Goal: Task Accomplishment & Management: Manage account settings

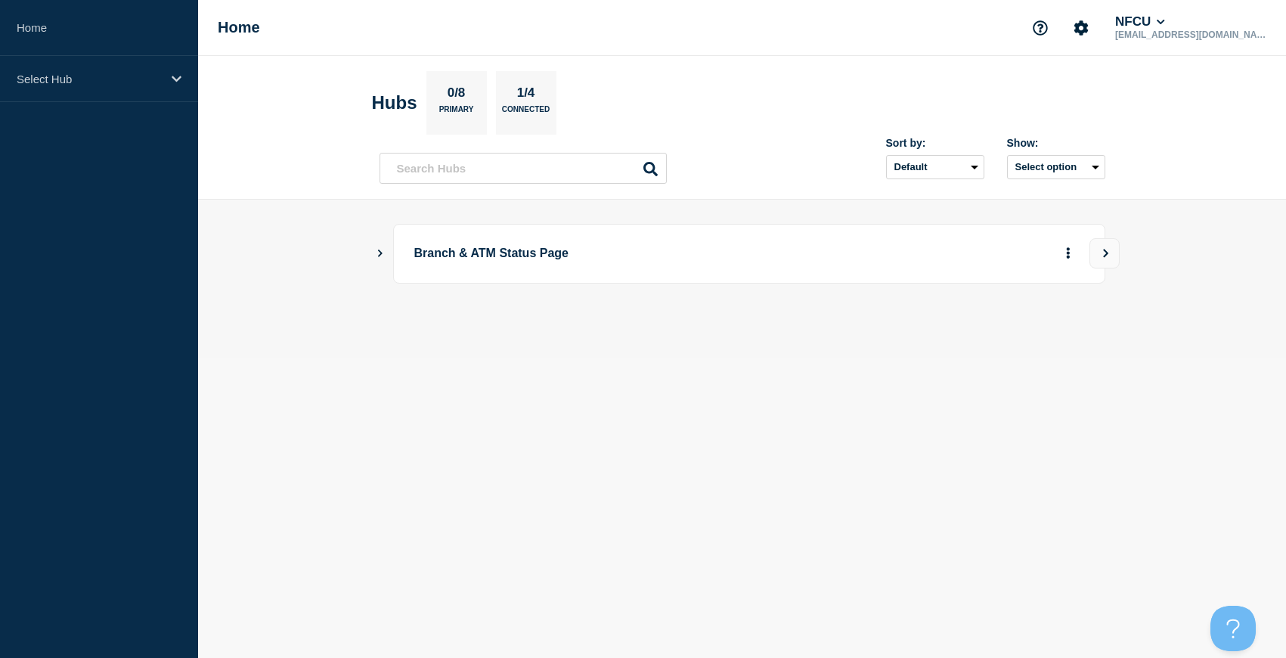
click at [376, 249] on icon "Show Connected Hubs" at bounding box center [380, 253] width 10 height 8
click at [380, 255] on icon "Show Connected Hubs" at bounding box center [380, 253] width 10 height 8
click at [1026, 330] on button "See overview" at bounding box center [1015, 329] width 80 height 30
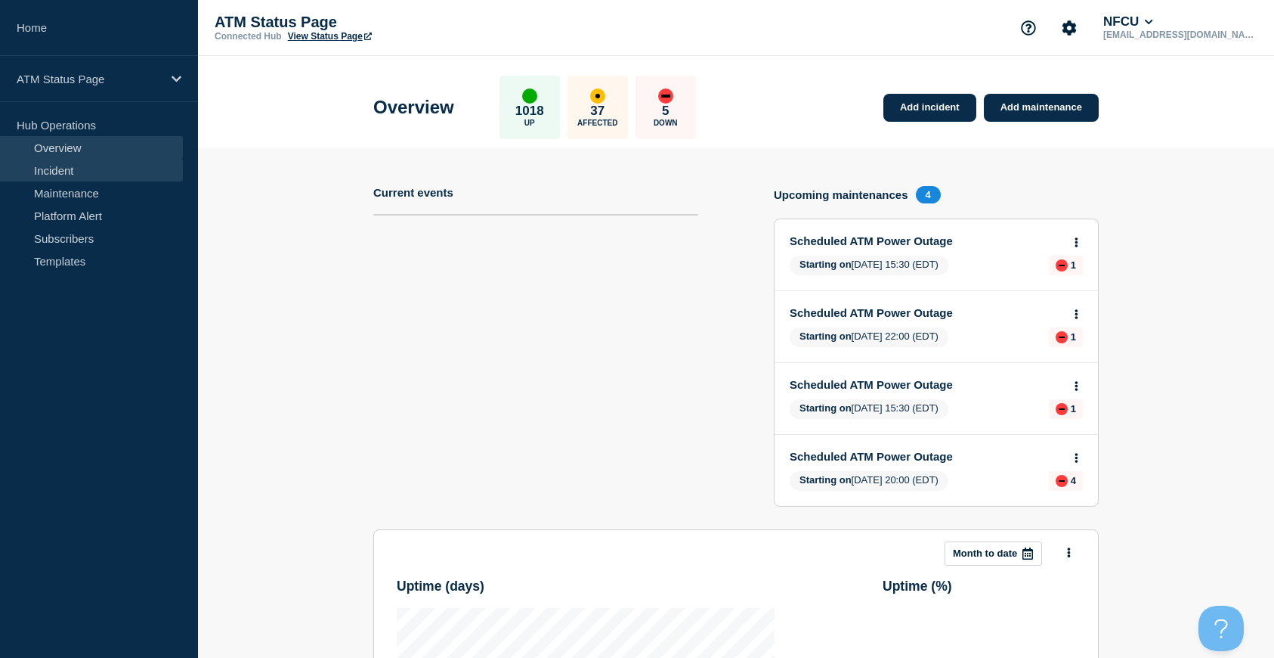
click at [80, 174] on link "Incident" at bounding box center [91, 170] width 183 height 23
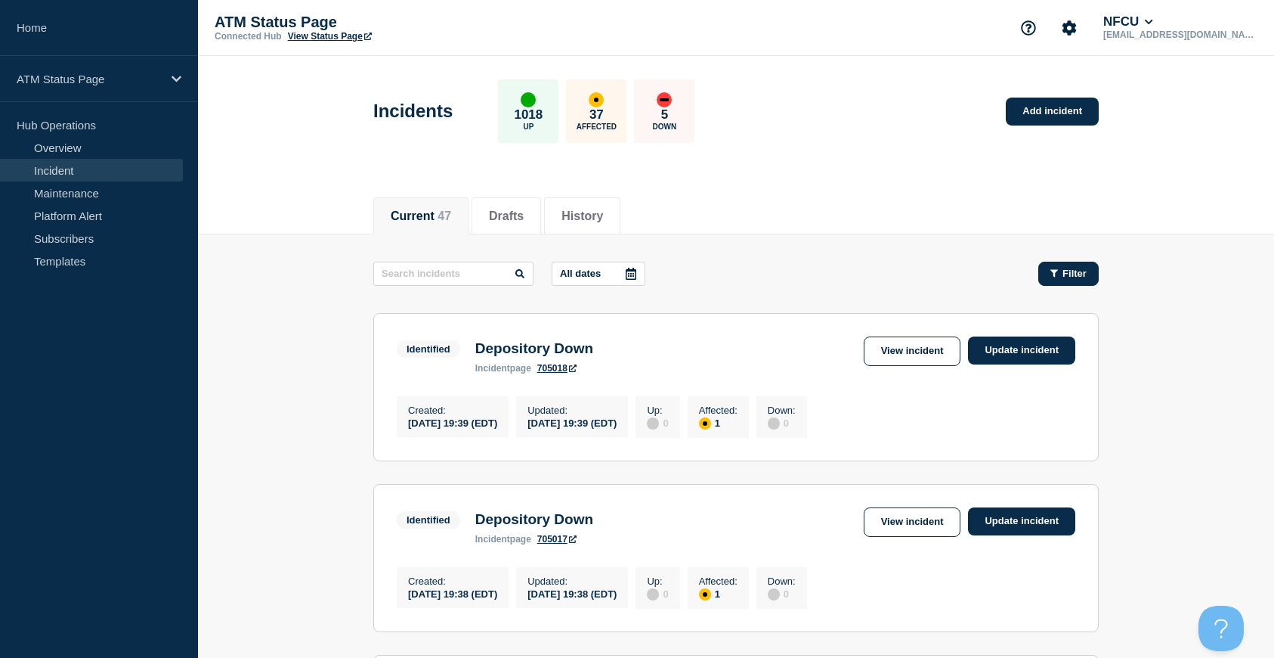
click at [1075, 277] on span "Filter" at bounding box center [1075, 273] width 24 height 11
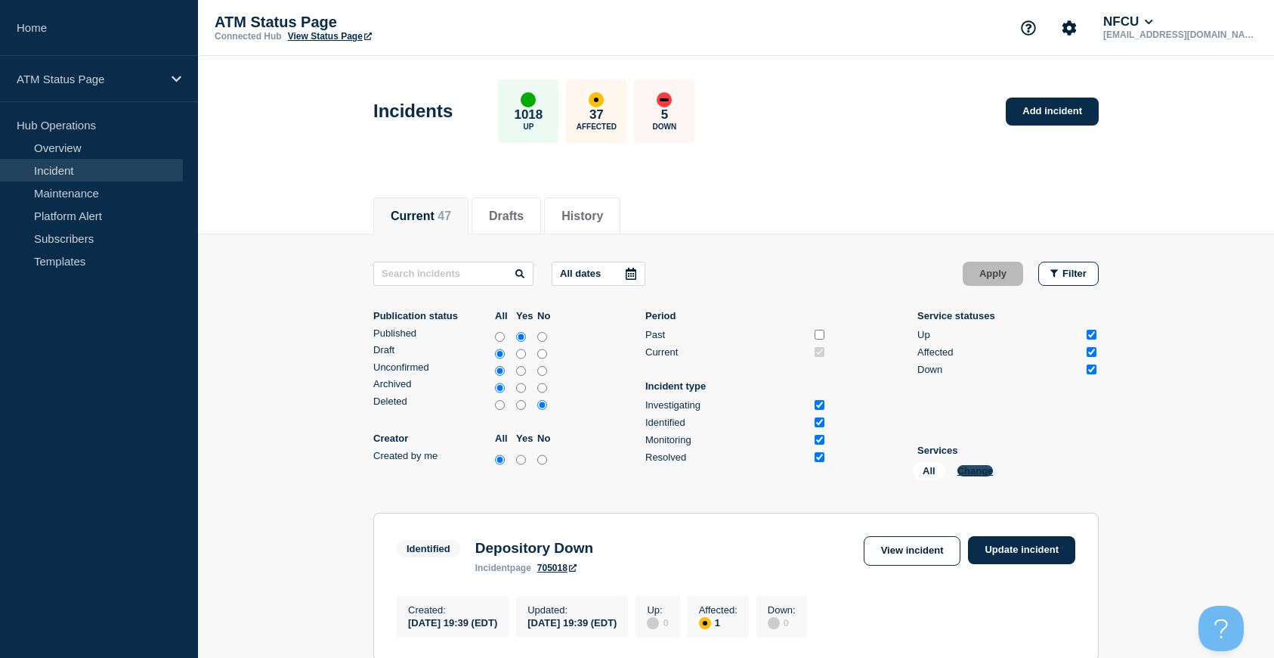
click at [977, 473] on button "Change" at bounding box center [976, 470] width 36 height 11
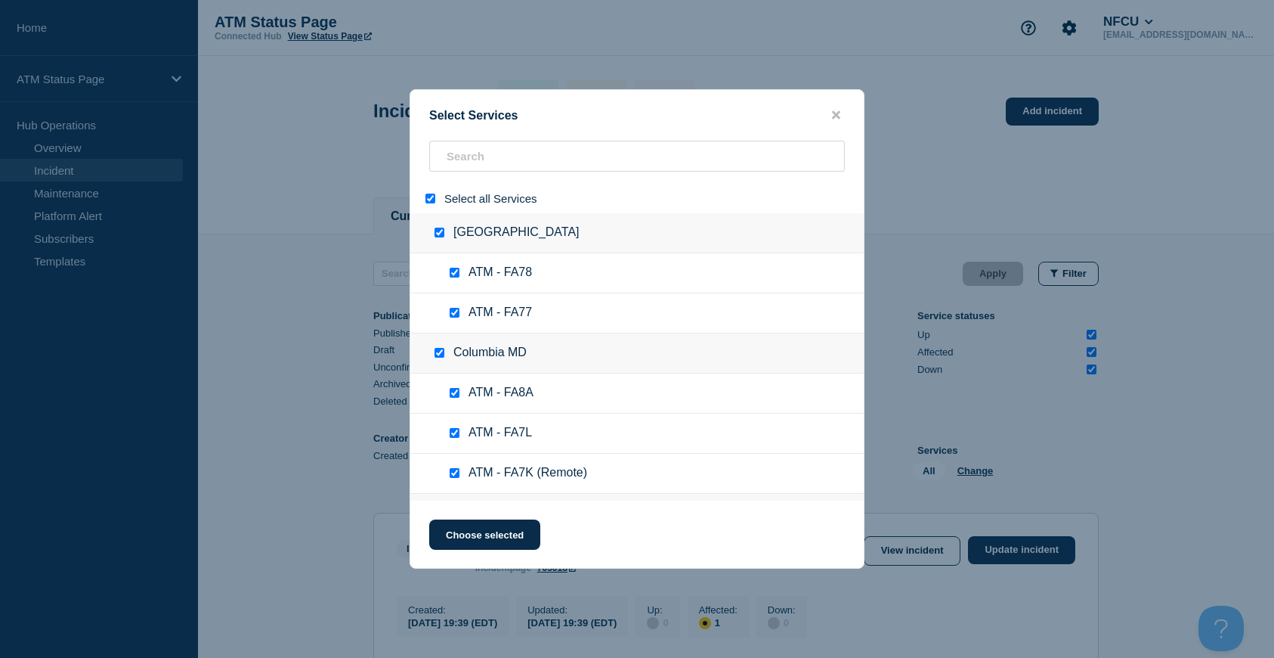
click at [427, 197] on input "select all" at bounding box center [431, 198] width 10 height 10
checkbox input "false"
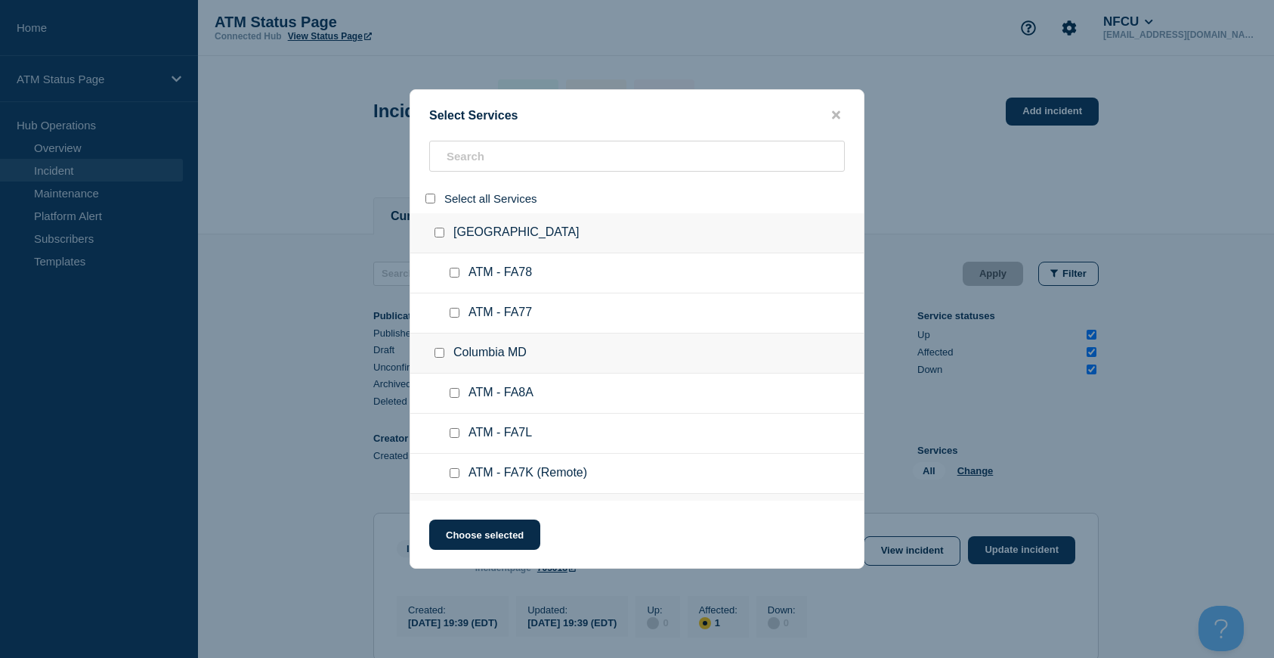
checkbox input "false"
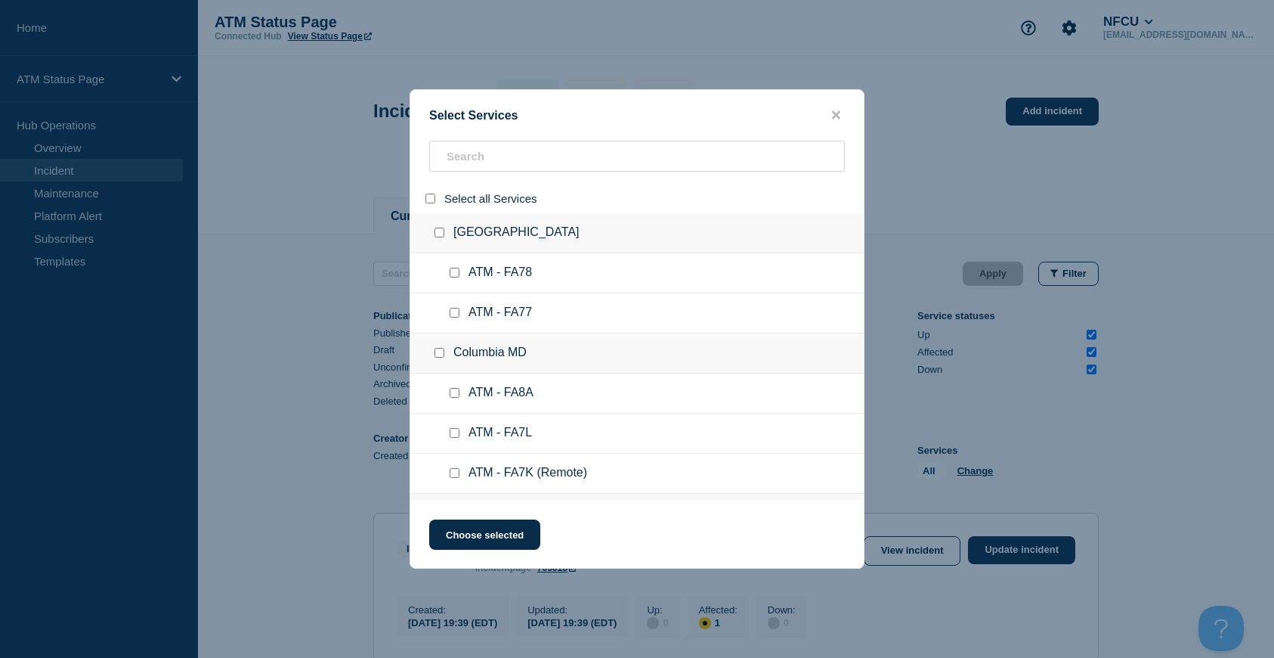
checkbox input "false"
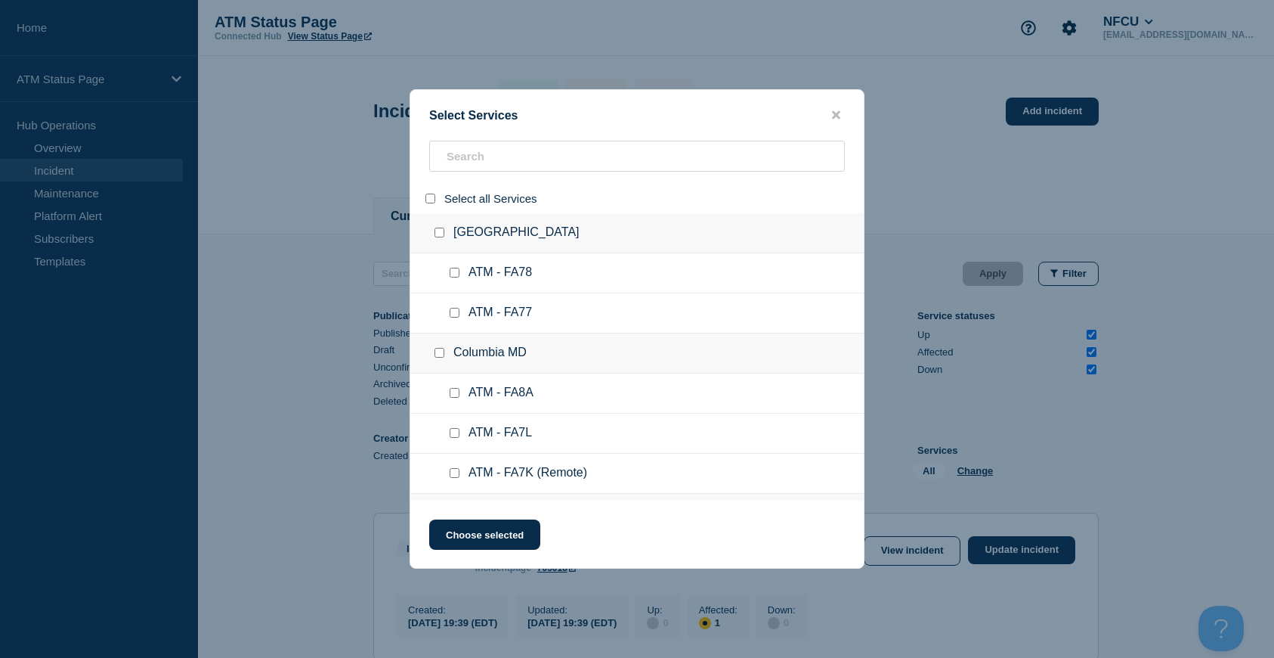
checkbox input "false"
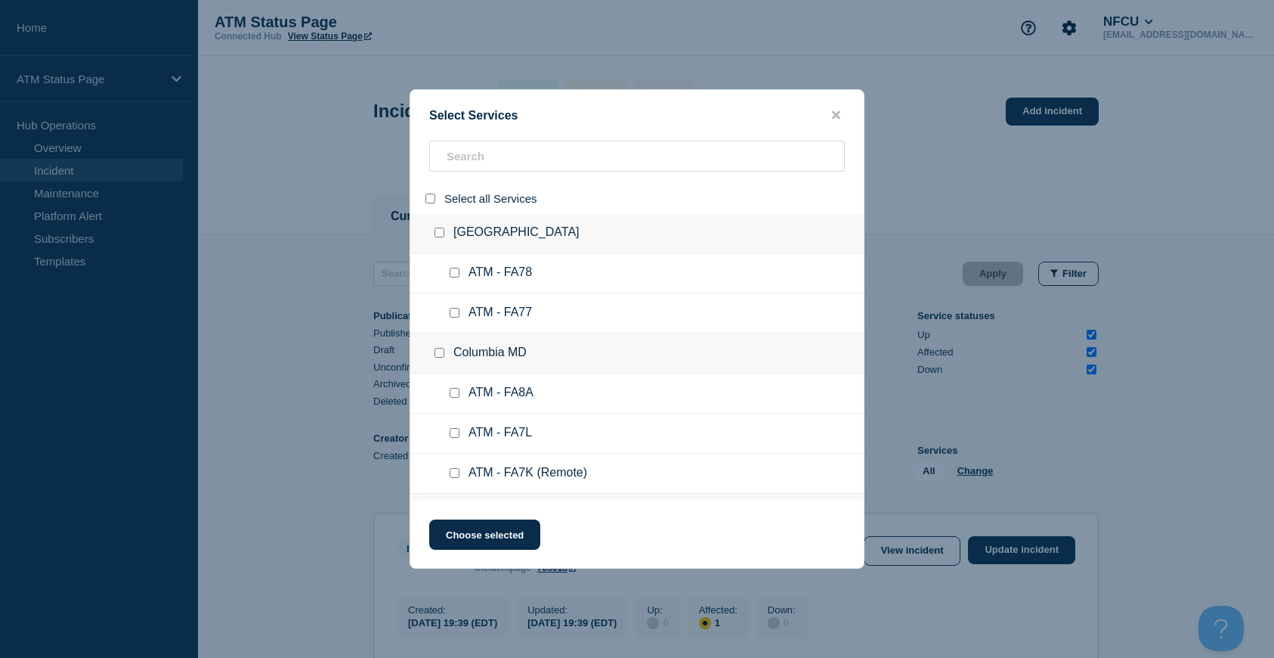
checkbox input "false"
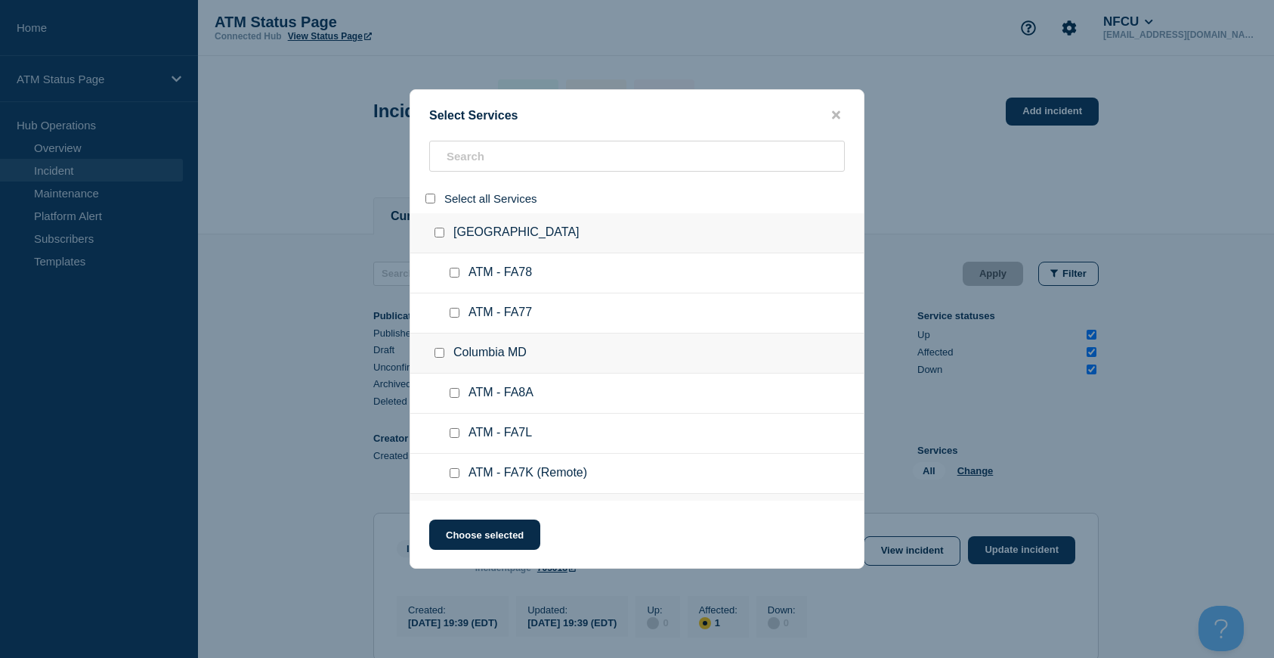
checkbox input "false"
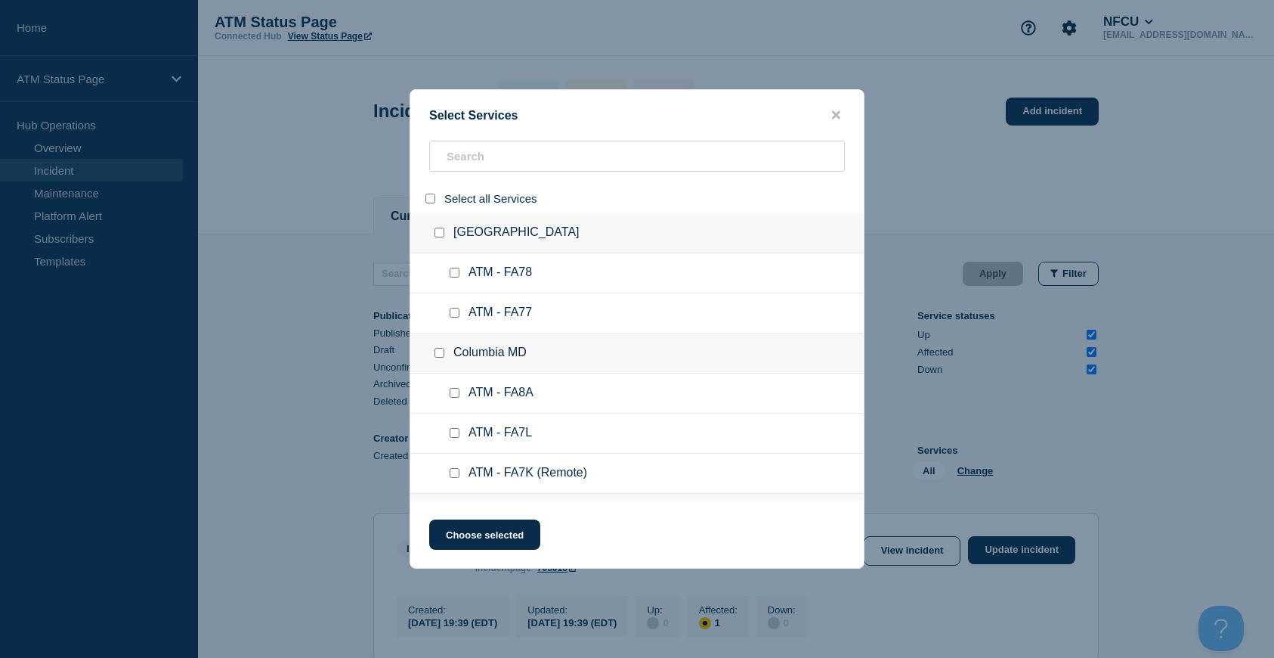
checkbox input "false"
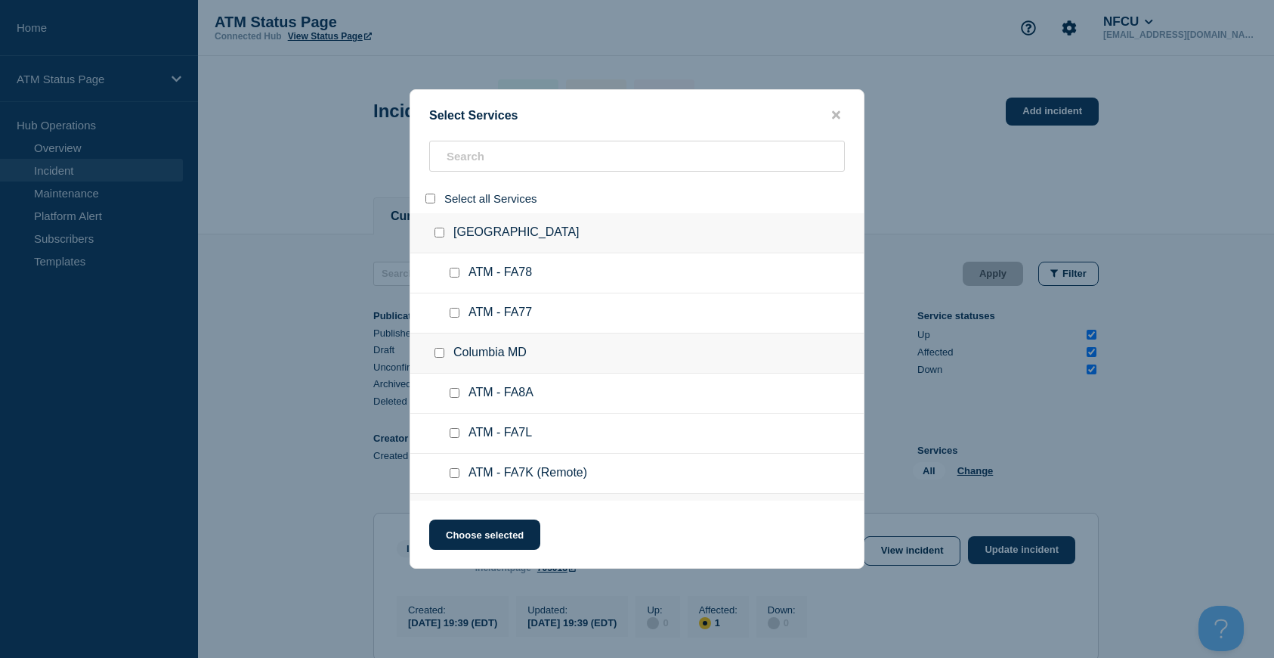
checkbox input "false"
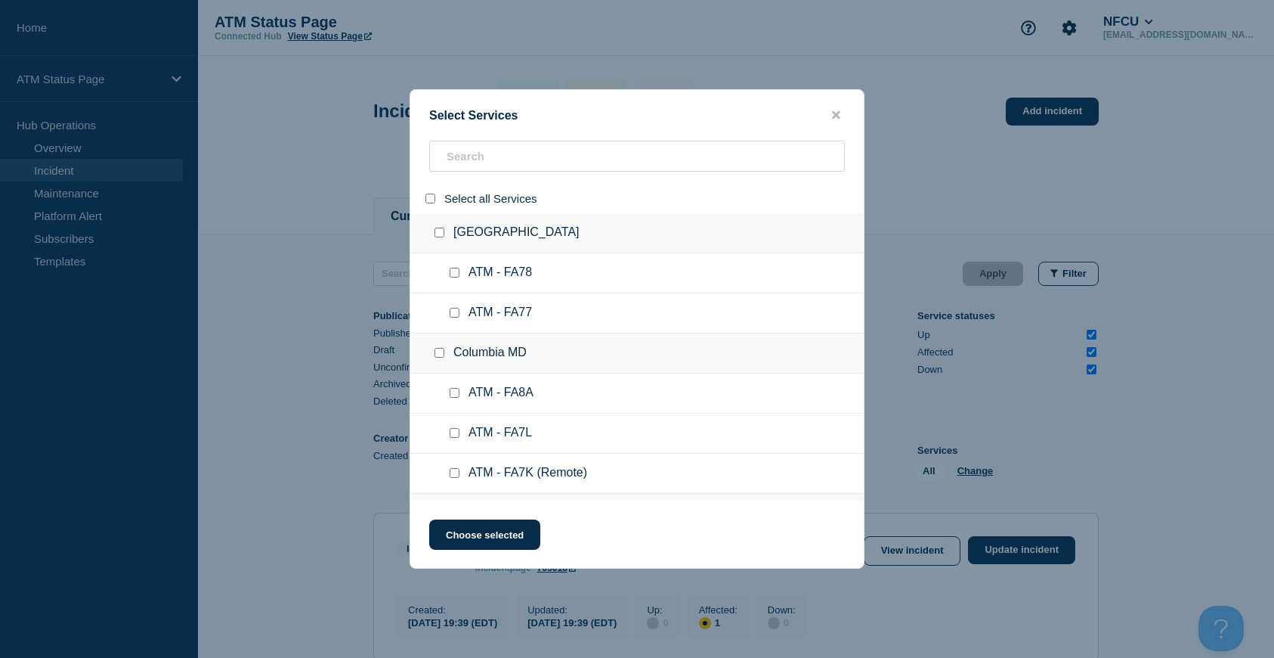
checkbox input "false"
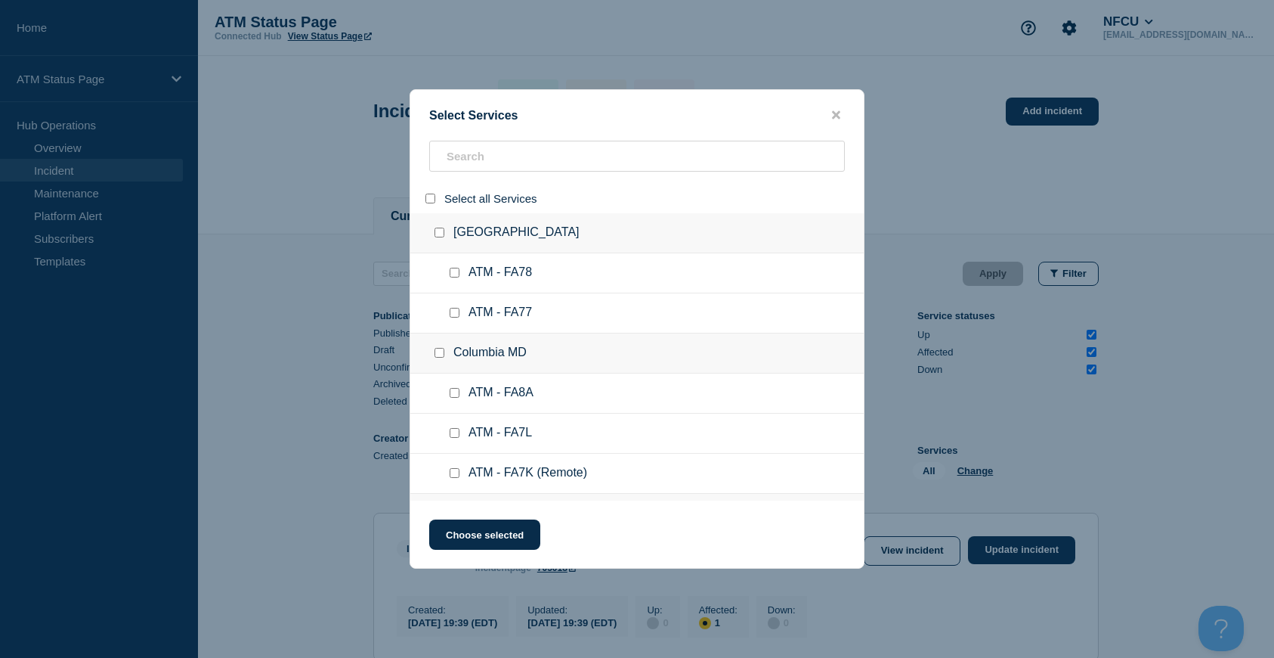
checkbox input "false"
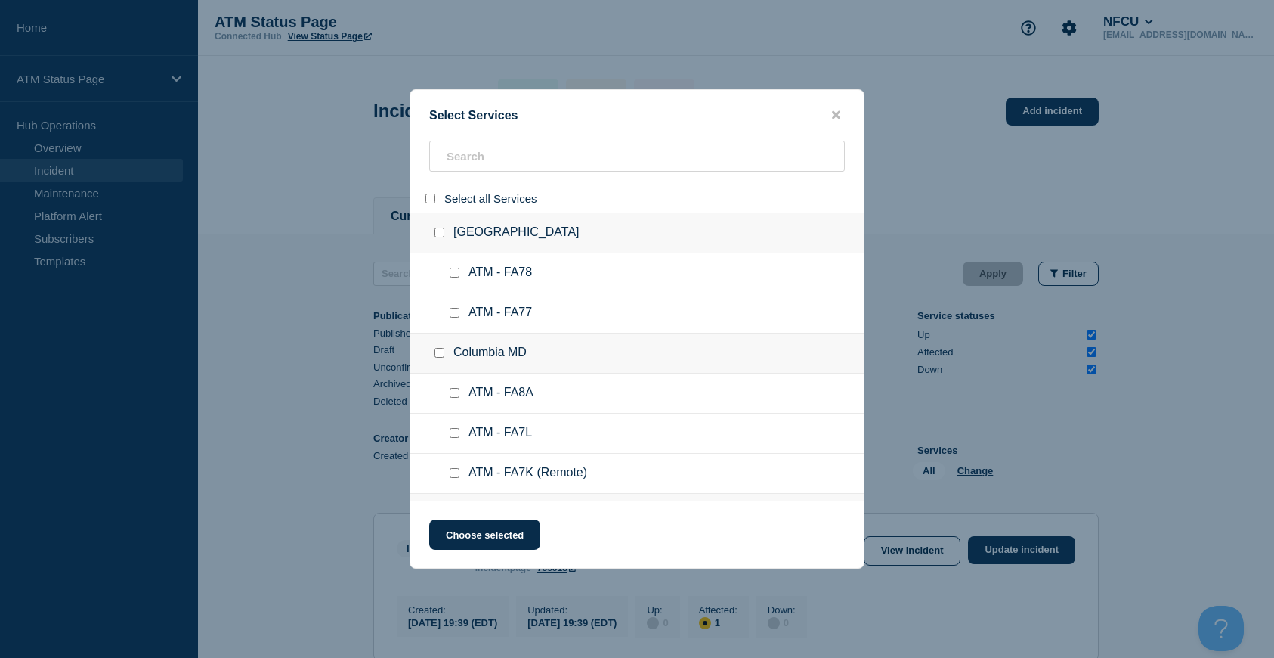
checkbox input "false"
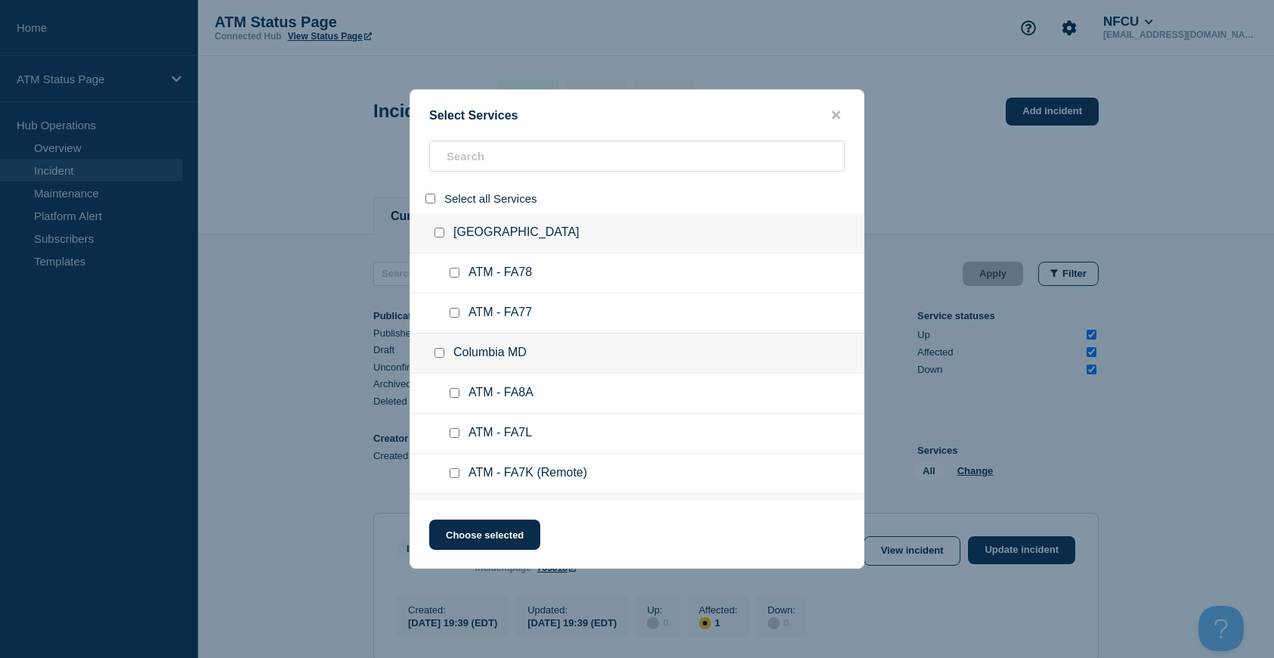
checkbox input "false"
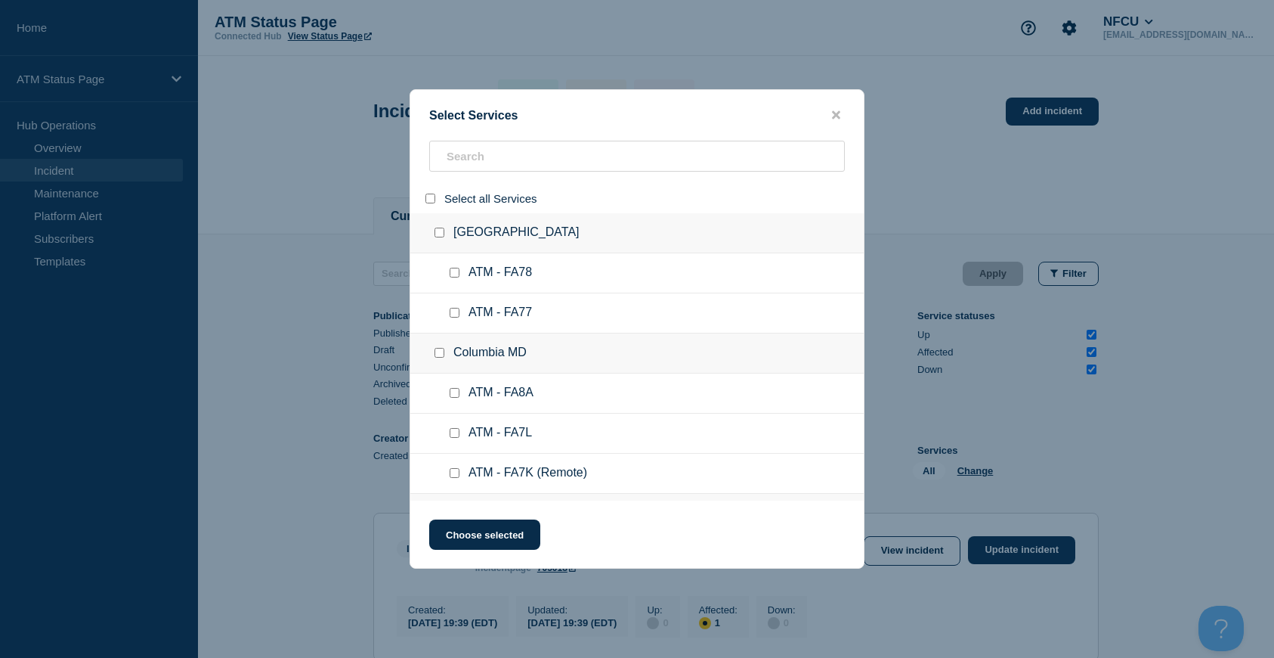
checkbox input "false"
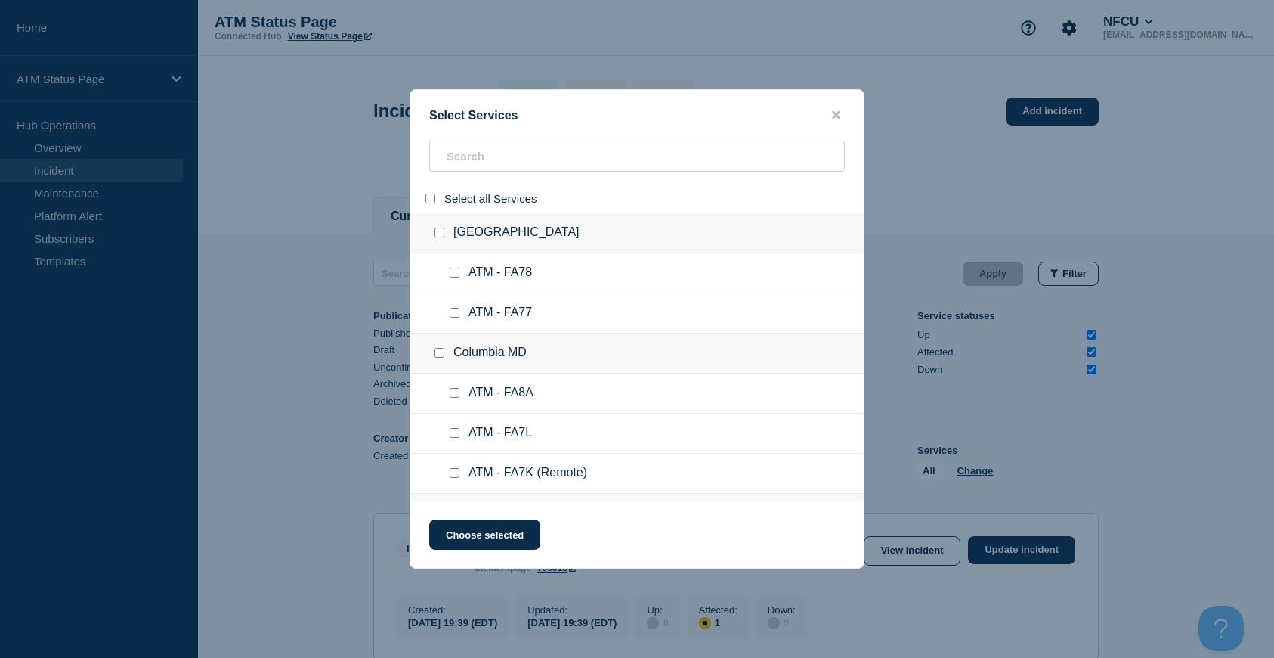
checkbox input "false"
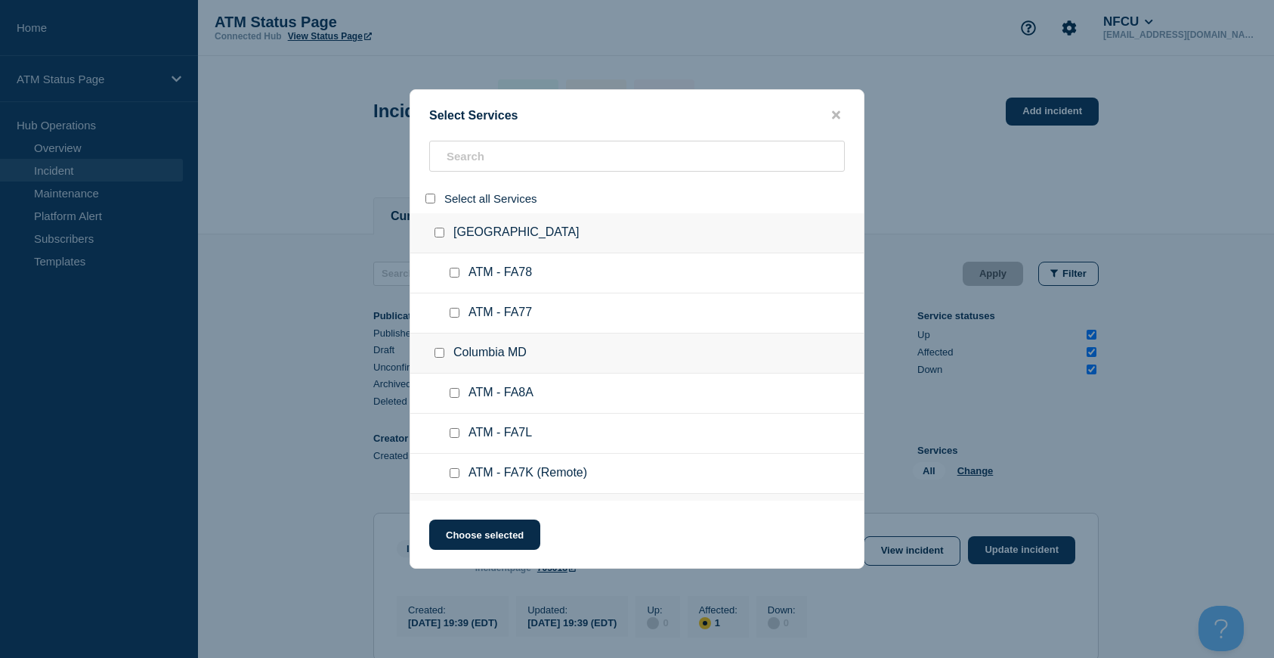
checkbox input "false"
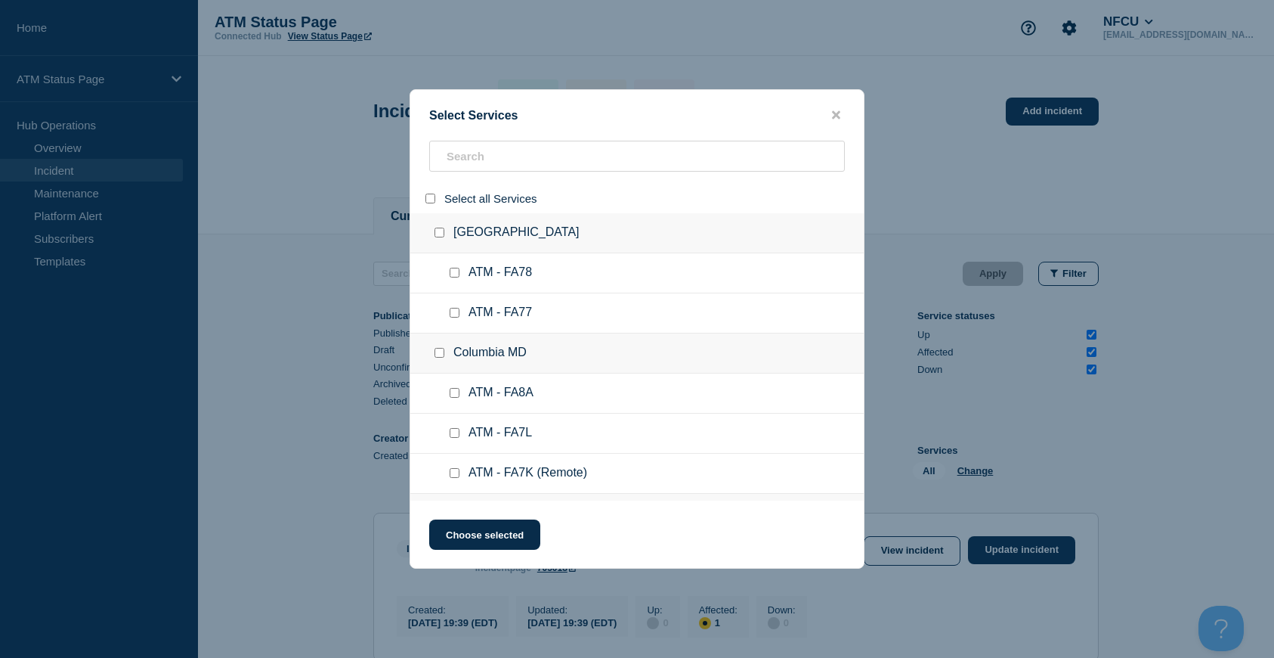
checkbox input "false"
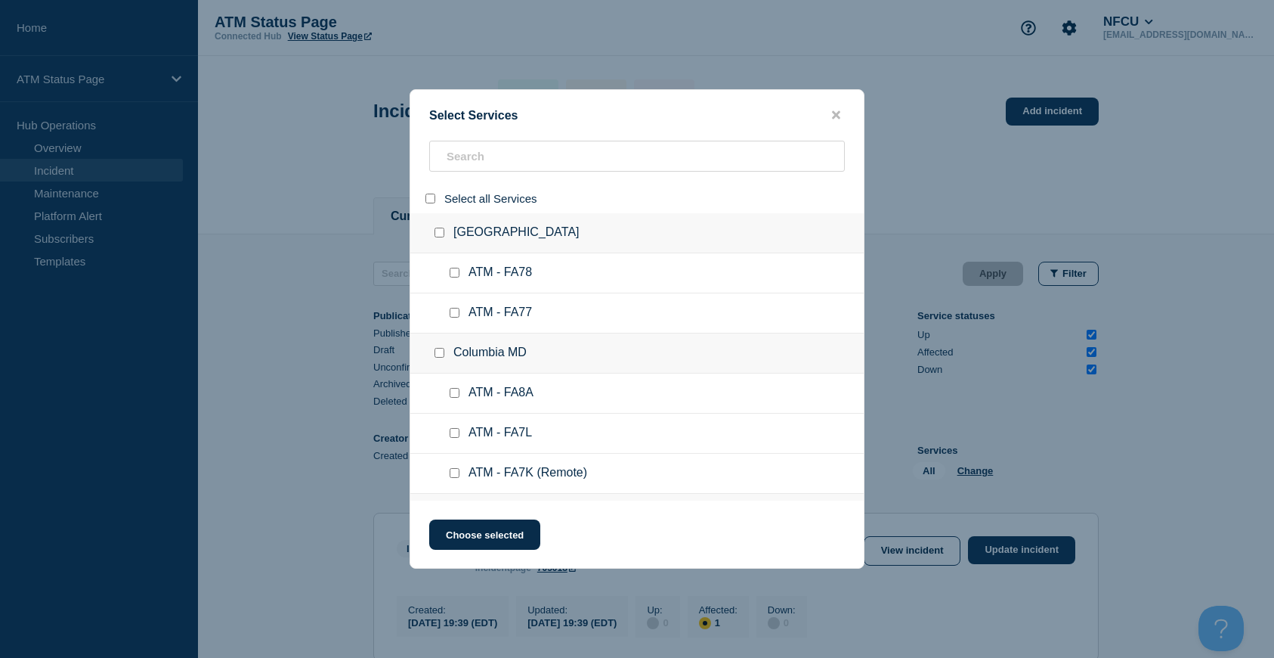
checkbox input "false"
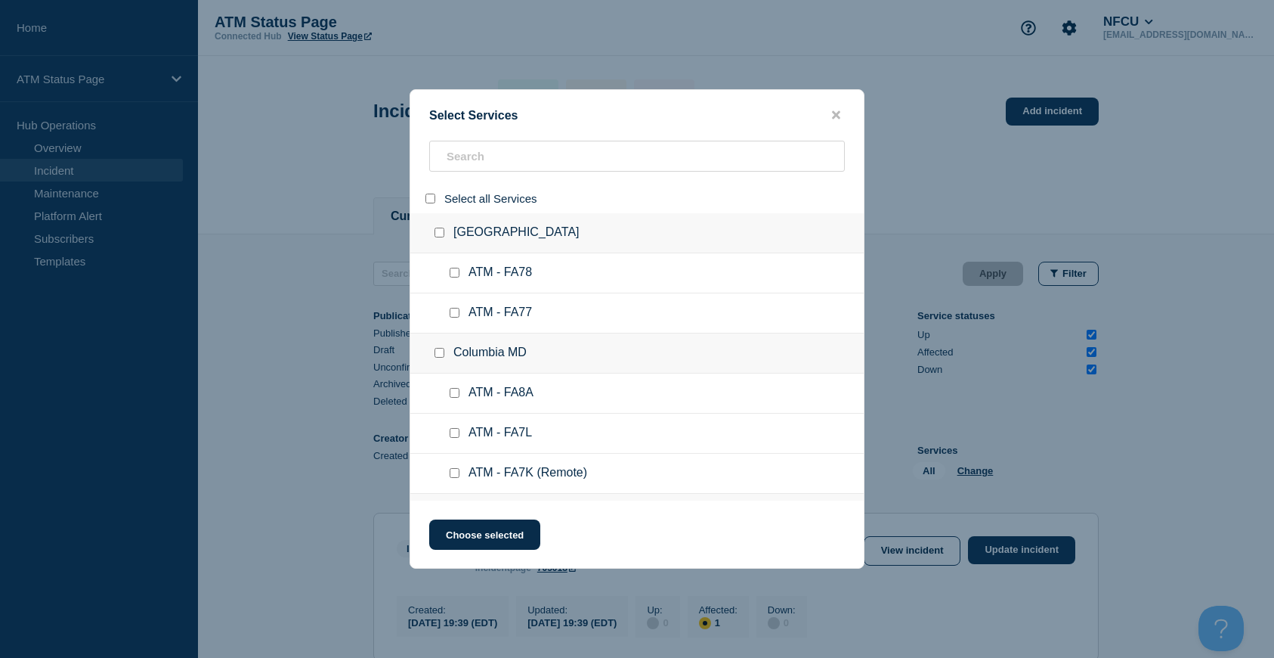
checkbox input "false"
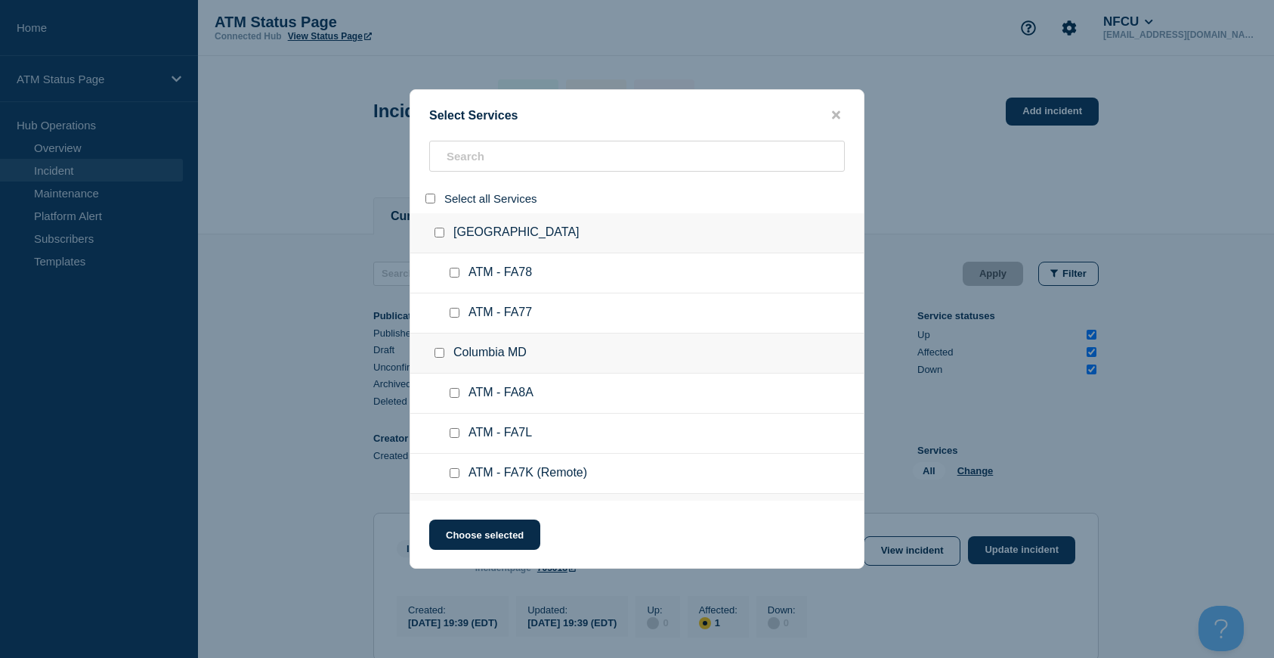
checkbox input "false"
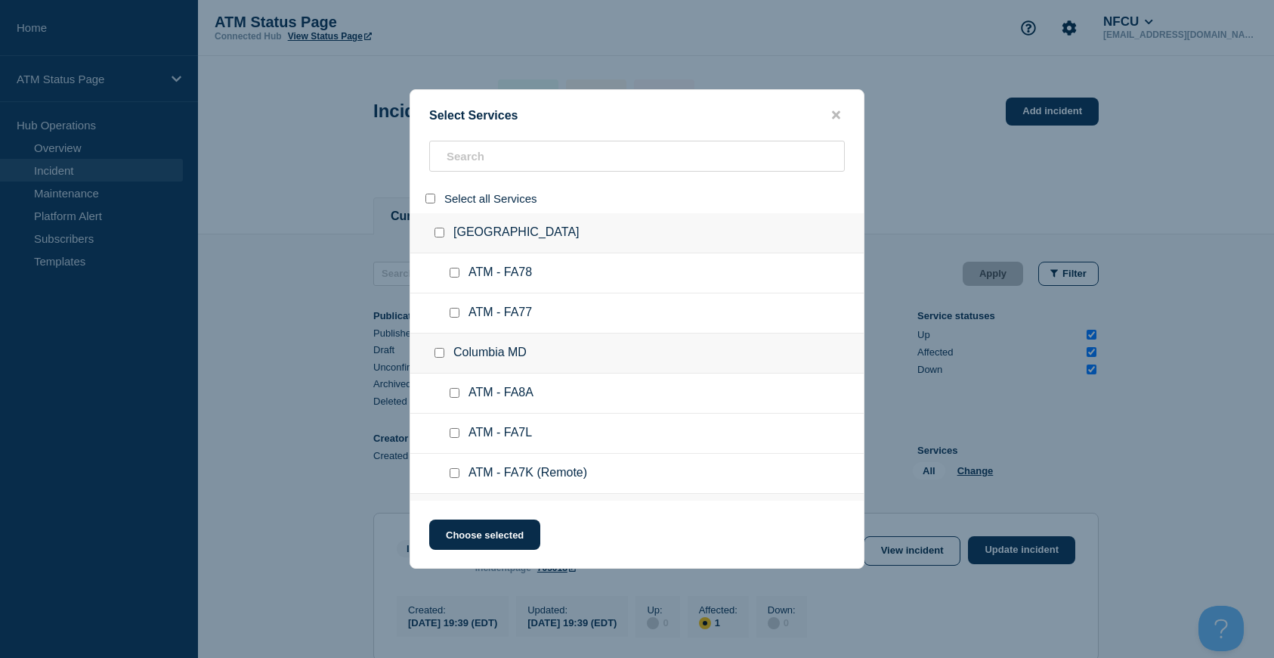
checkbox input "false"
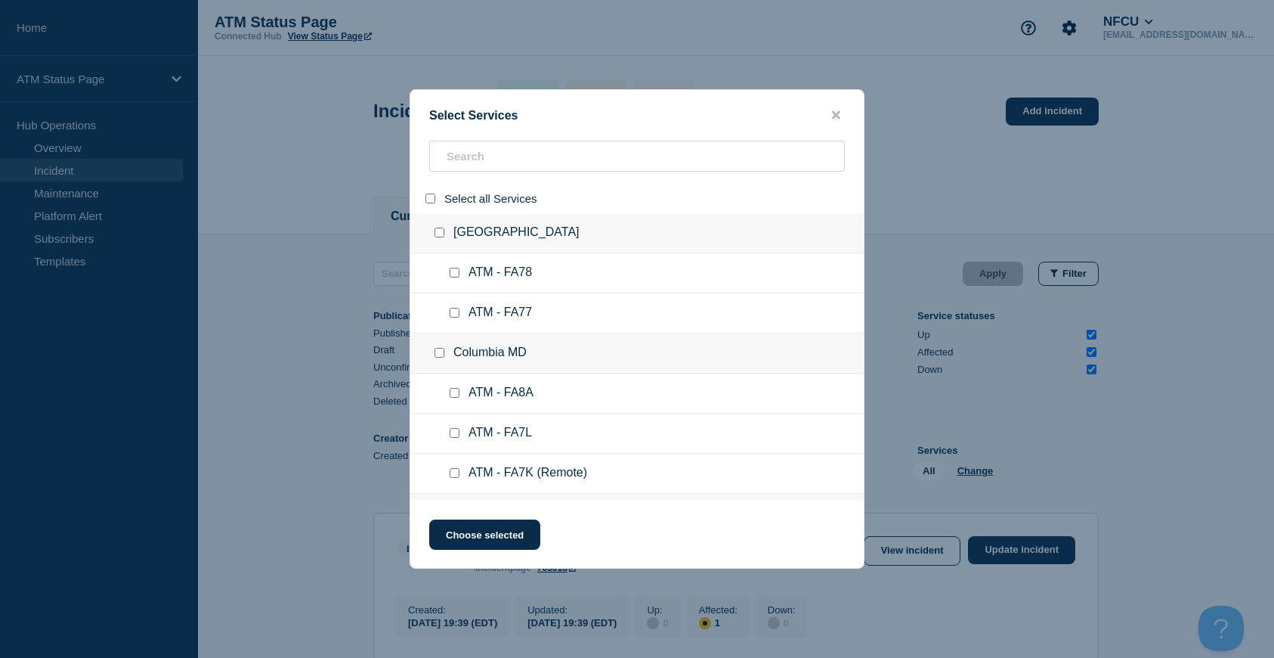
checkbox input "false"
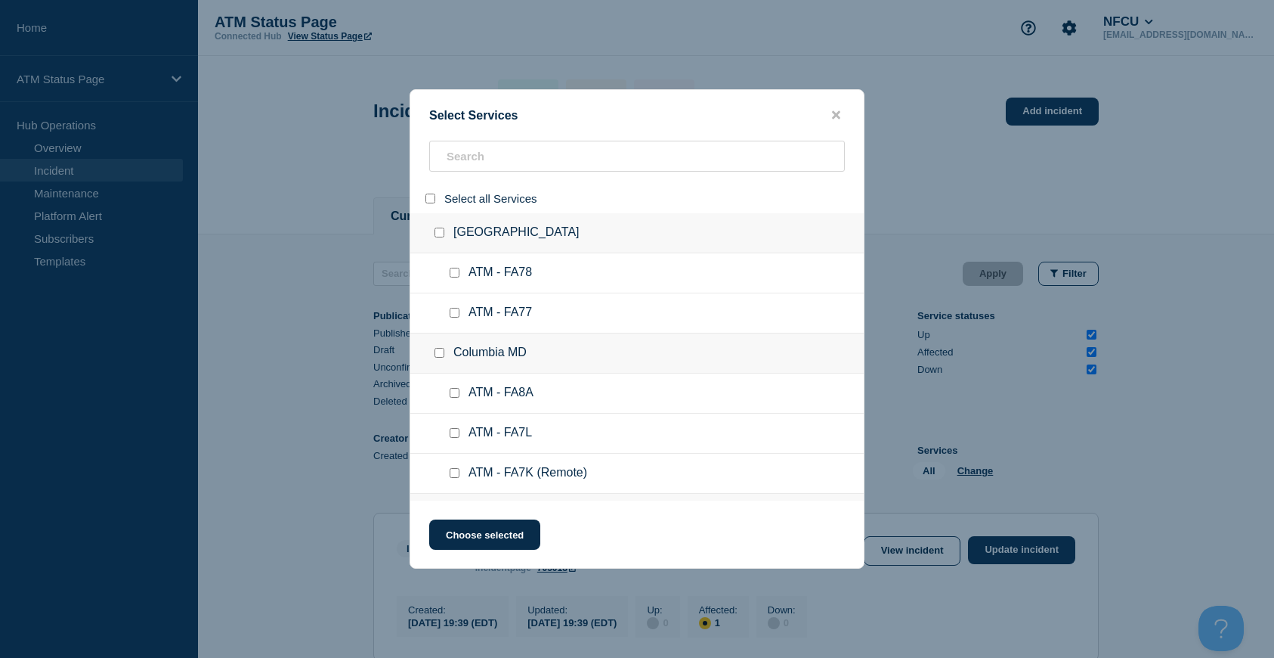
checkbox input "false"
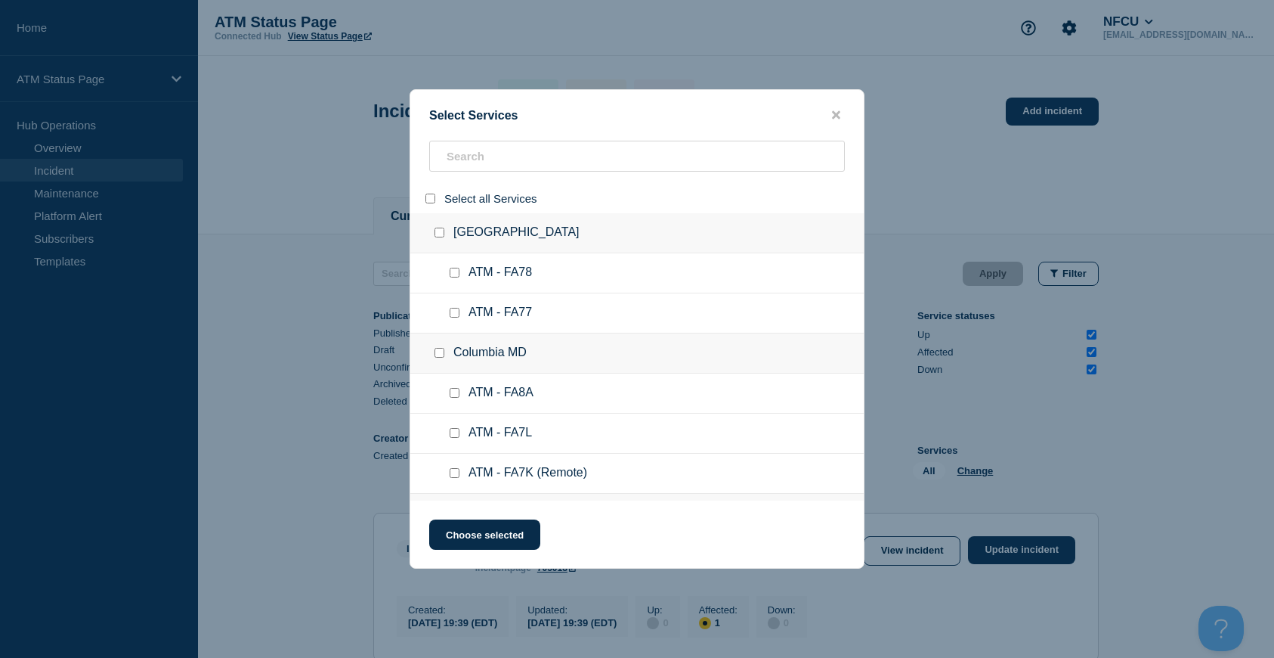
checkbox input "false"
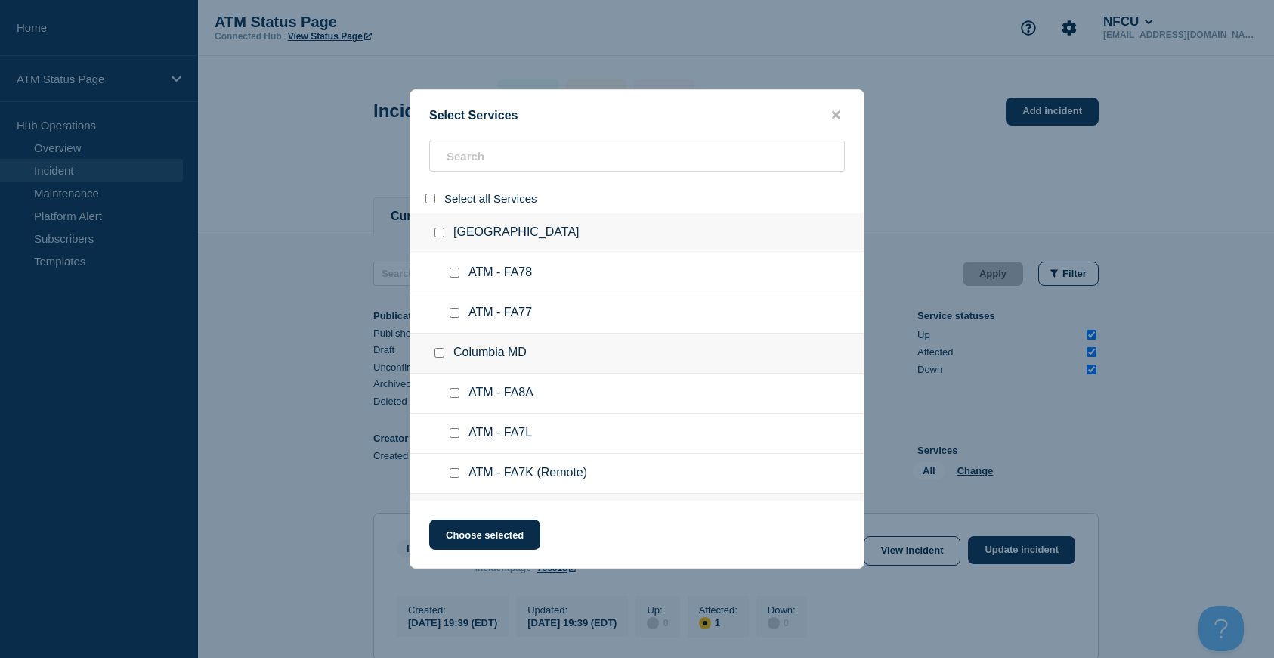
checkbox input "false"
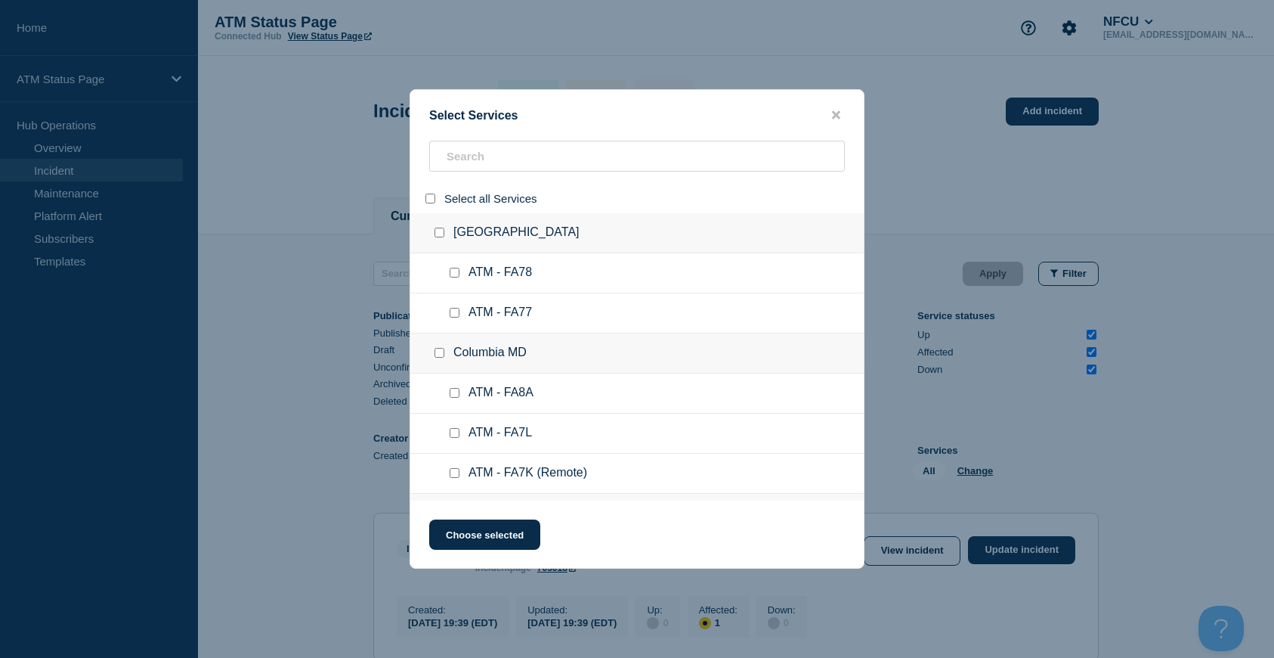
checkbox input "false"
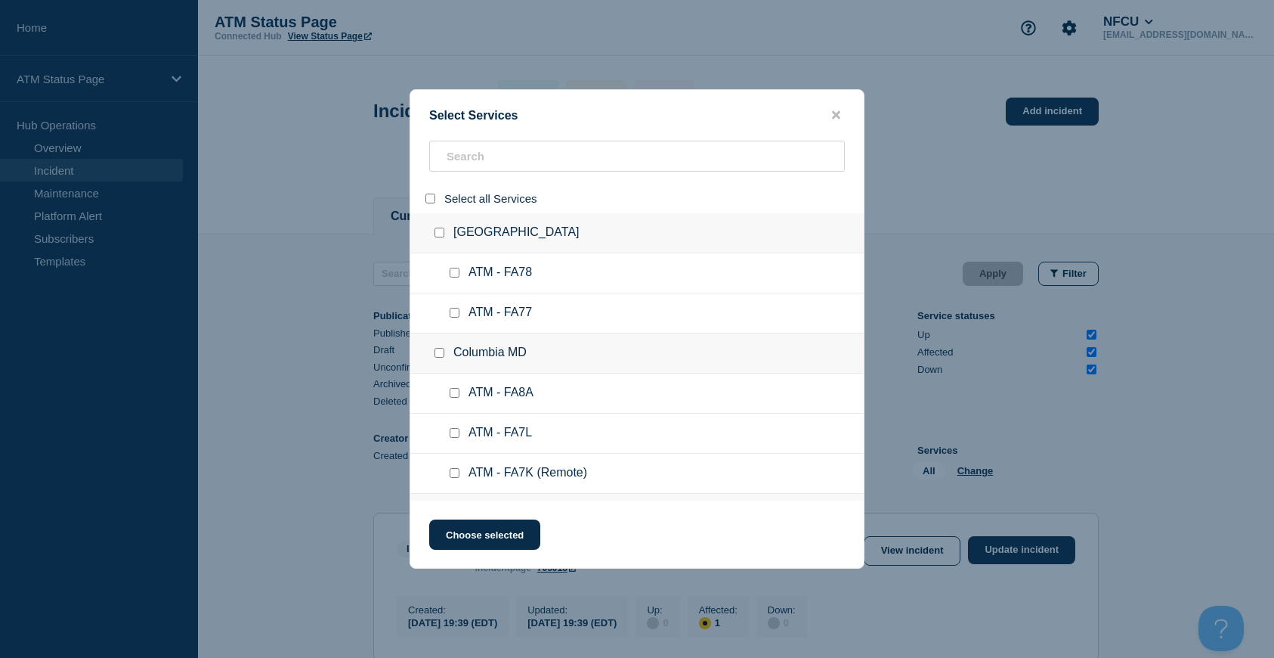
checkbox input "false"
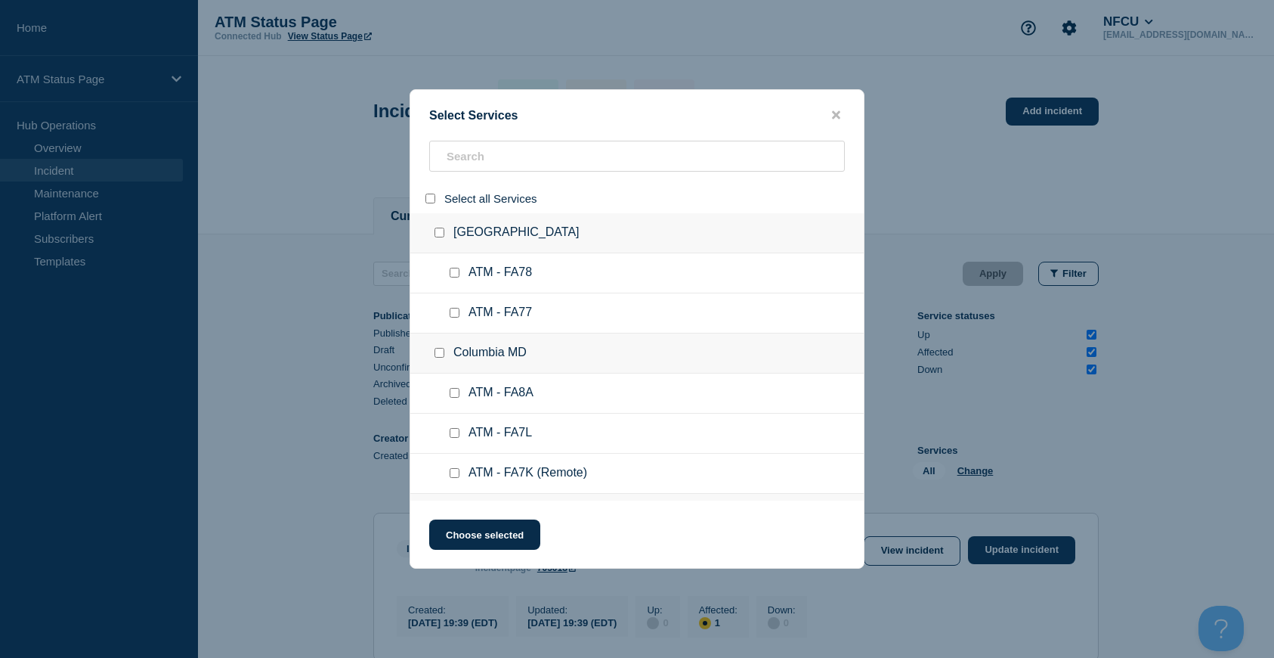
checkbox input "false"
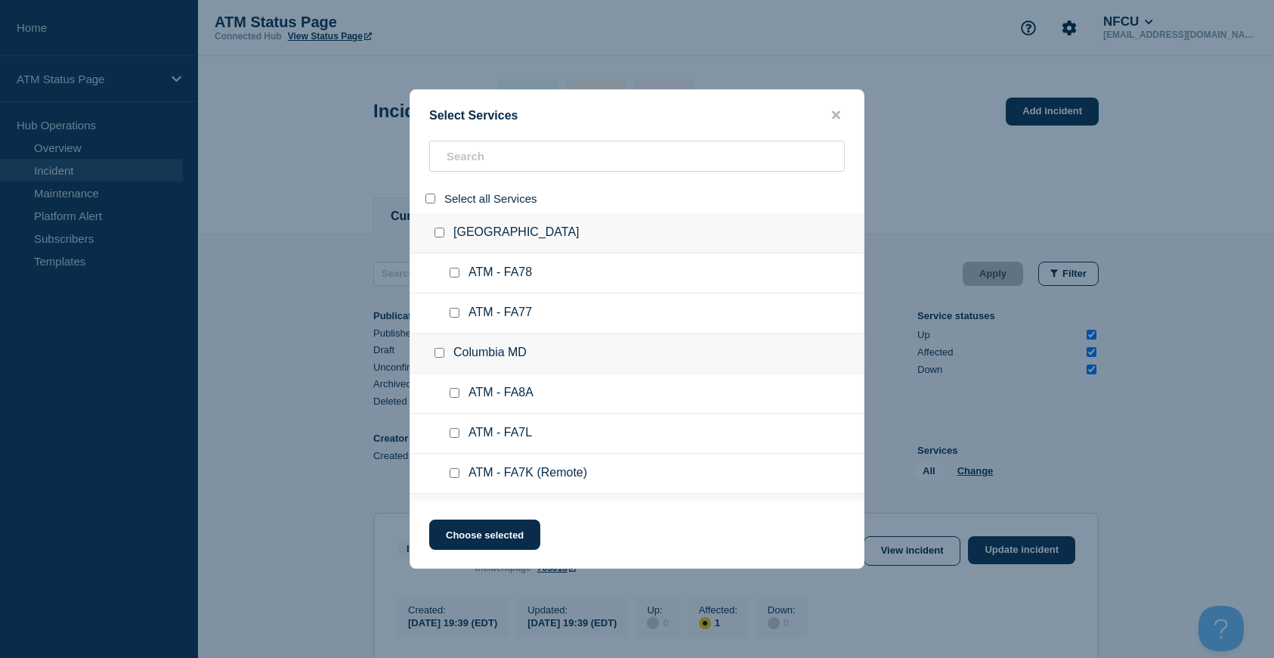
checkbox input "false"
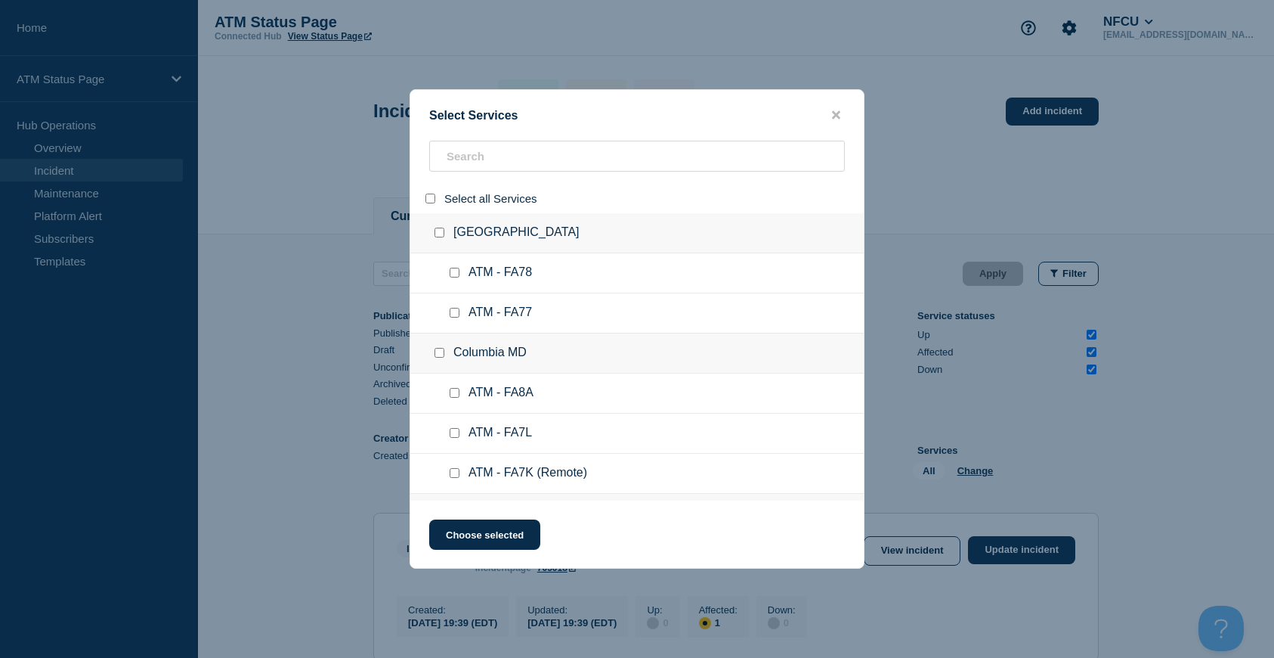
checkbox input "false"
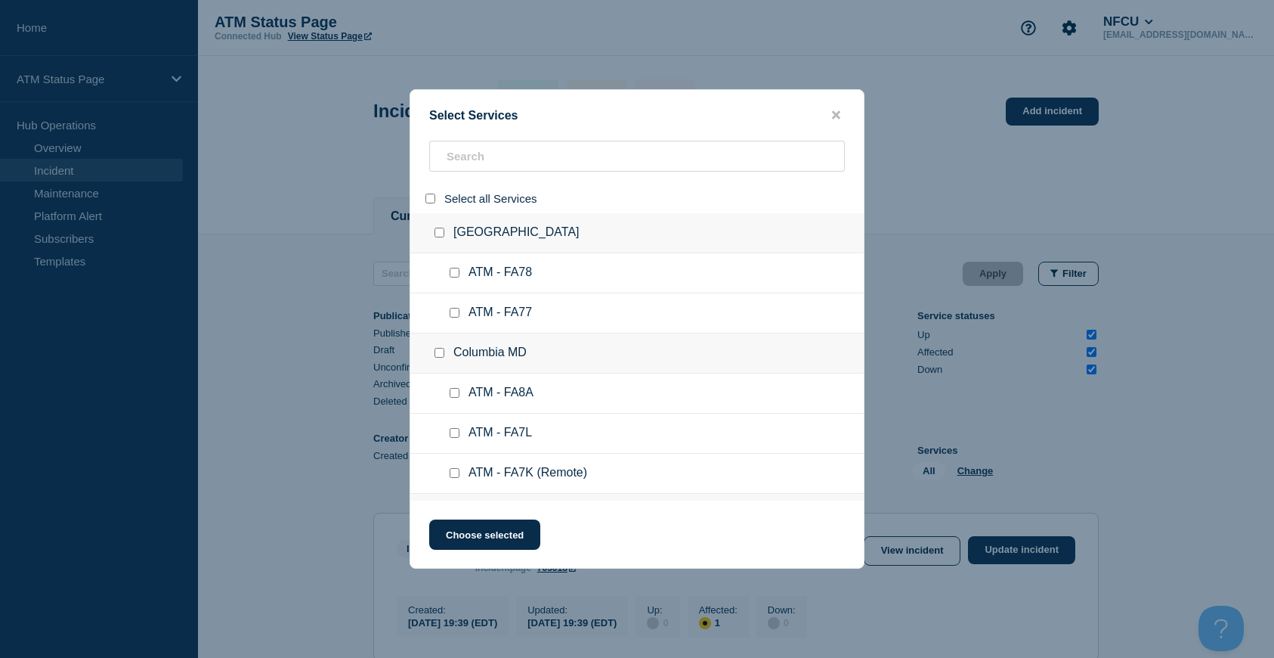
checkbox input "false"
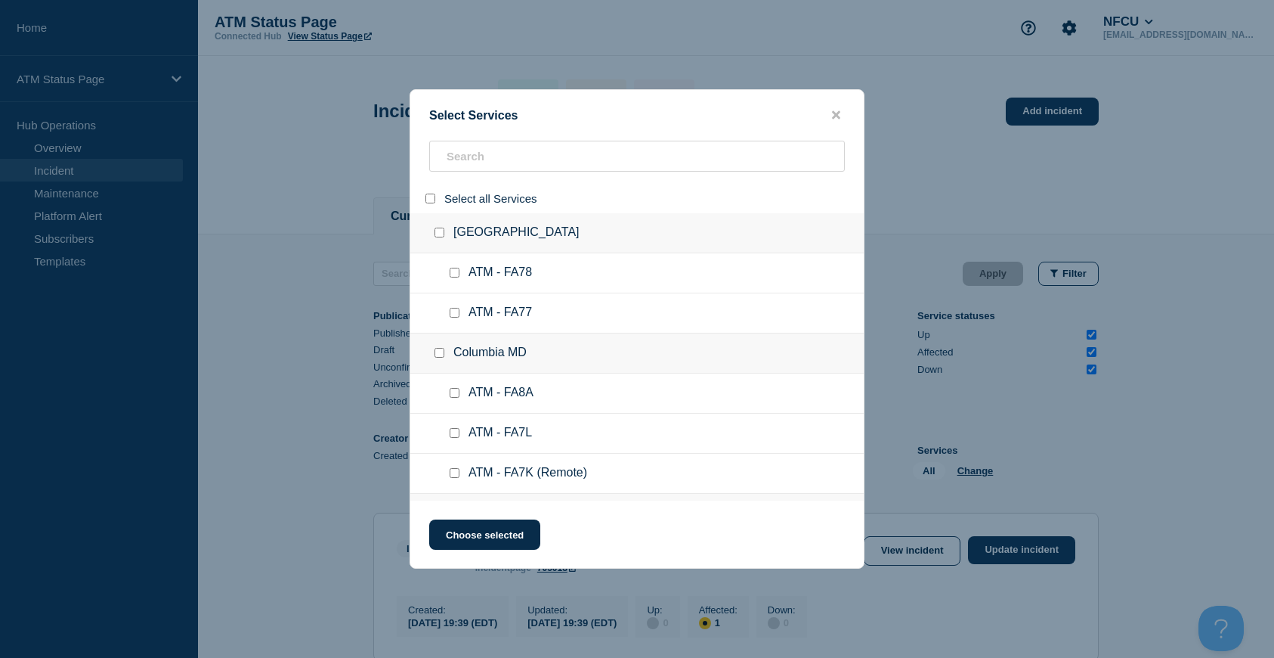
checkbox input "false"
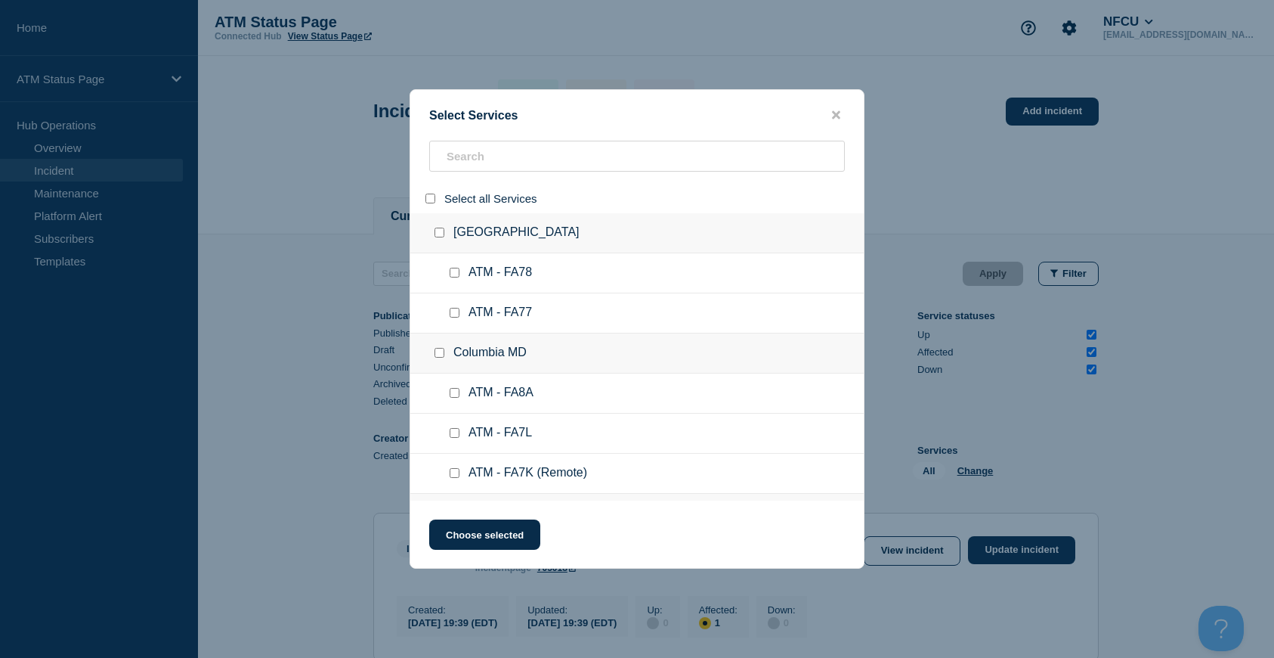
checkbox input "false"
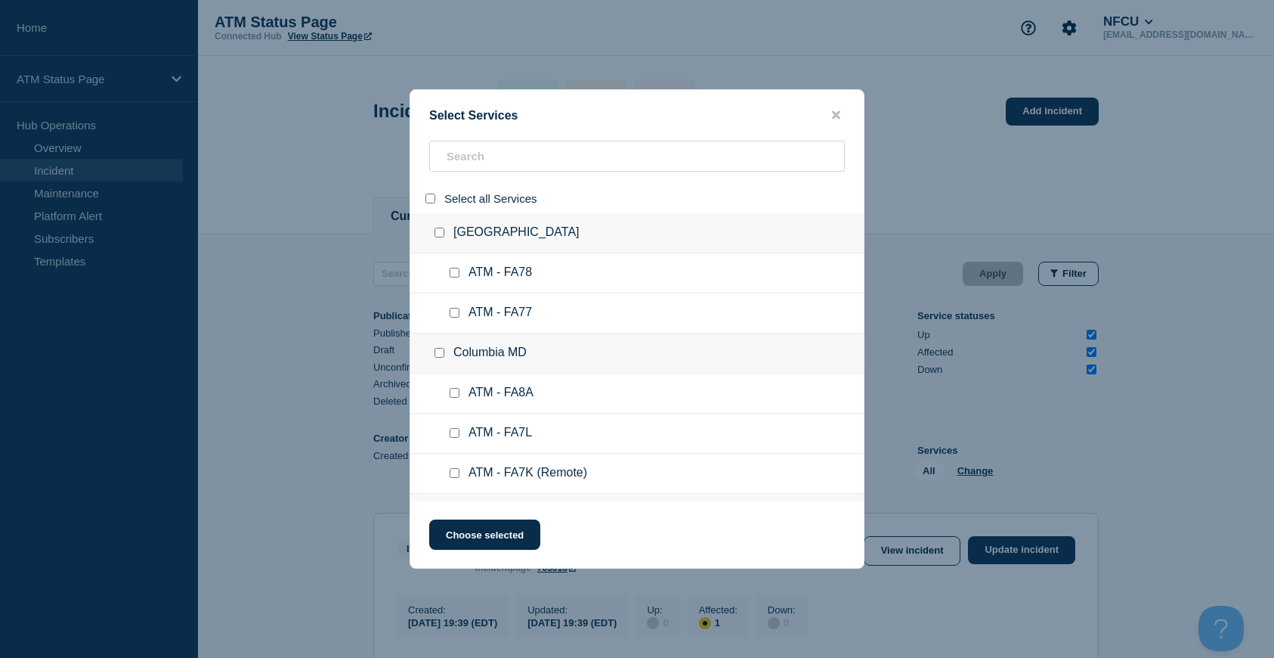
checkbox input "false"
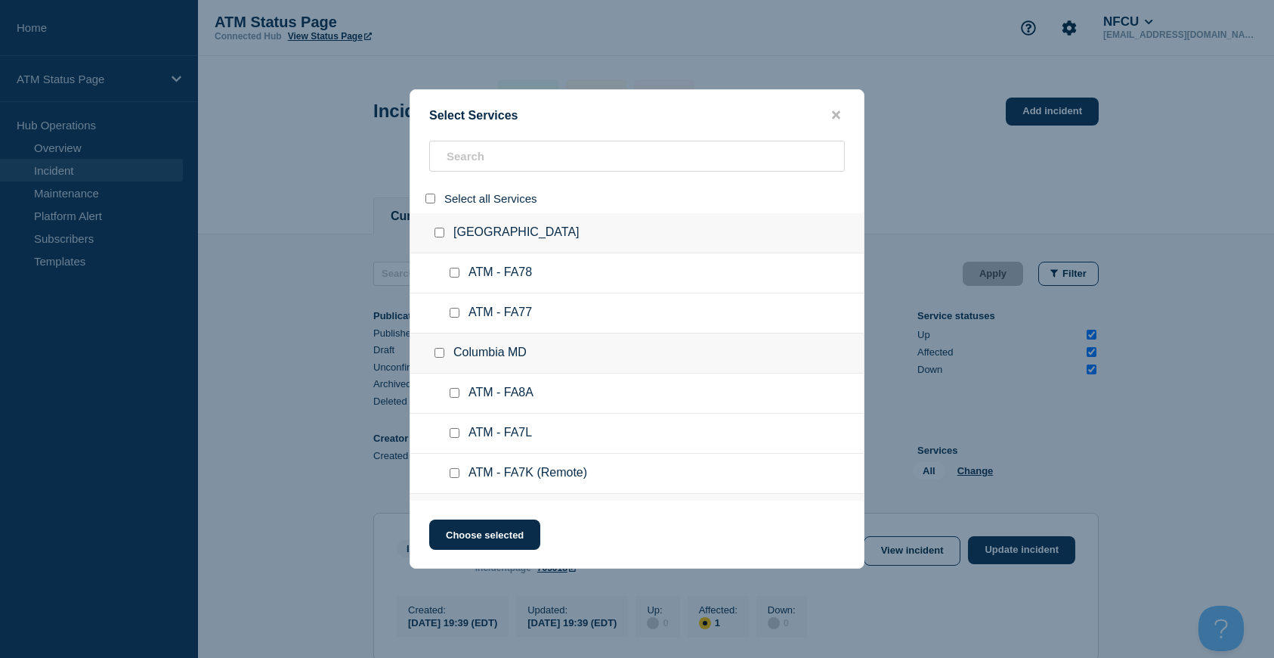
checkbox input "false"
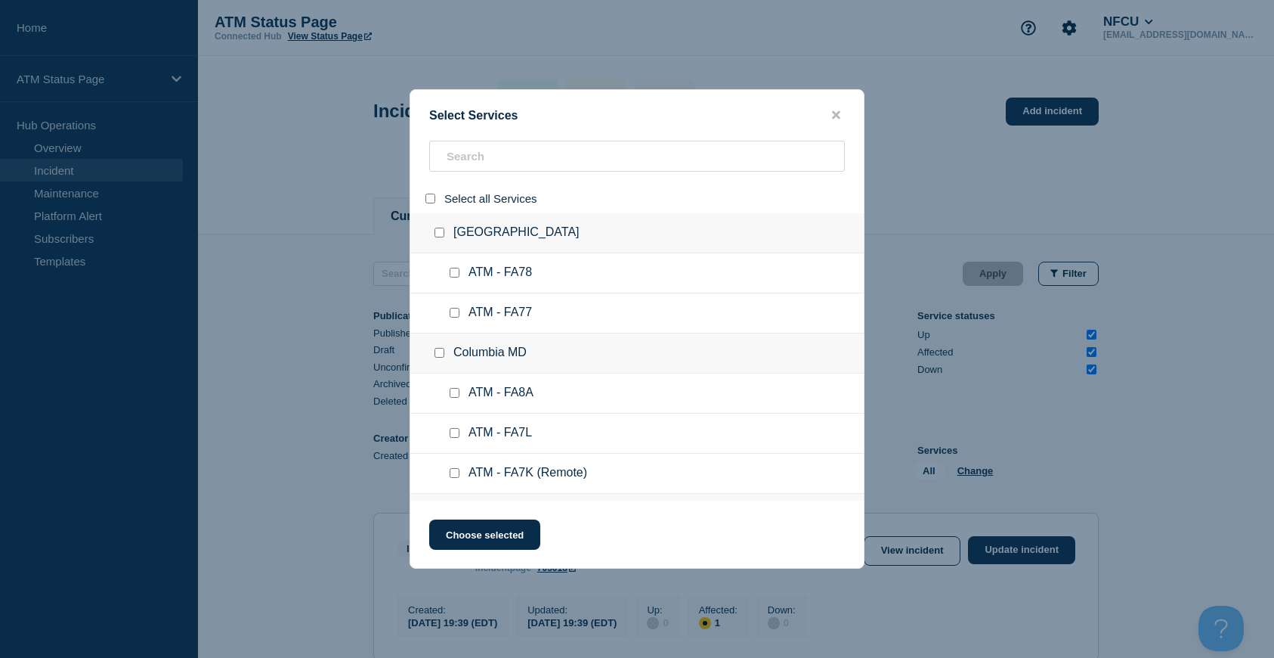
checkbox input "false"
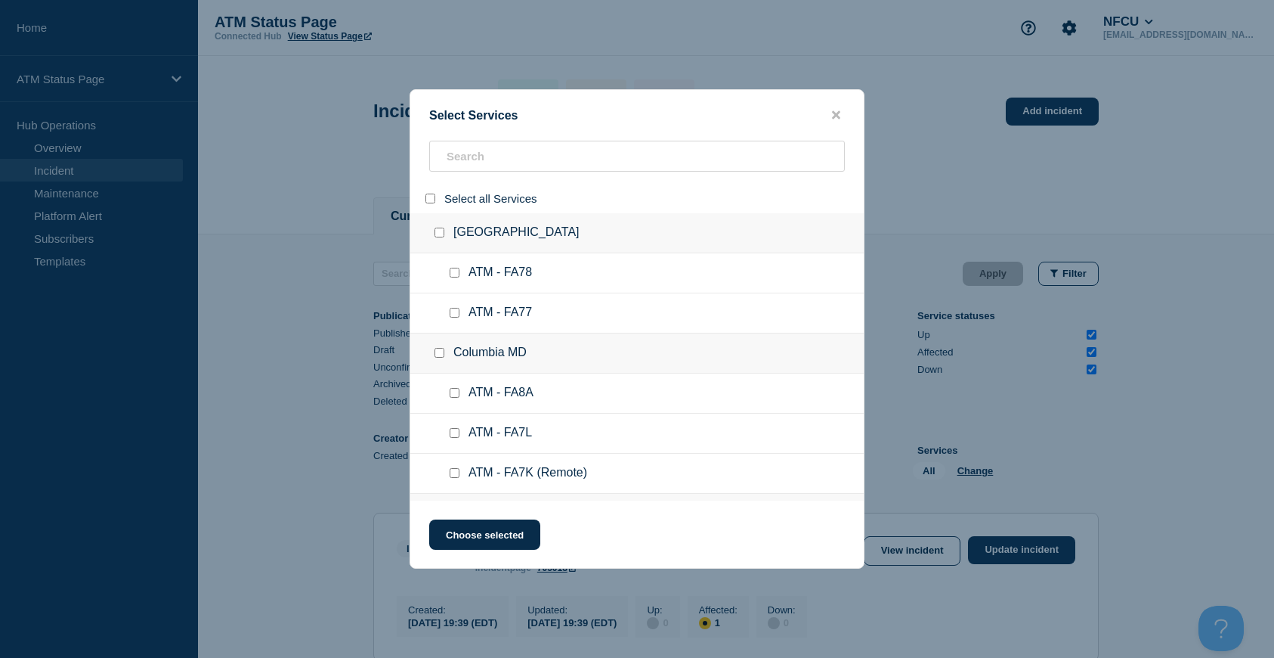
checkbox input "false"
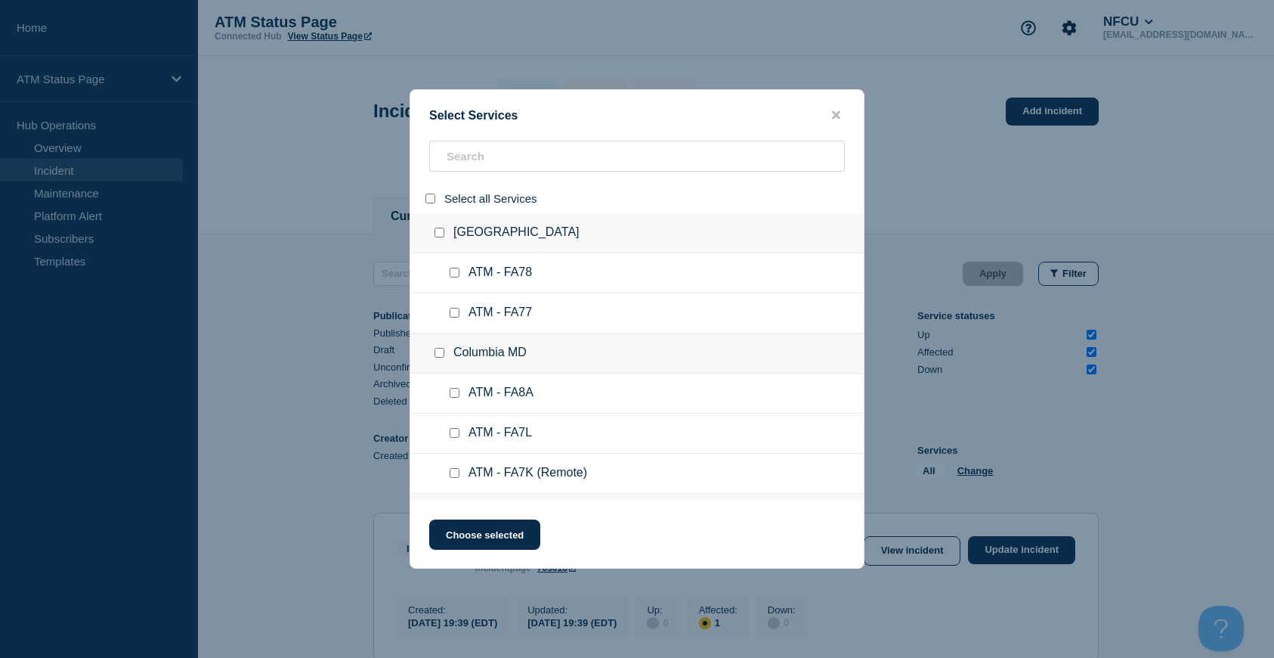
checkbox input "false"
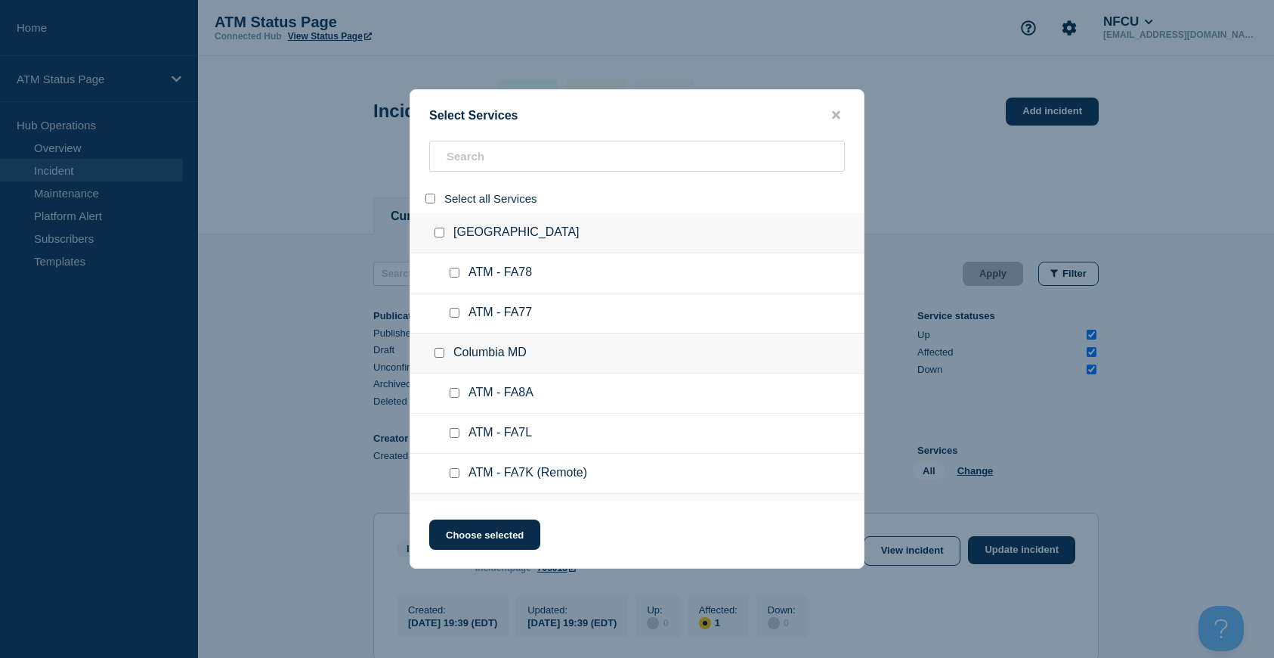
checkbox input "false"
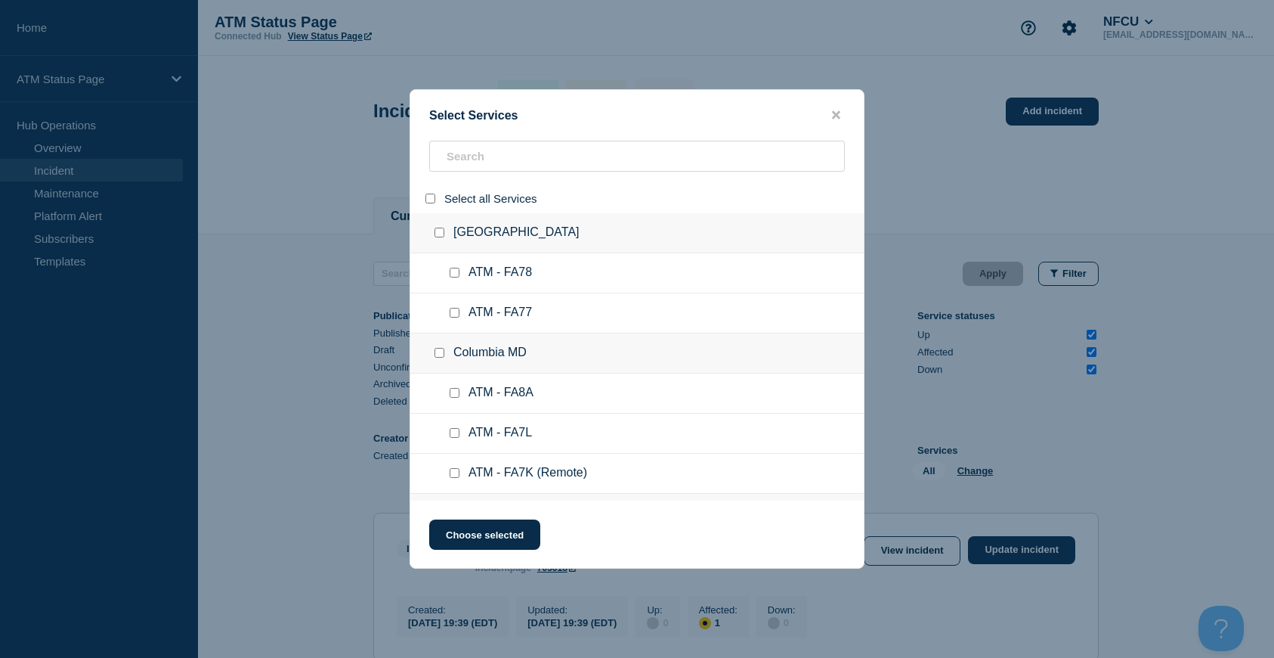
checkbox input "false"
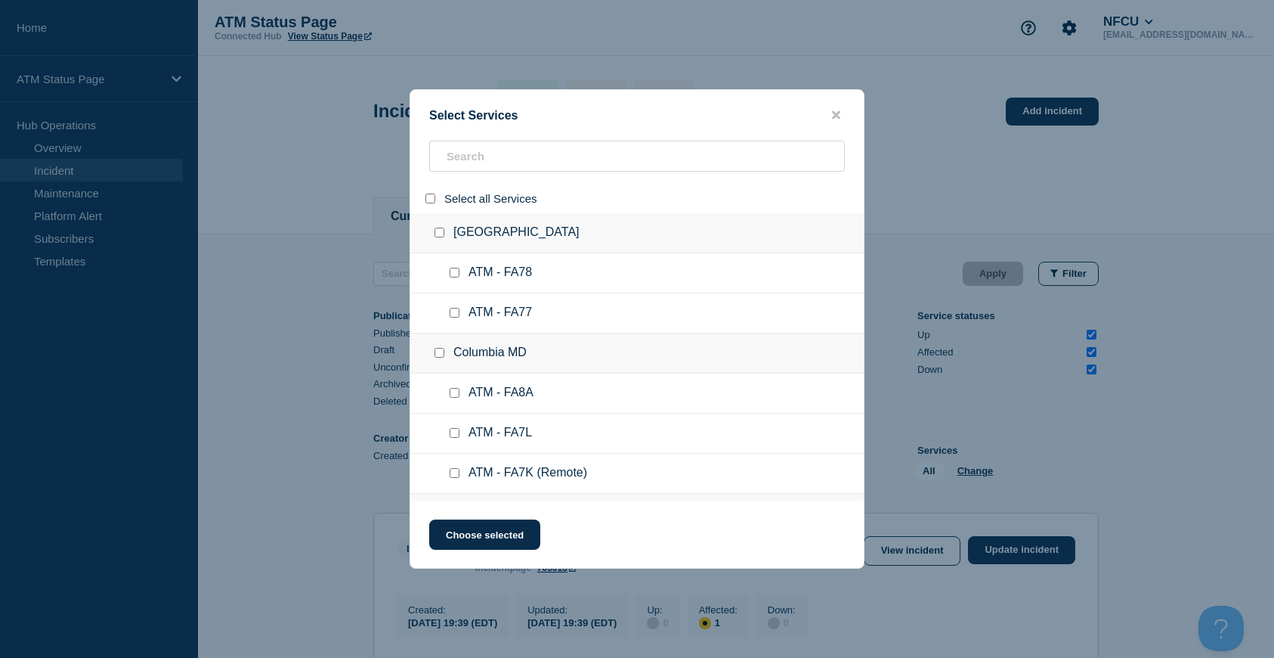
checkbox input "false"
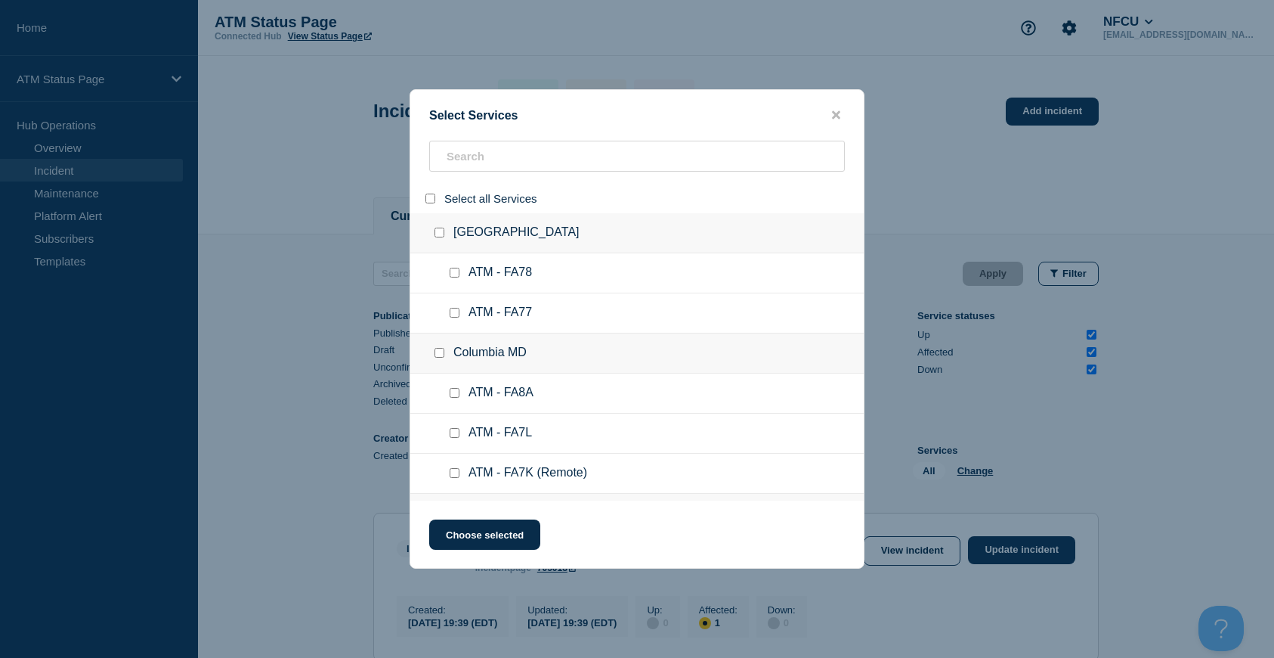
checkbox input "false"
click at [472, 164] on input "search" at bounding box center [637, 156] width 416 height 31
click at [673, 361] on div "Columbia MD" at bounding box center [637, 353] width 454 height 40
click at [510, 158] on input "search" at bounding box center [637, 156] width 416 height 31
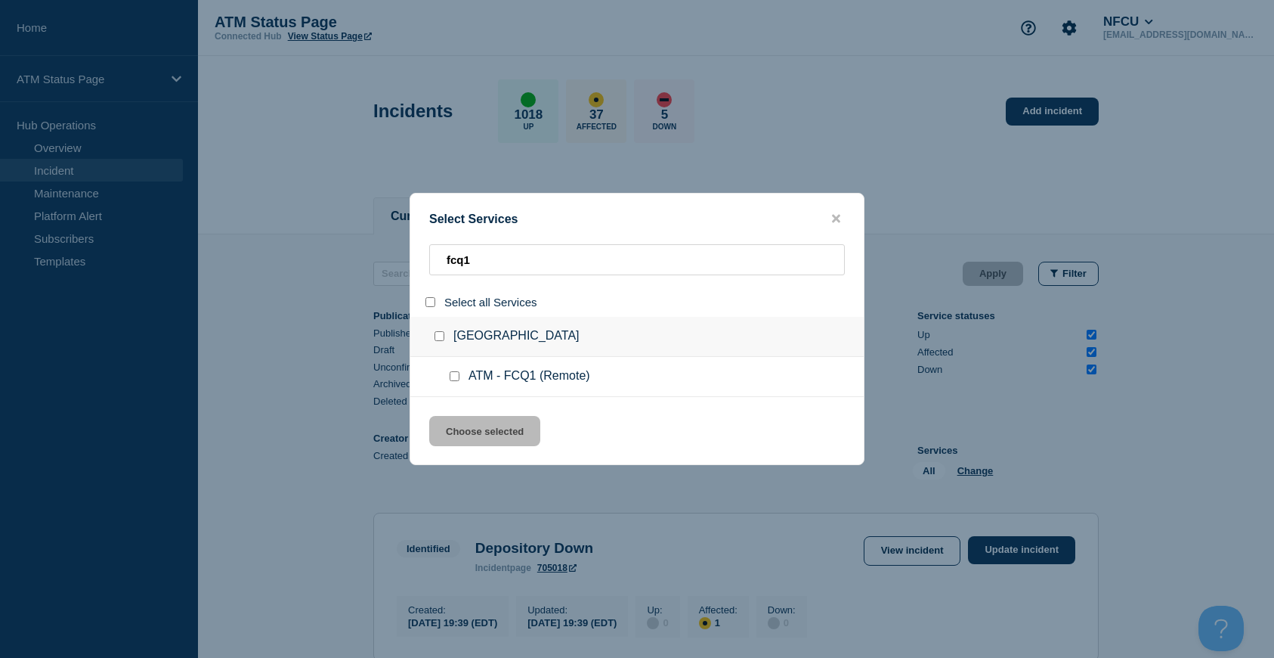
click at [445, 342] on div at bounding box center [443, 336] width 22 height 15
click at [444, 341] on input "group: San Marcos CA" at bounding box center [440, 336] width 10 height 10
click at [484, 425] on button "Choose selected" at bounding box center [484, 431] width 111 height 30
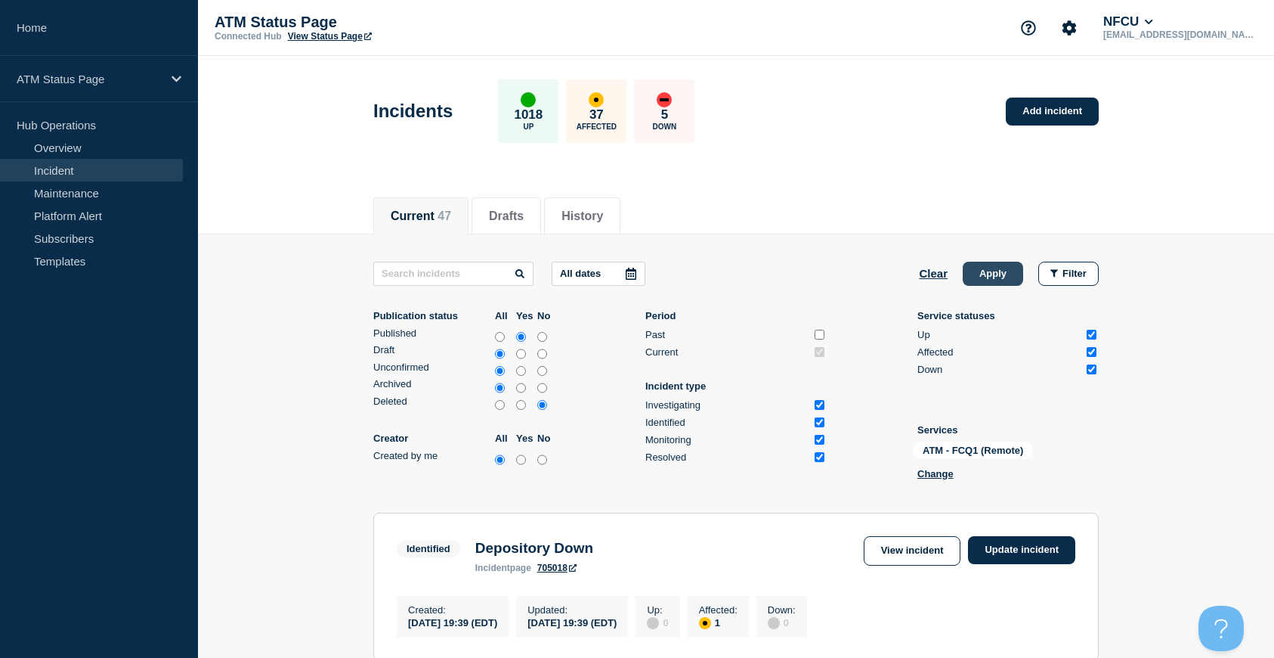
click at [991, 273] on button "Apply" at bounding box center [993, 274] width 60 height 24
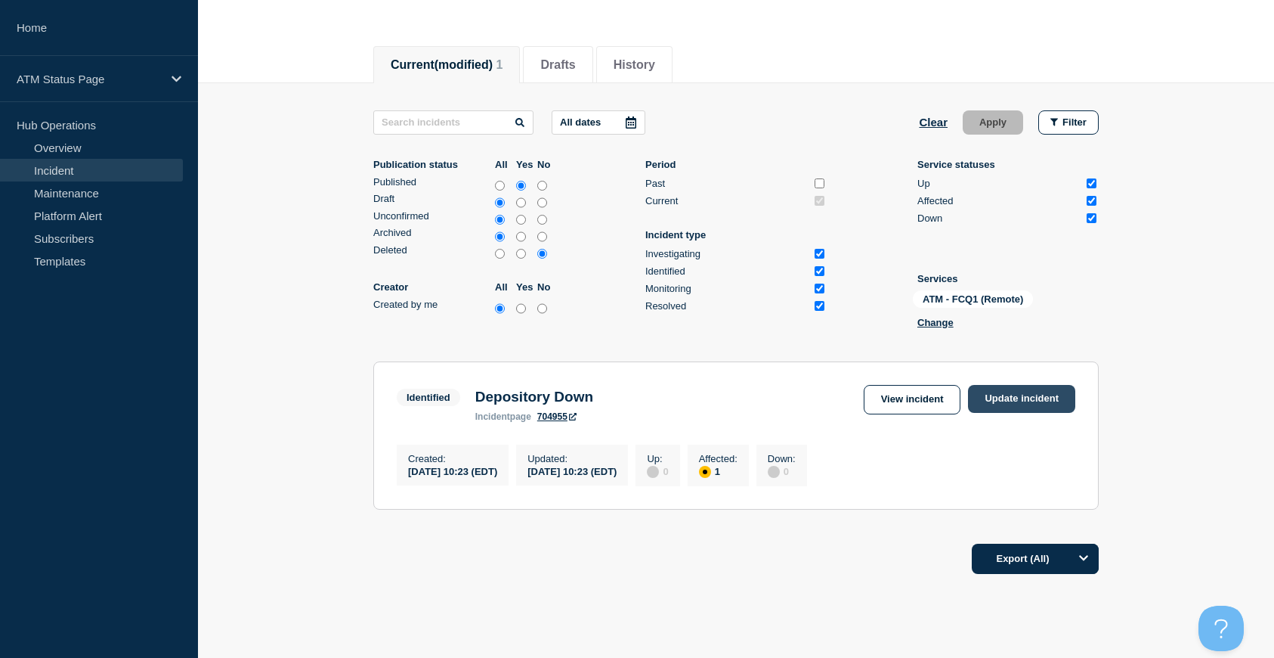
click at [1054, 392] on link "Update incident" at bounding box center [1021, 399] width 107 height 28
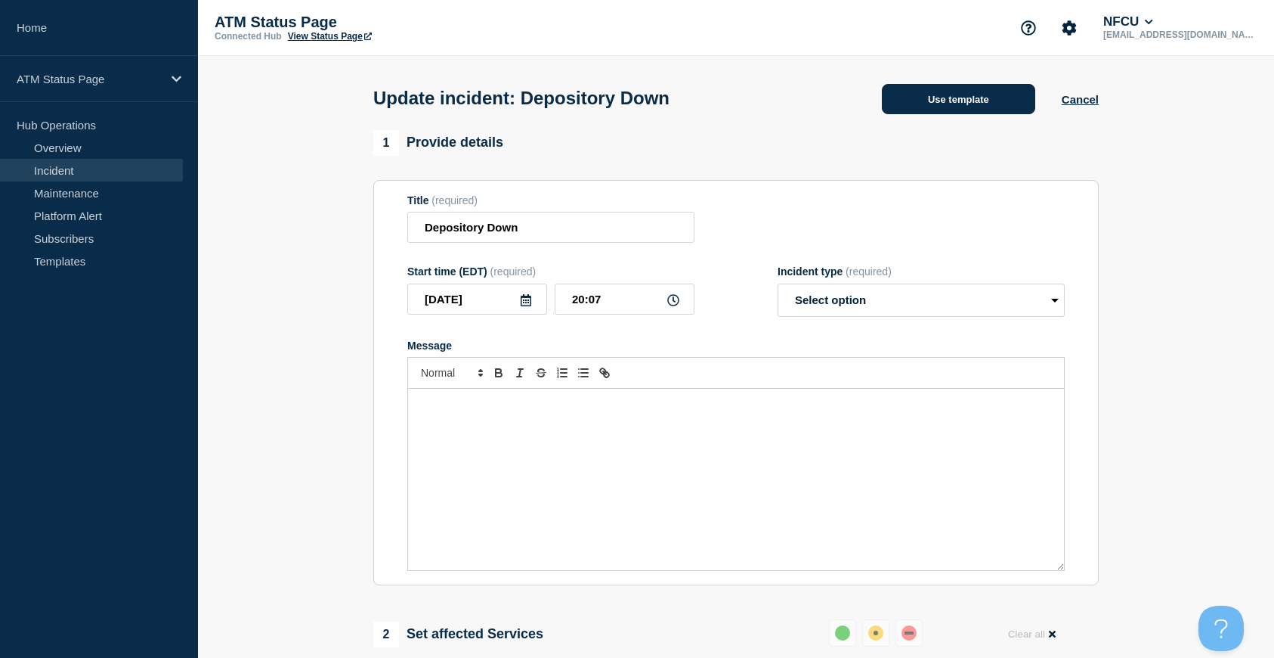
click at [915, 98] on button "Use template" at bounding box center [958, 99] width 153 height 30
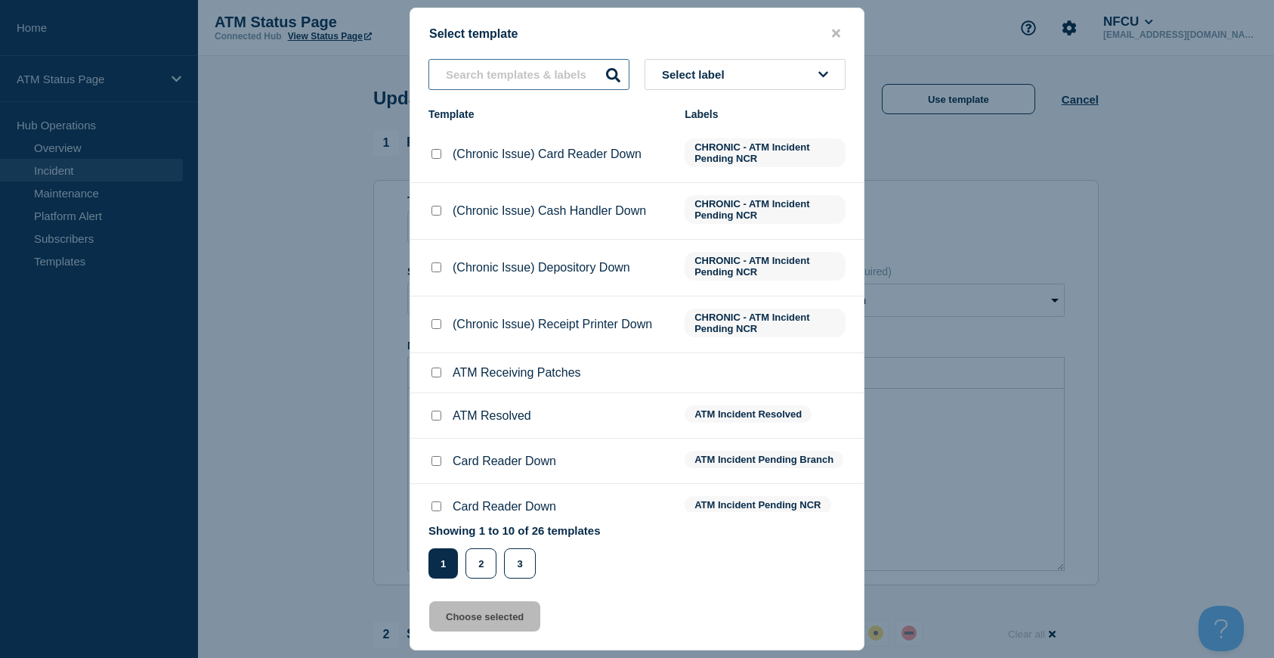
click at [520, 68] on input "text" at bounding box center [529, 74] width 201 height 31
click at [837, 32] on icon "close button" at bounding box center [836, 33] width 8 height 8
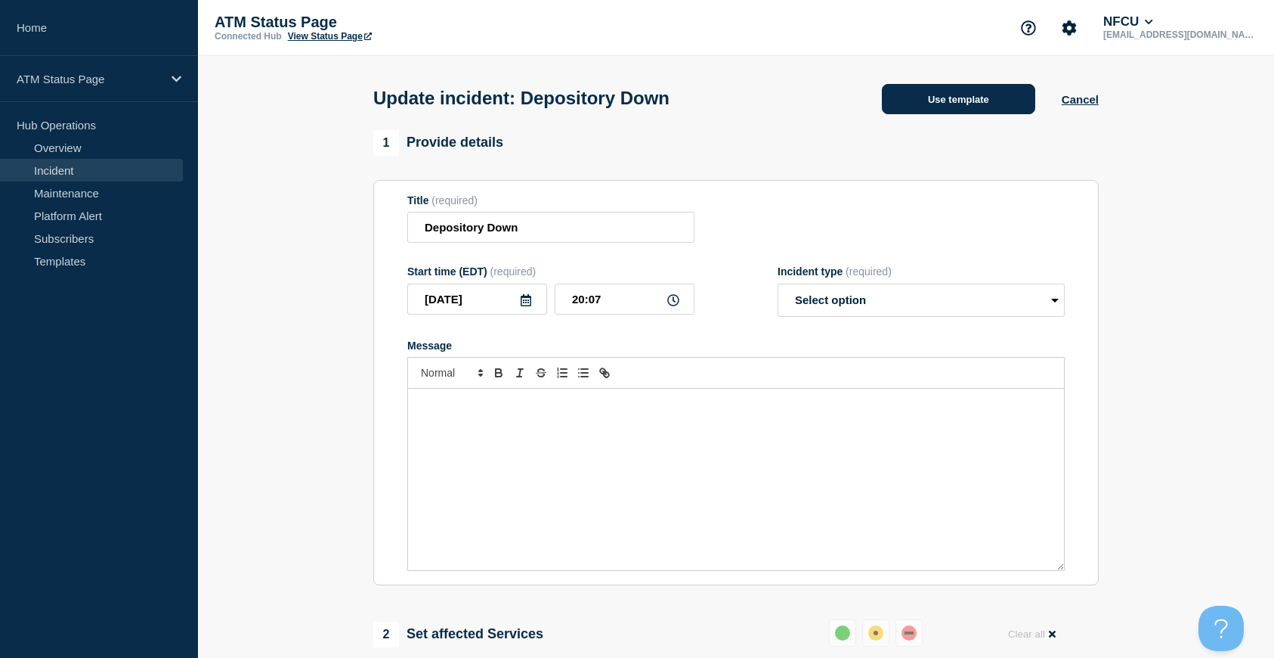
click at [968, 109] on button "Use template" at bounding box center [958, 99] width 153 height 30
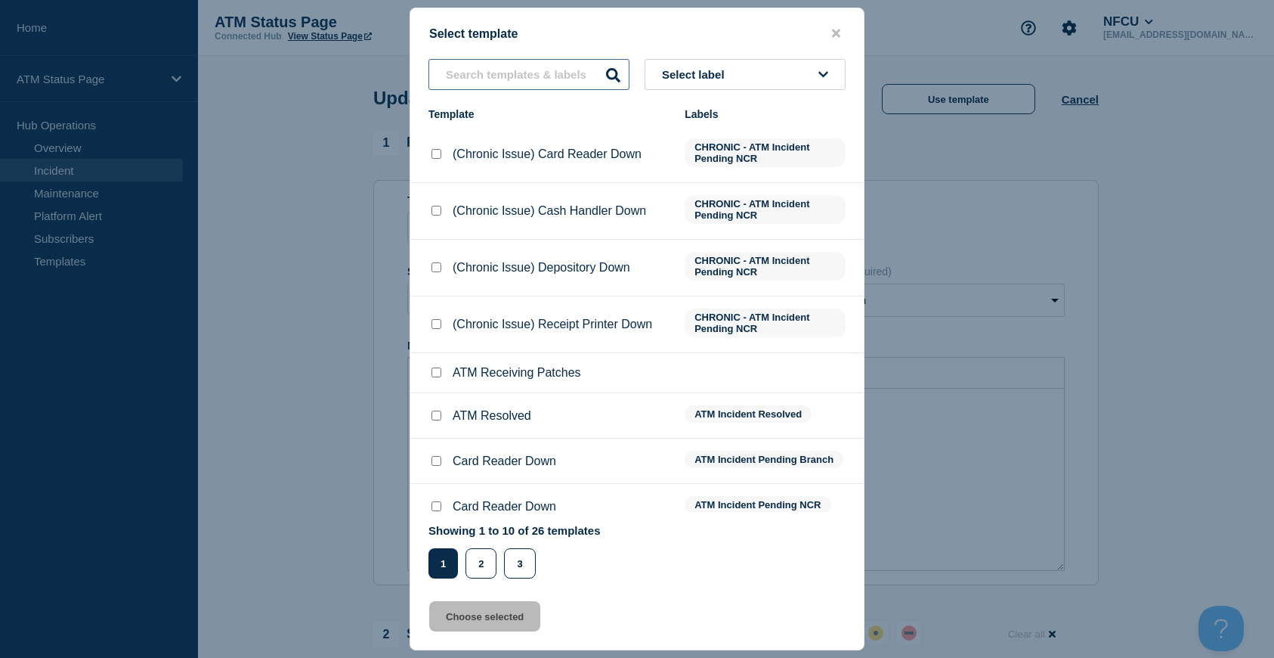
click at [488, 89] on input "text" at bounding box center [529, 74] width 201 height 31
click at [438, 416] on input "ATM Resolved checkbox" at bounding box center [437, 415] width 10 height 10
click at [503, 631] on button "Choose selected" at bounding box center [484, 616] width 111 height 30
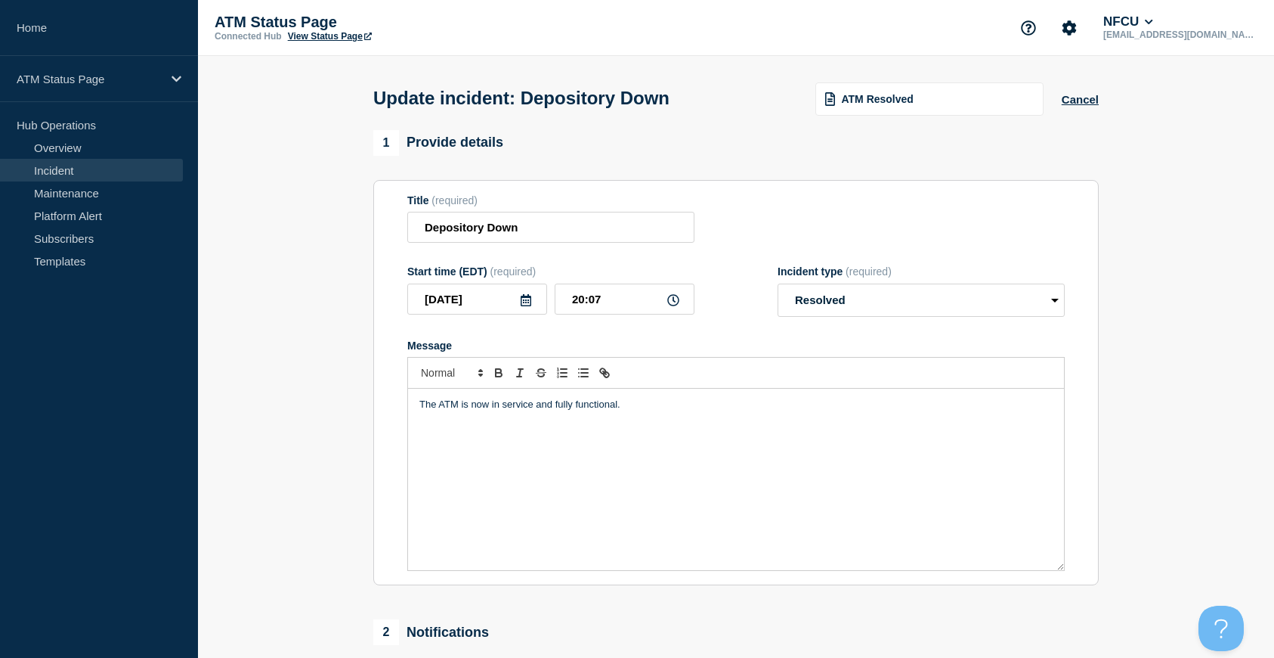
scroll to position [227, 0]
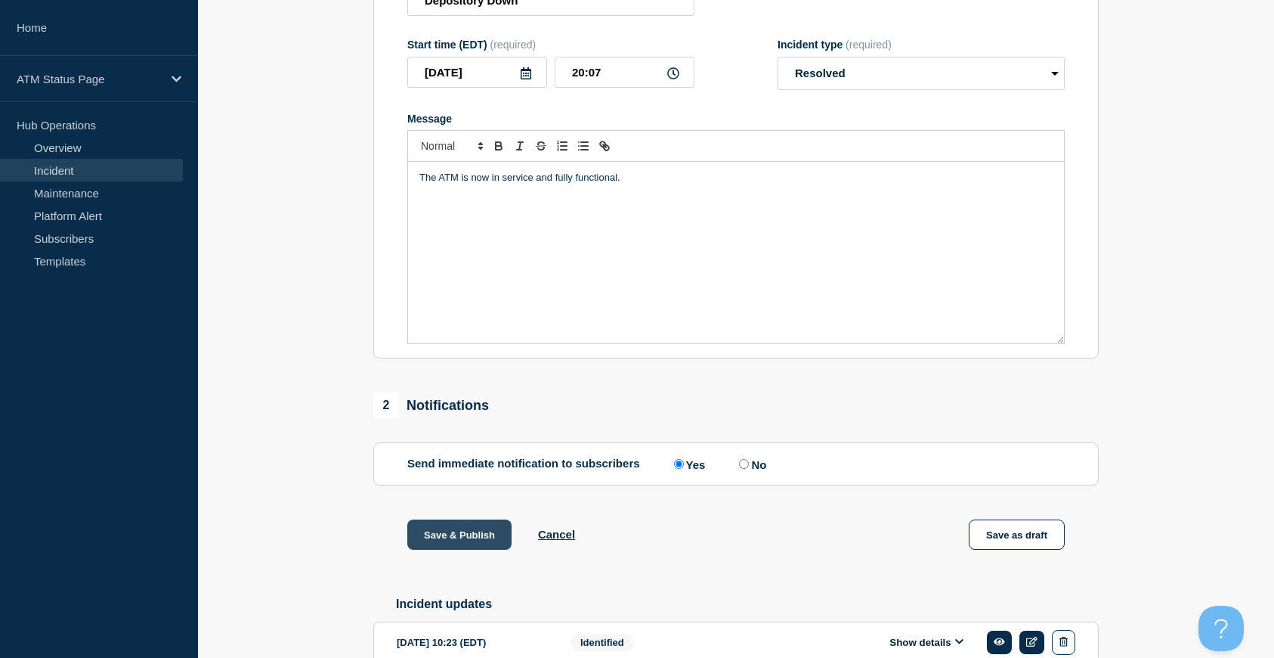
click at [475, 541] on button "Save & Publish" at bounding box center [459, 534] width 104 height 30
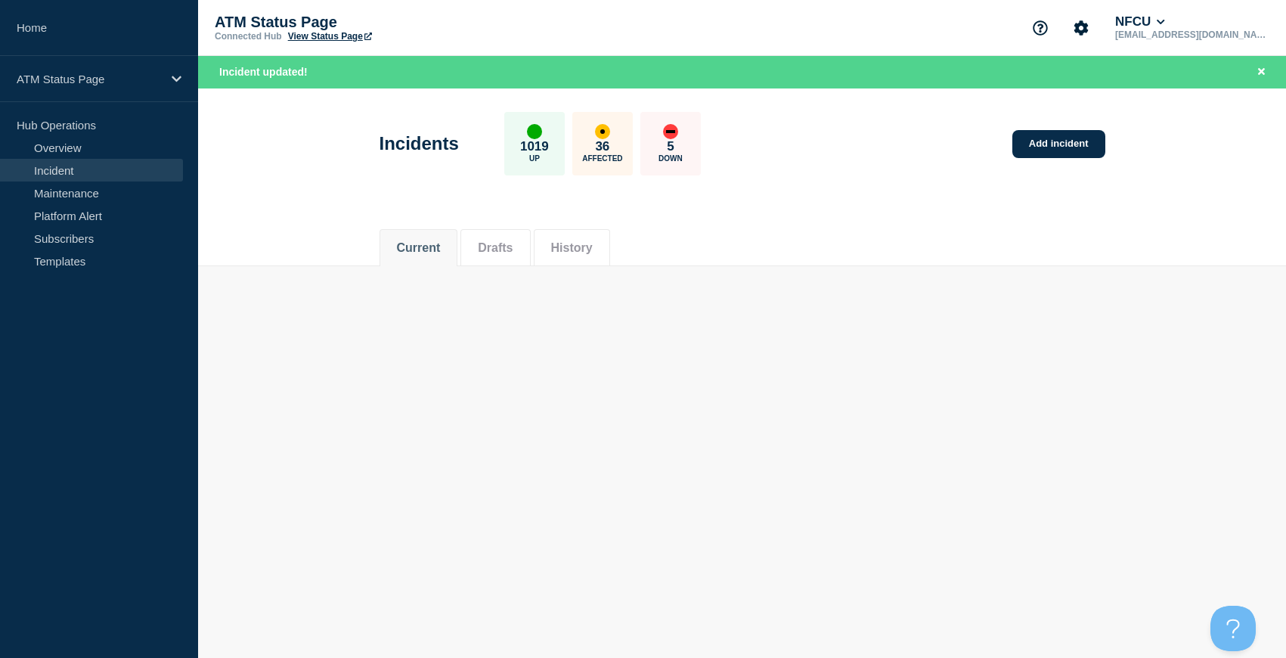
click at [354, 38] on link "View Status Page" at bounding box center [330, 36] width 84 height 11
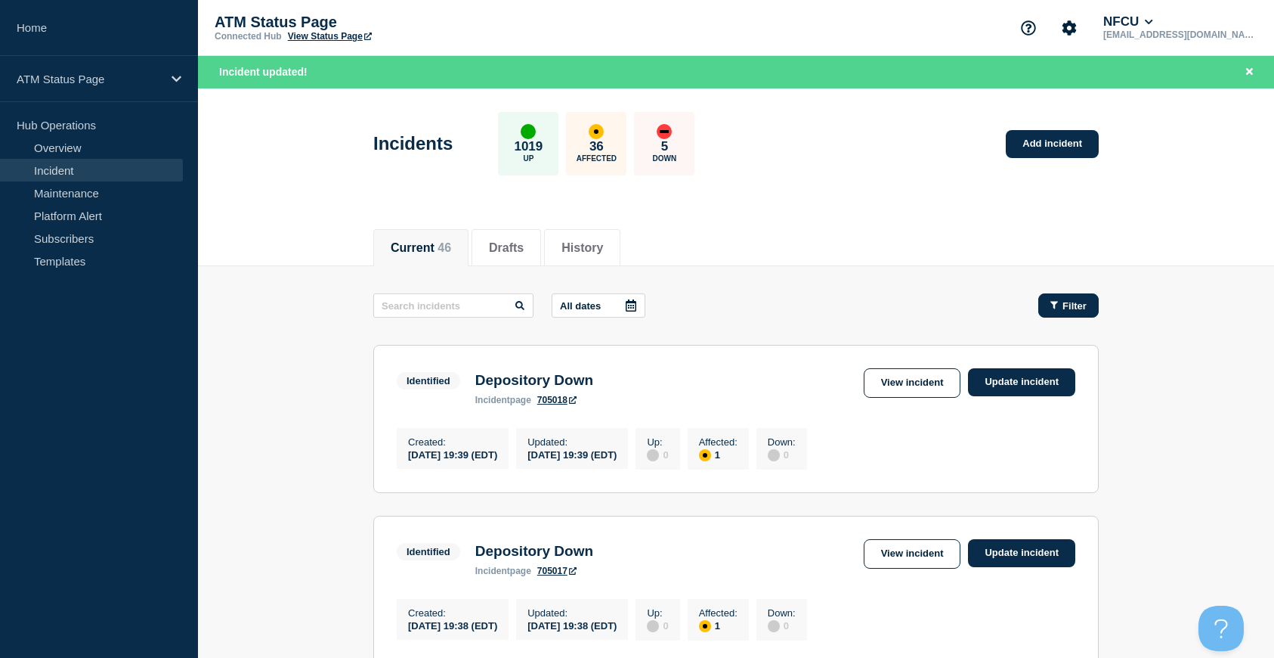
click at [1057, 305] on icon "button" at bounding box center [1055, 305] width 8 height 10
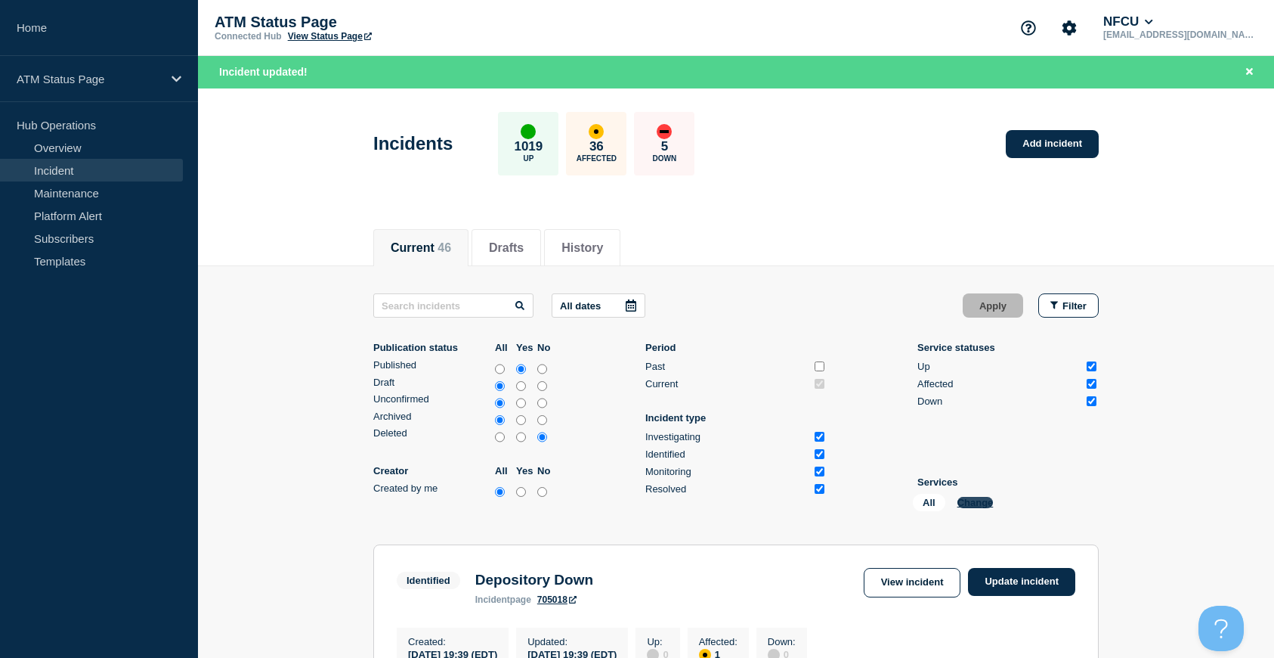
click at [978, 506] on button "Change" at bounding box center [976, 502] width 36 height 11
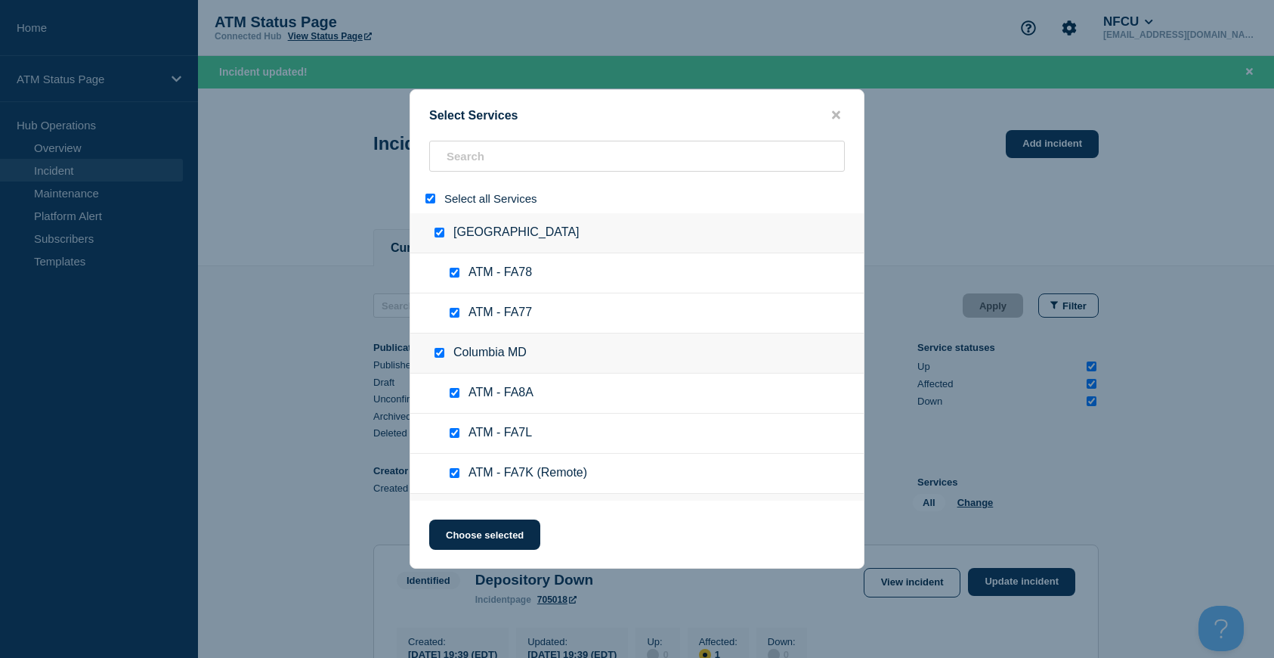
click at [429, 197] on input "select all" at bounding box center [431, 198] width 10 height 10
click at [472, 159] on input "search" at bounding box center [637, 156] width 416 height 31
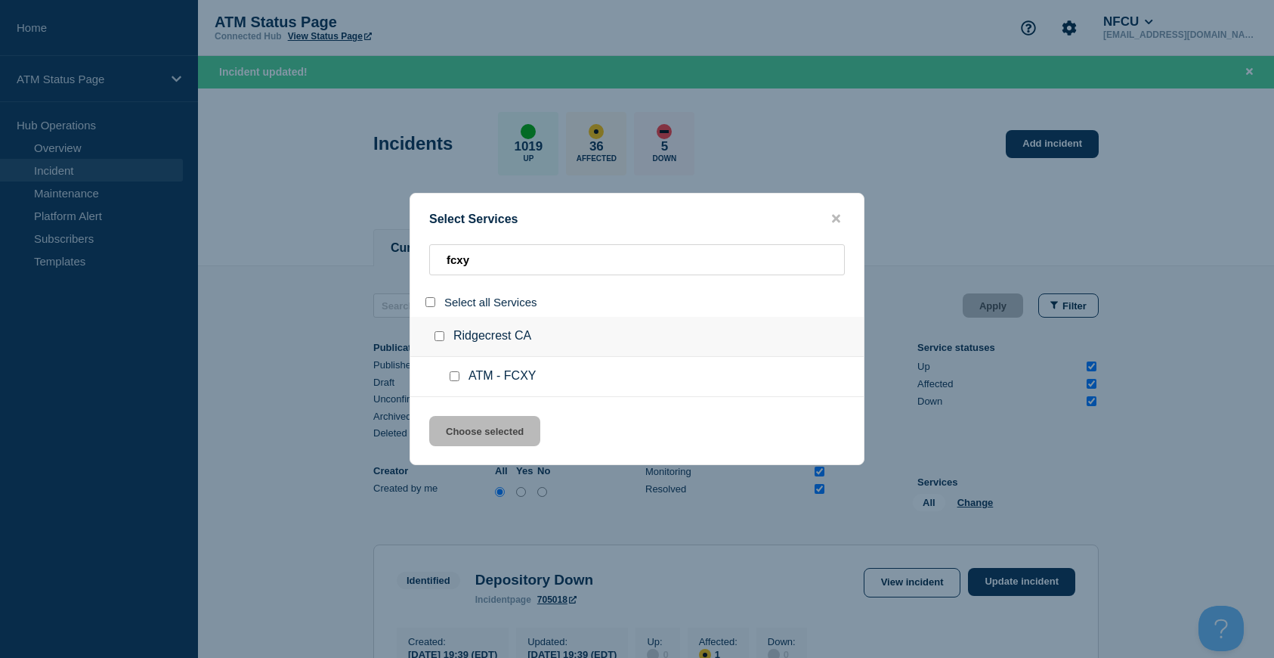
click at [438, 339] on input "group: Ridgecrest CA" at bounding box center [440, 336] width 10 height 10
click at [493, 419] on button "Choose selected" at bounding box center [484, 431] width 111 height 30
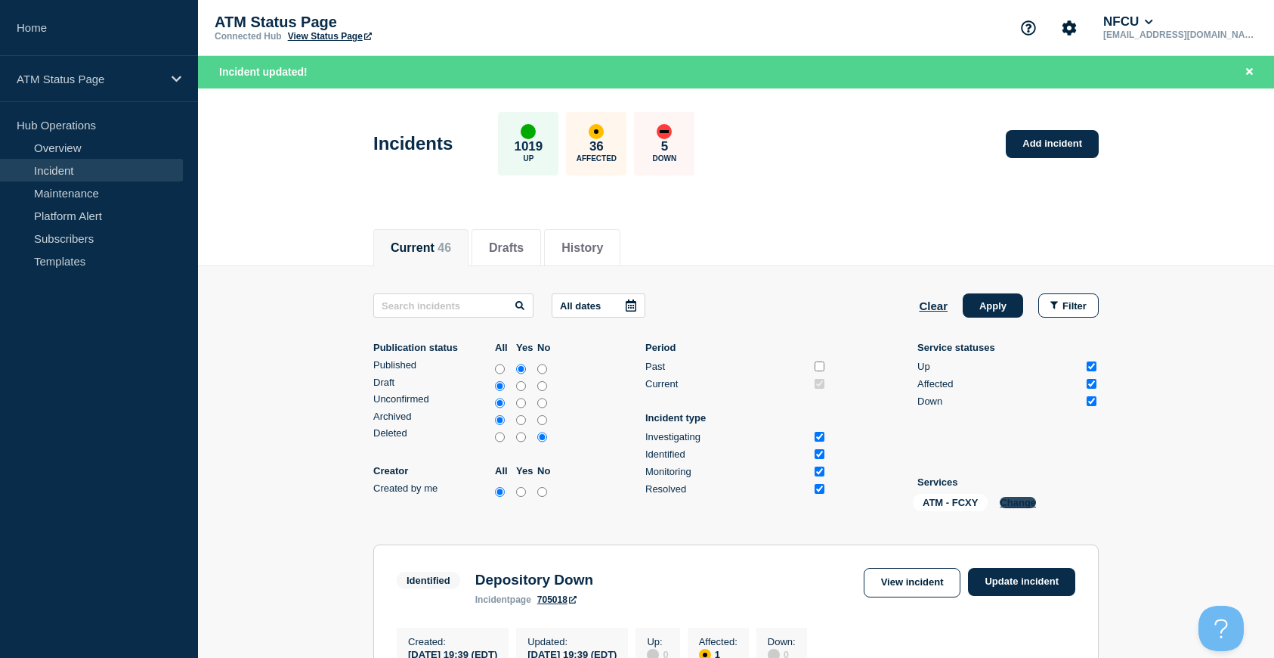
click at [1017, 499] on button "Change" at bounding box center [1018, 502] width 36 height 11
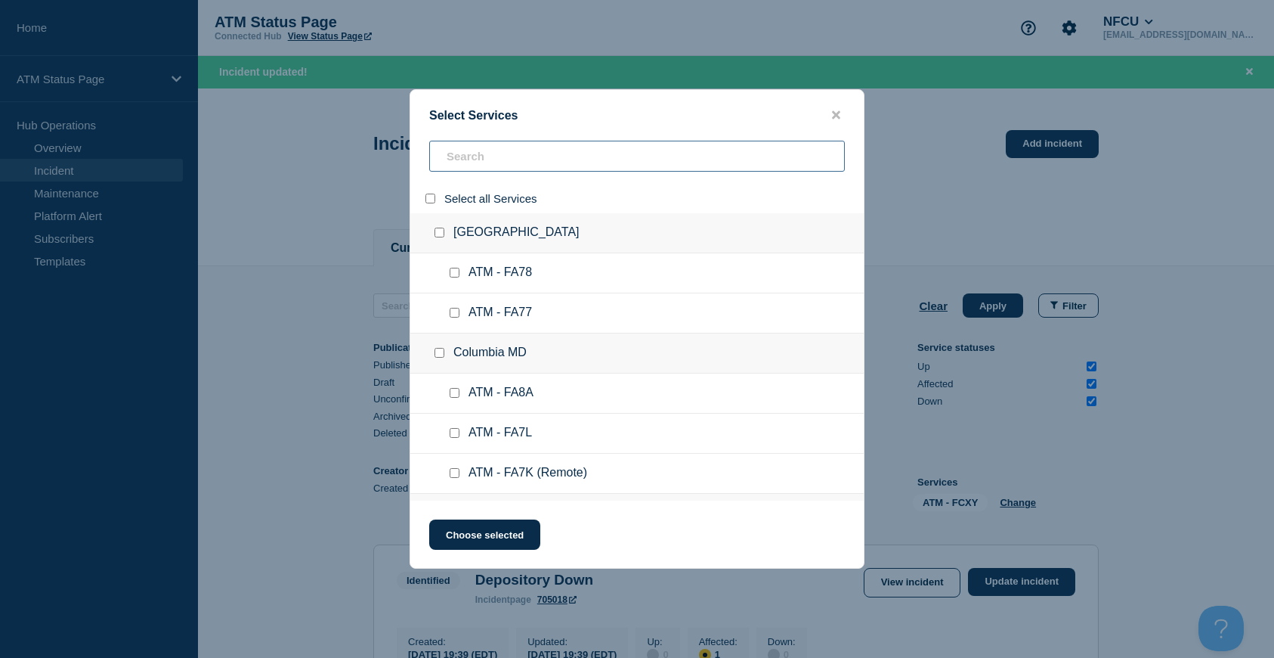
click at [487, 159] on input "search" at bounding box center [637, 156] width 416 height 31
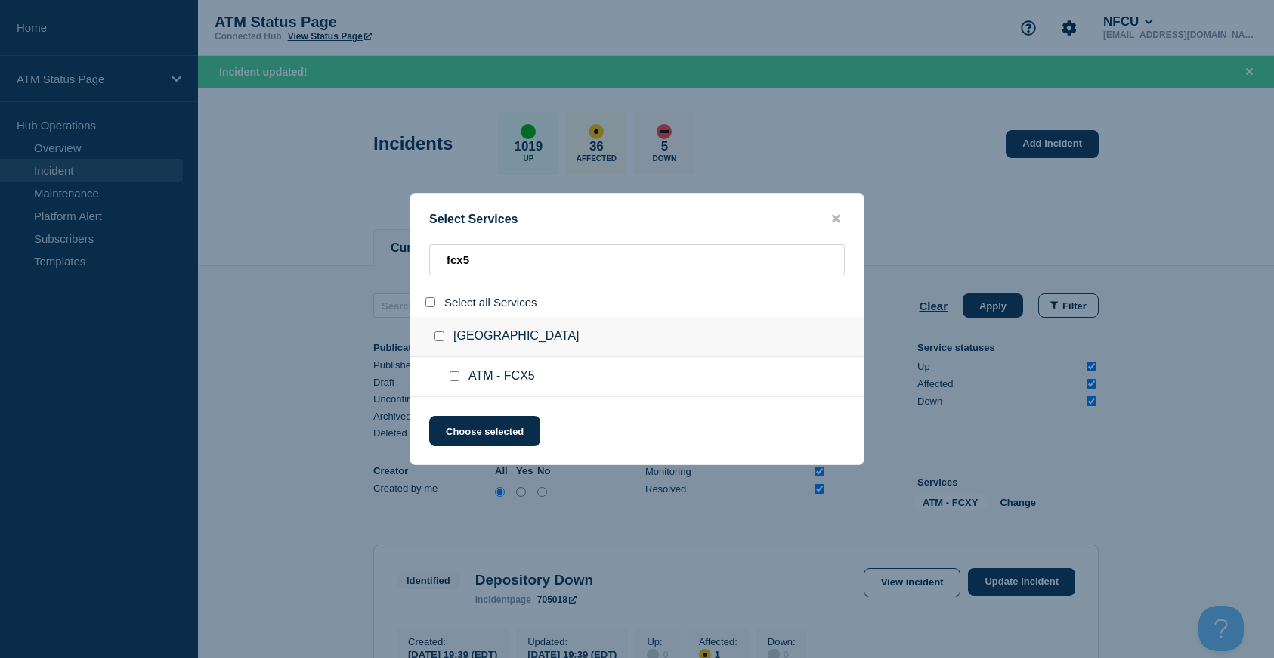
click at [439, 336] on input "group: Annapolis MD" at bounding box center [440, 336] width 10 height 10
click at [486, 426] on button "Choose selected" at bounding box center [484, 431] width 111 height 30
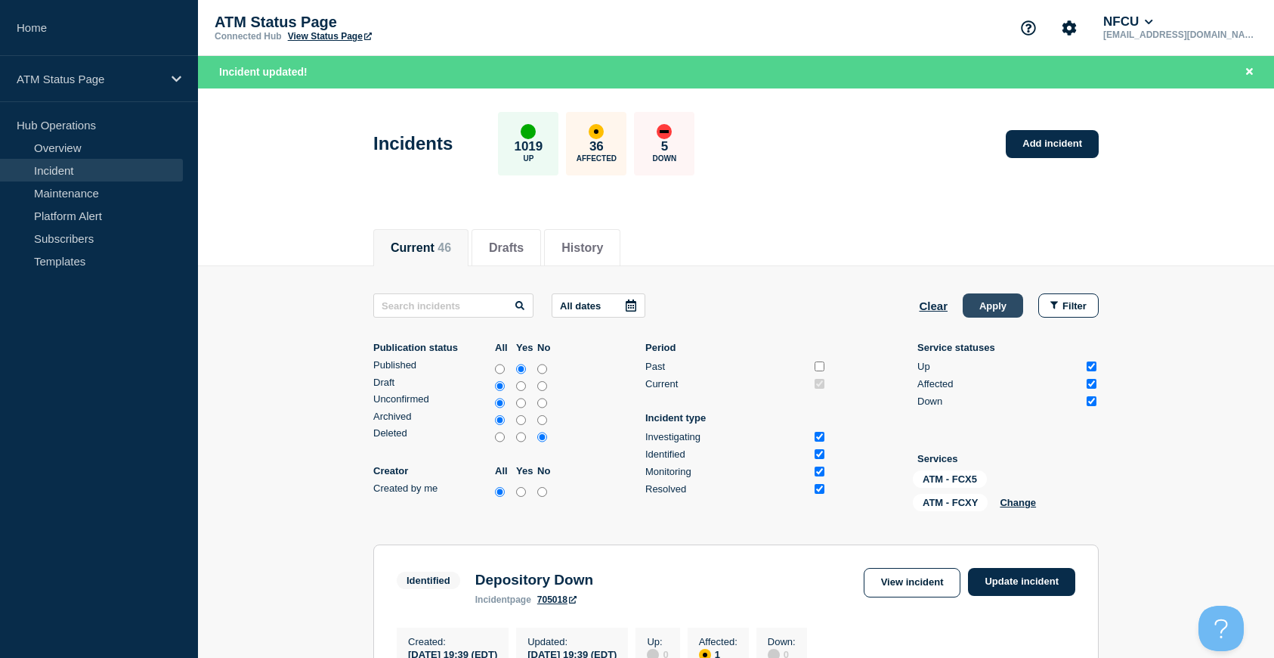
click at [986, 305] on button "Apply" at bounding box center [993, 305] width 60 height 24
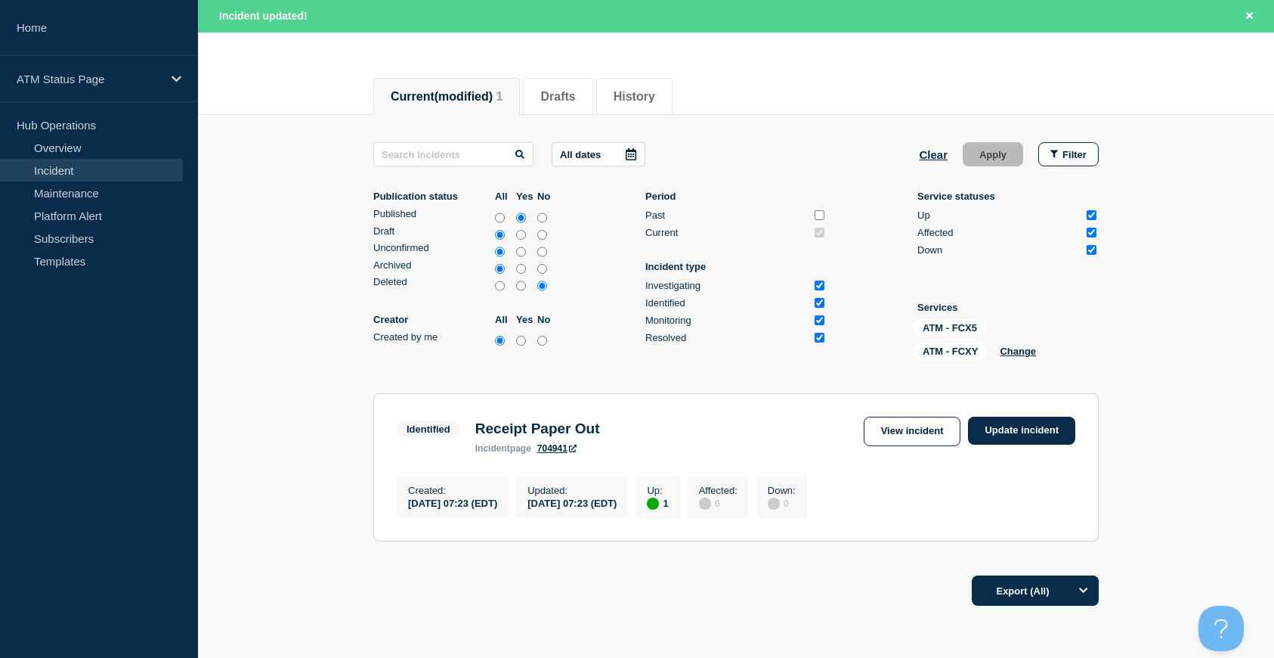
scroll to position [242, 0]
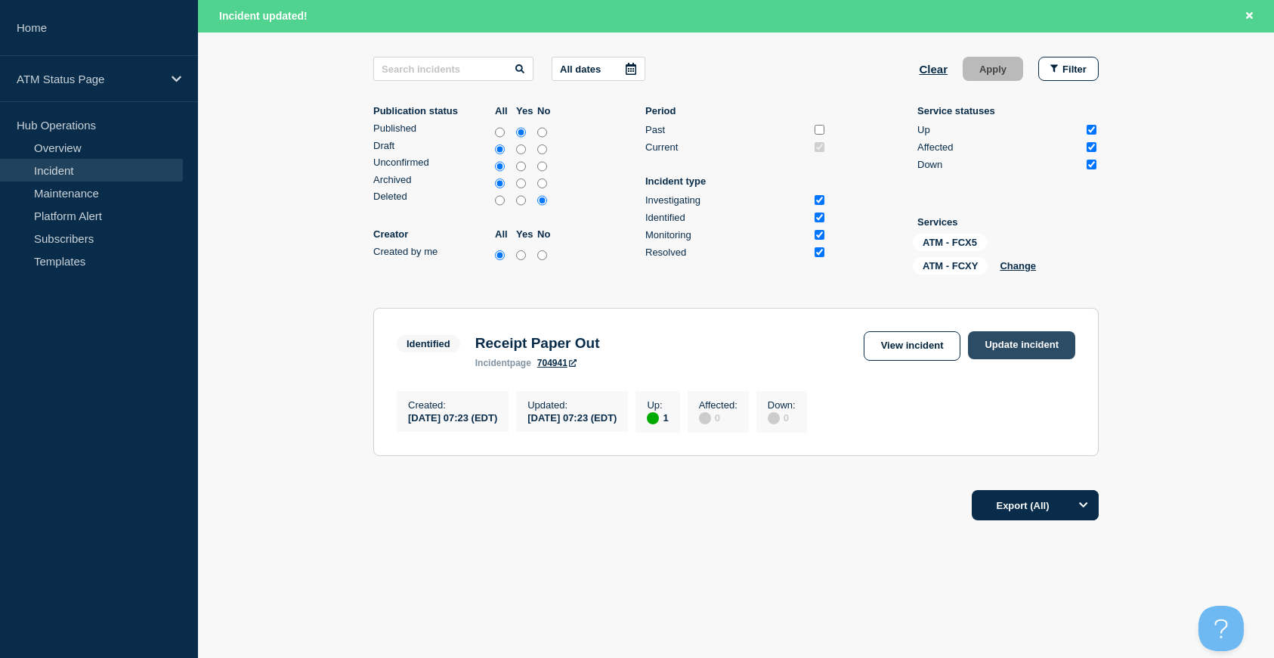
click at [998, 339] on link "Update incident" at bounding box center [1021, 345] width 107 height 28
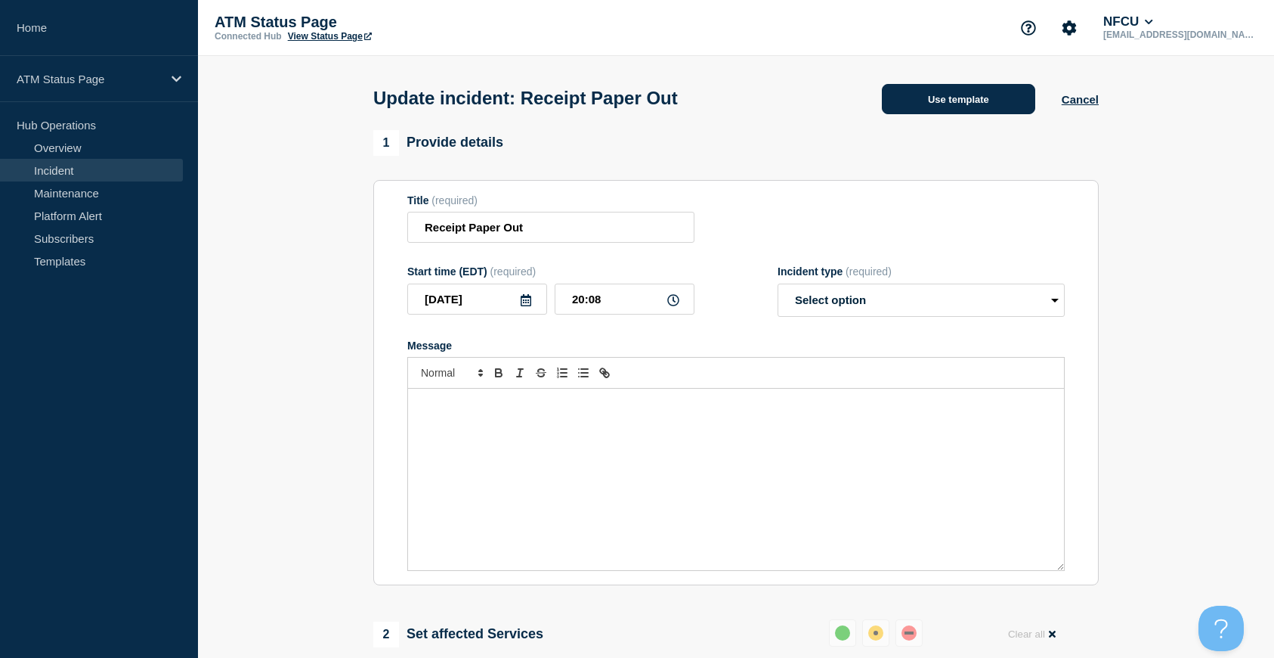
click at [985, 109] on button "Use template" at bounding box center [958, 99] width 153 height 30
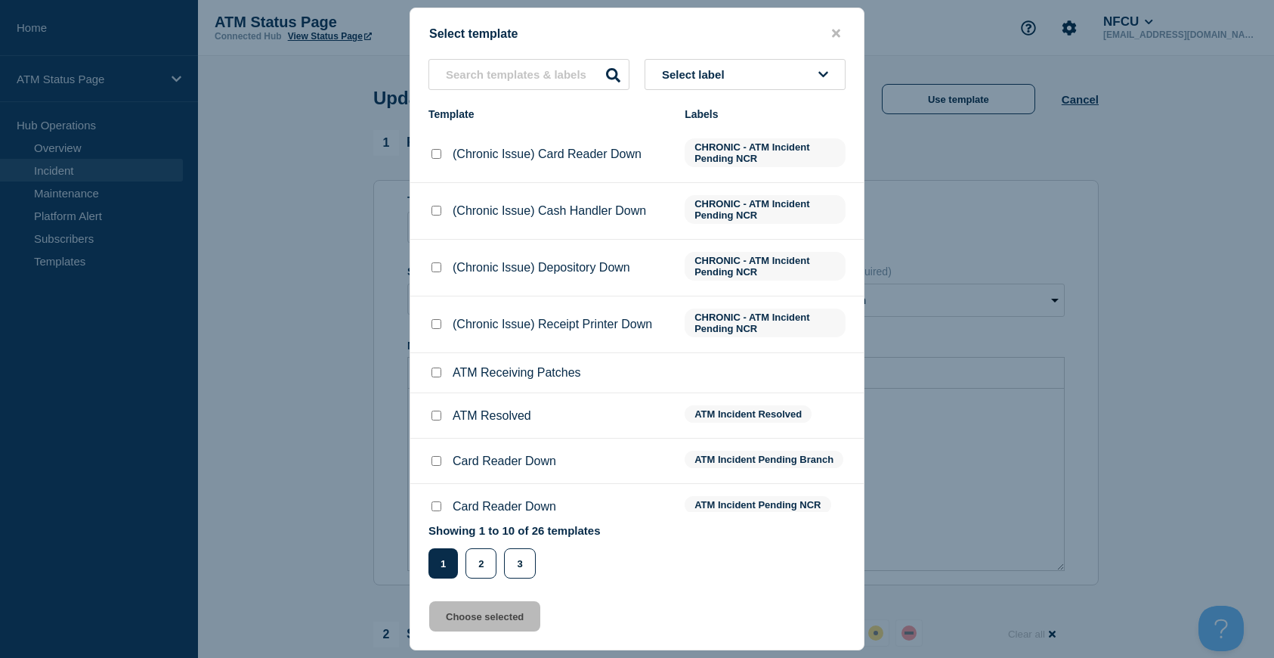
click at [435, 377] on input "ATM Receiving Patches checkbox" at bounding box center [437, 372] width 10 height 10
click at [439, 420] on input "ATM Resolved checkbox" at bounding box center [437, 415] width 10 height 10
click at [505, 624] on button "Choose selected" at bounding box center [484, 616] width 111 height 30
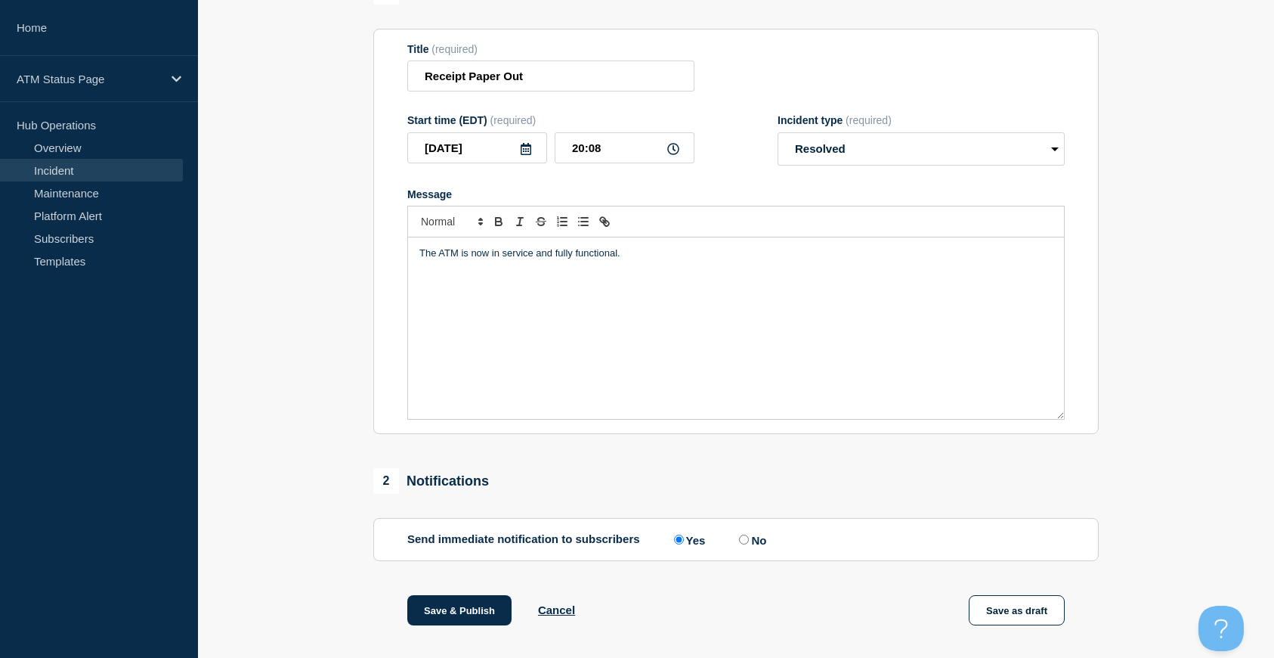
scroll to position [302, 0]
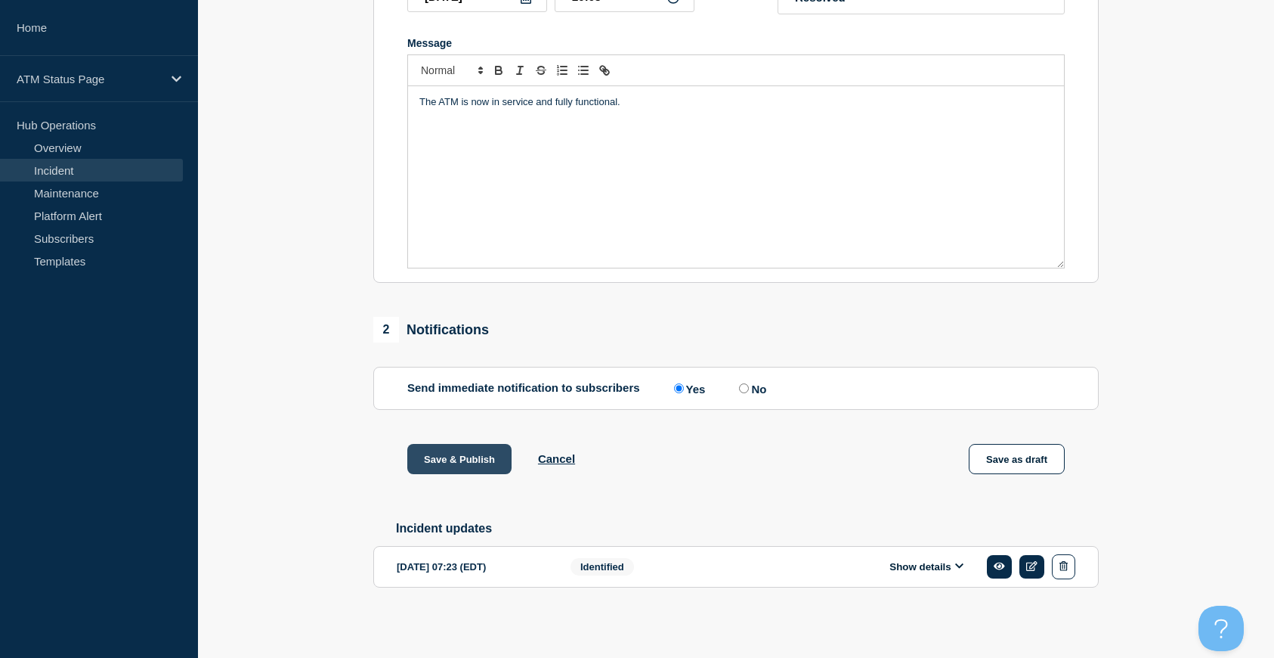
click at [474, 464] on button "Save & Publish" at bounding box center [459, 459] width 104 height 30
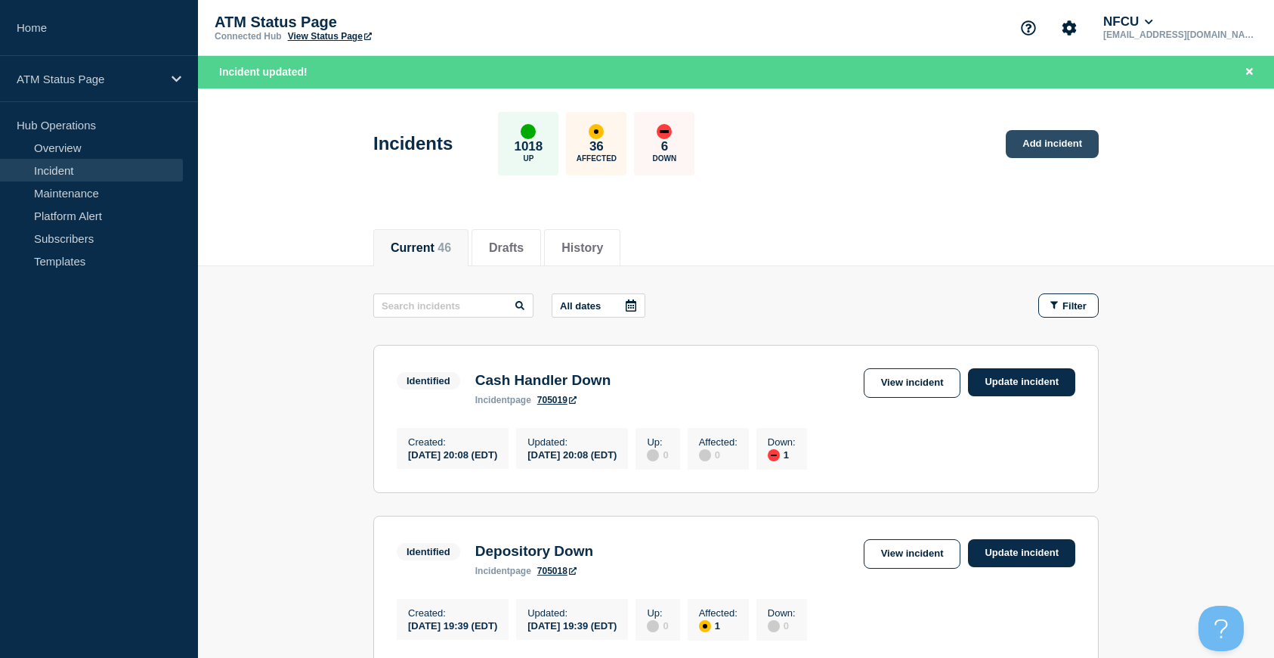
click at [1063, 142] on link "Add incident" at bounding box center [1052, 144] width 93 height 28
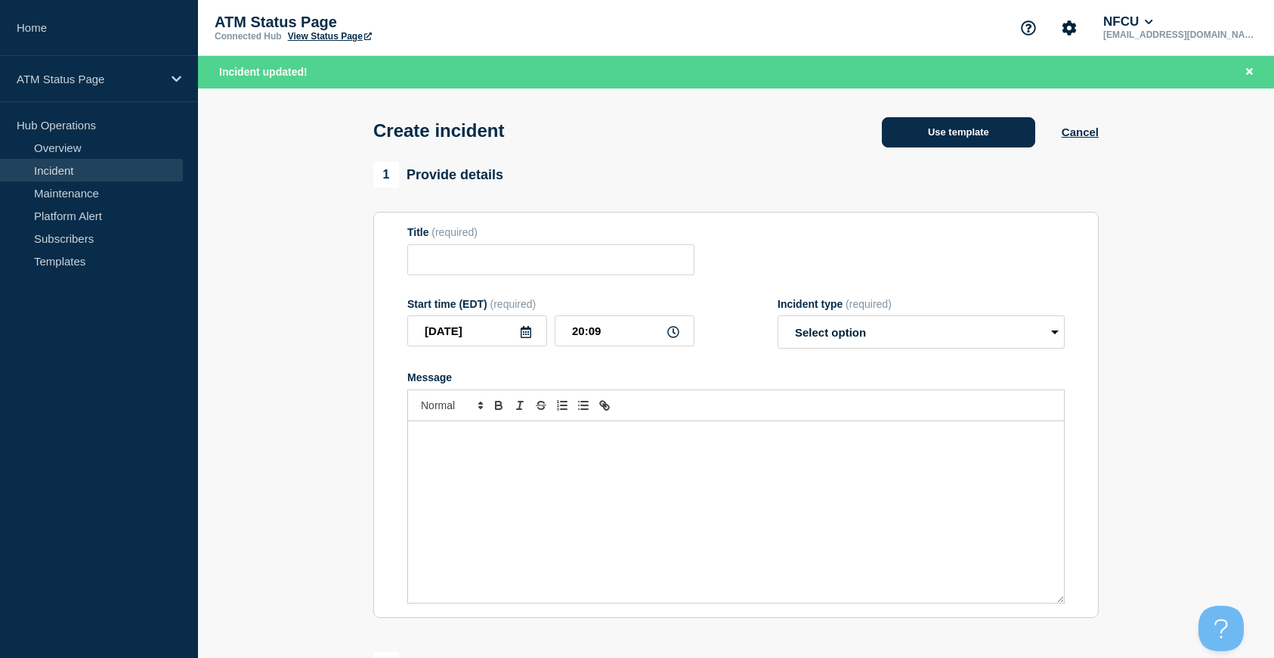
click at [958, 138] on button "Use template" at bounding box center [958, 132] width 153 height 30
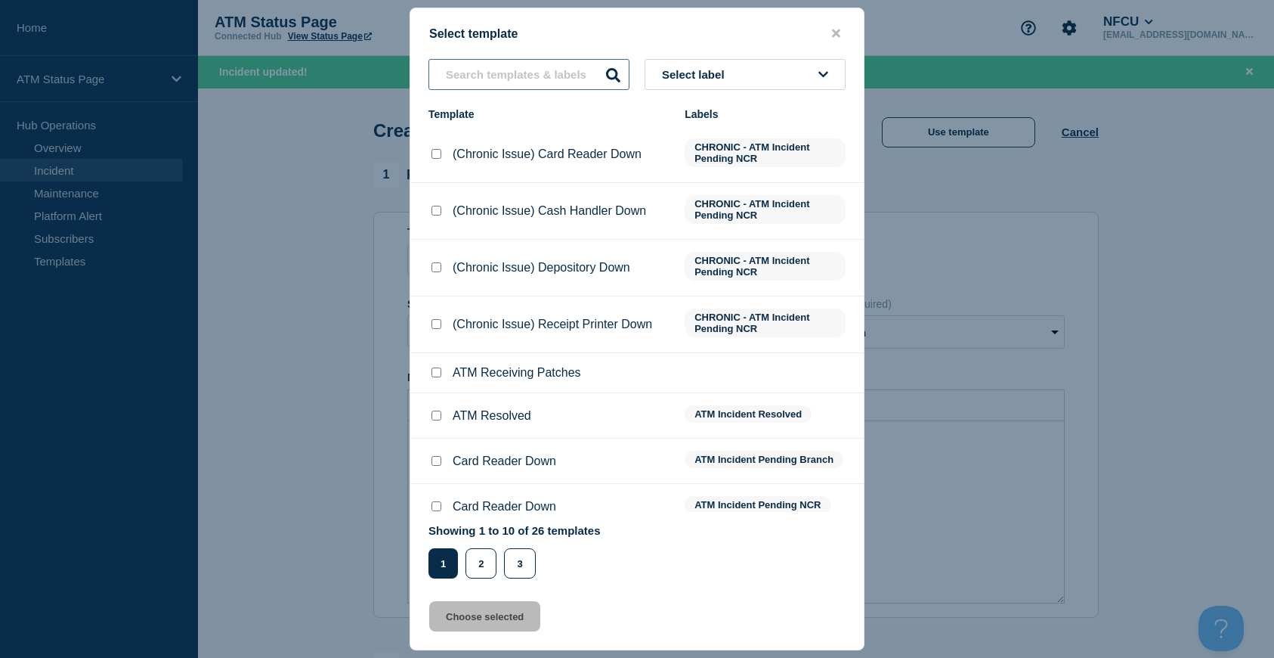
click at [460, 77] on input "text" at bounding box center [529, 74] width 201 height 31
click at [440, 423] on div at bounding box center [436, 415] width 15 height 15
click at [435, 416] on input "ATM Resolved checkbox" at bounding box center [437, 415] width 10 height 10
click at [496, 625] on button "Choose selected" at bounding box center [484, 616] width 111 height 30
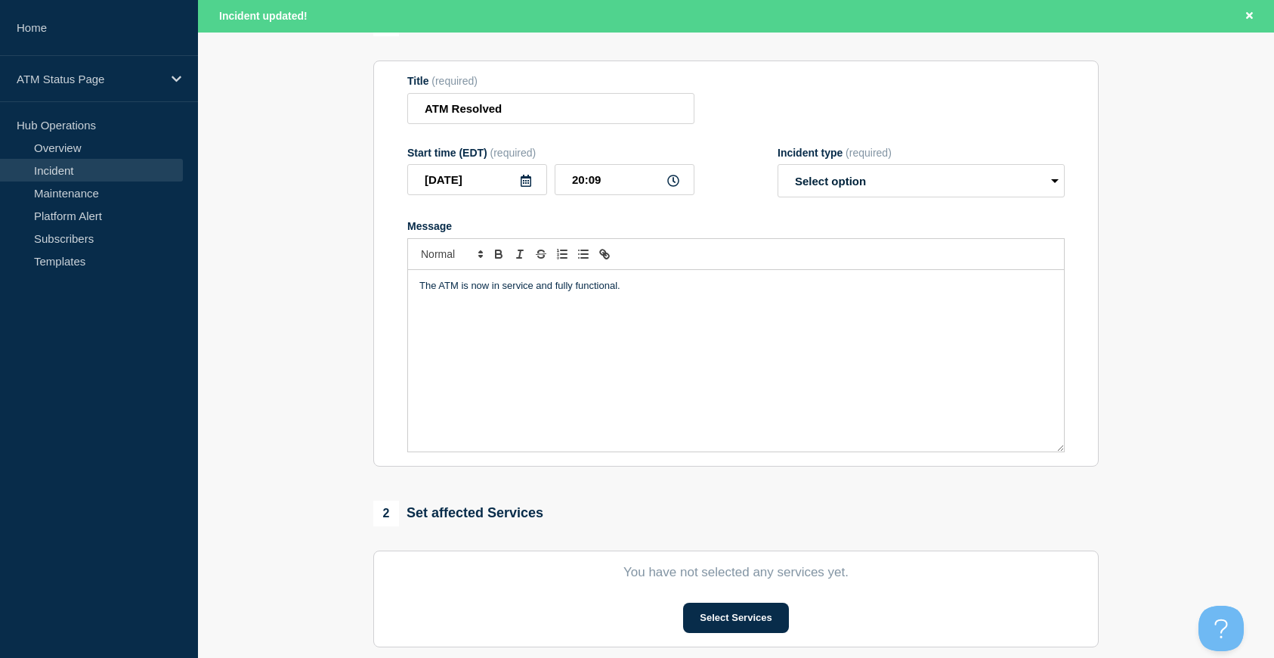
scroll to position [302, 0]
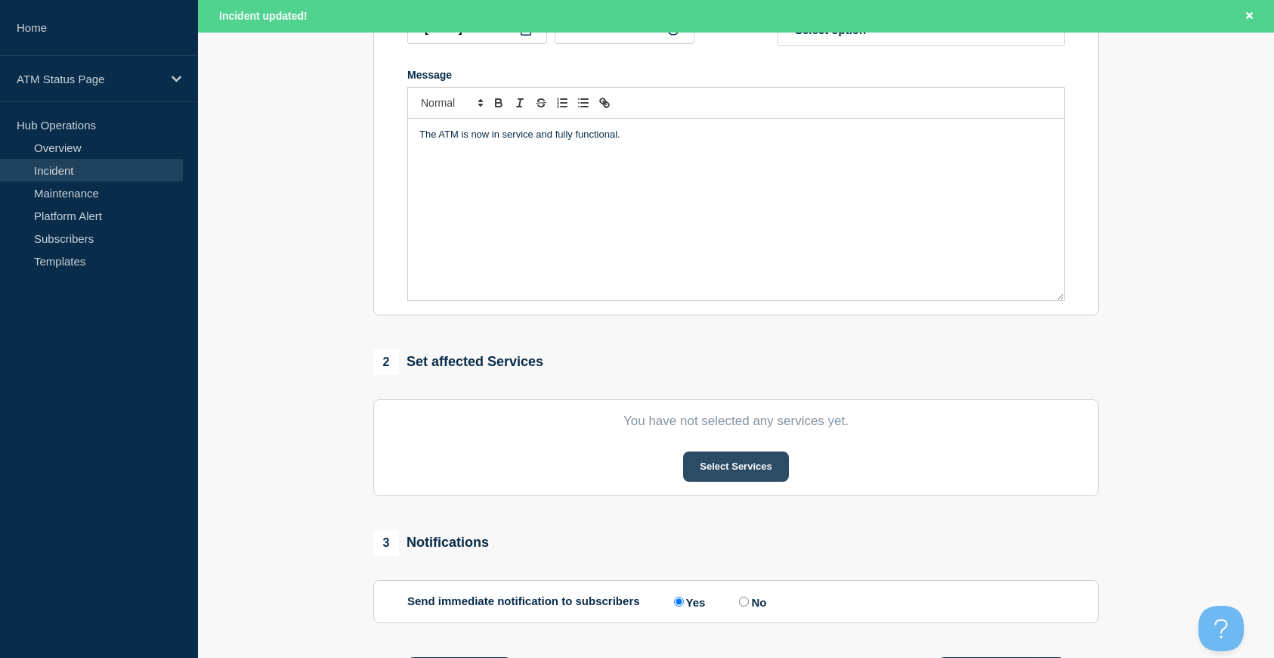
click at [734, 469] on button "Select Services" at bounding box center [735, 466] width 105 height 30
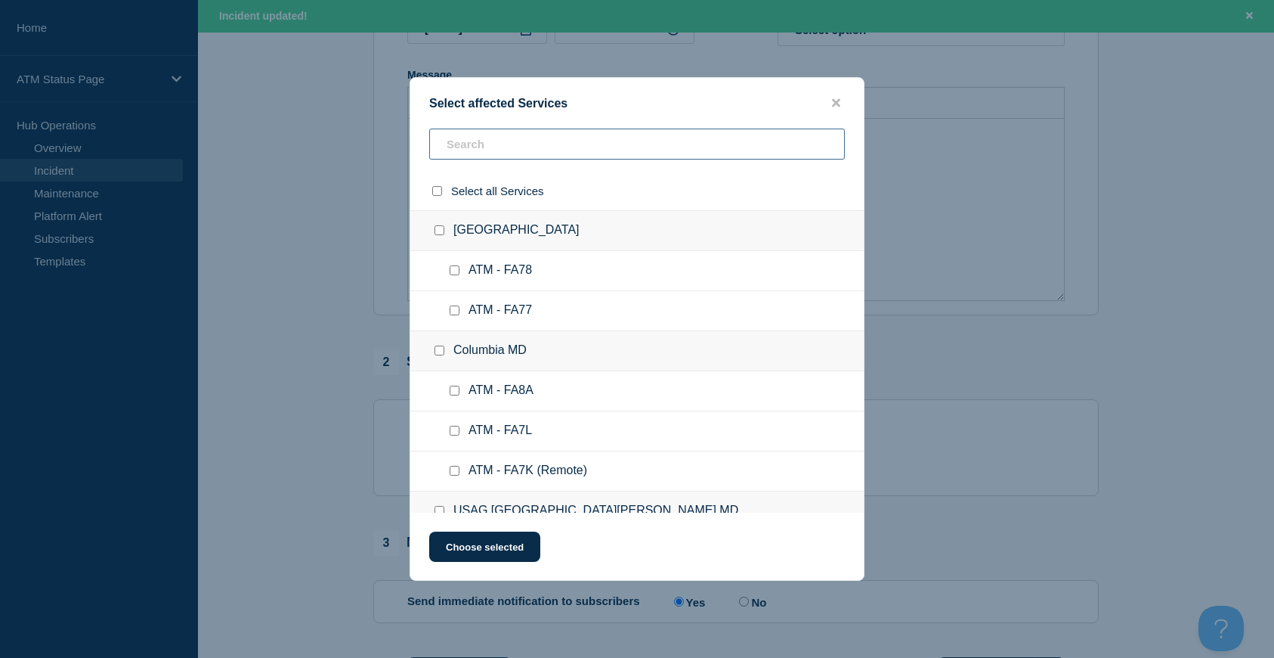
click at [466, 146] on input "text" at bounding box center [637, 143] width 416 height 31
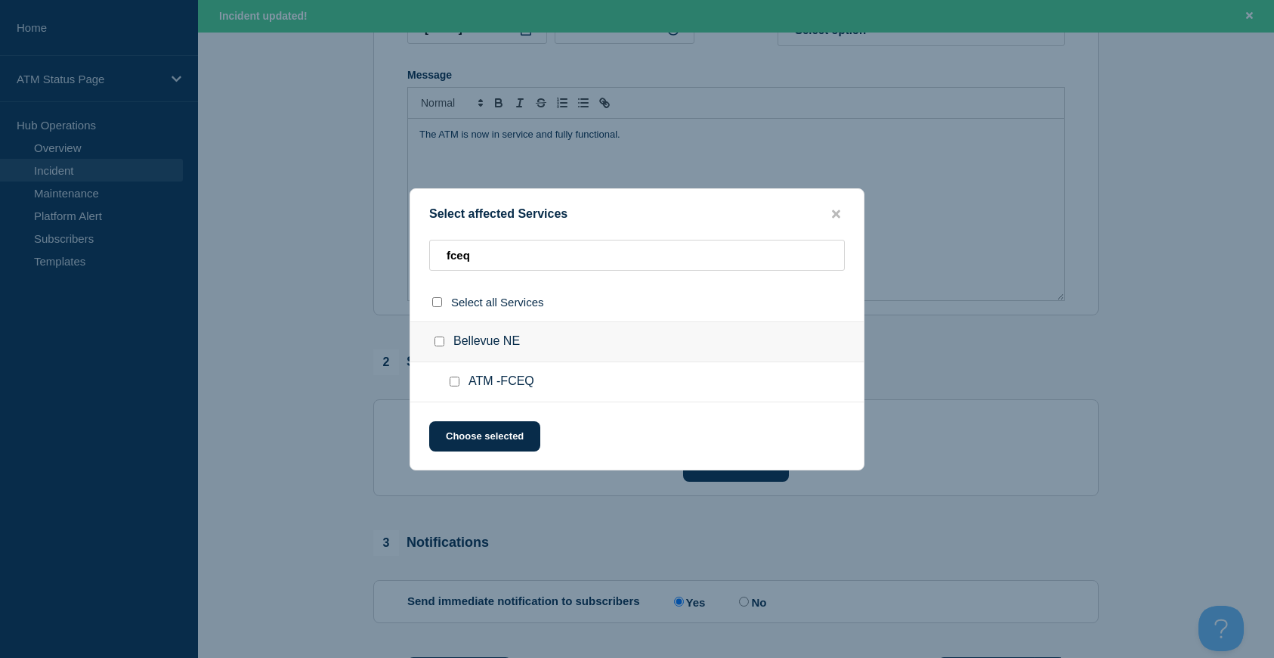
click at [444, 342] on div at bounding box center [443, 341] width 22 height 15
click at [438, 342] on input "Bellevue NE checkbox" at bounding box center [440, 341] width 10 height 10
click at [509, 431] on button "Choose selected" at bounding box center [484, 436] width 111 height 30
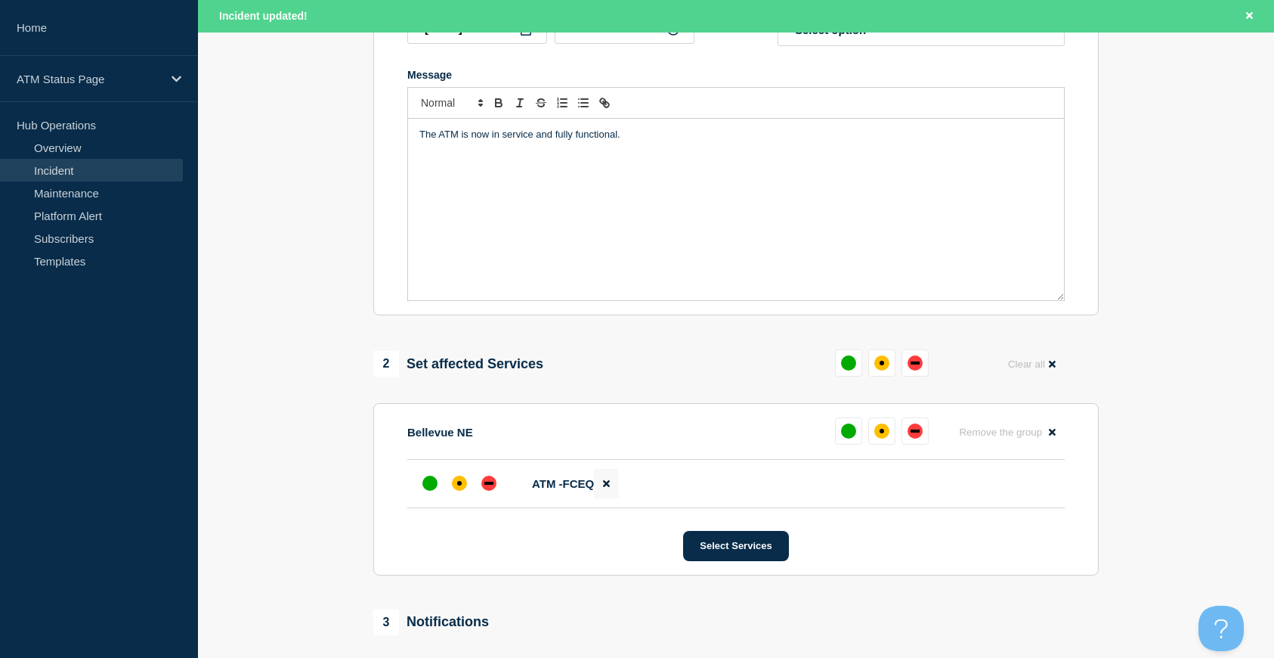
click at [605, 487] on icon at bounding box center [606, 483] width 7 height 7
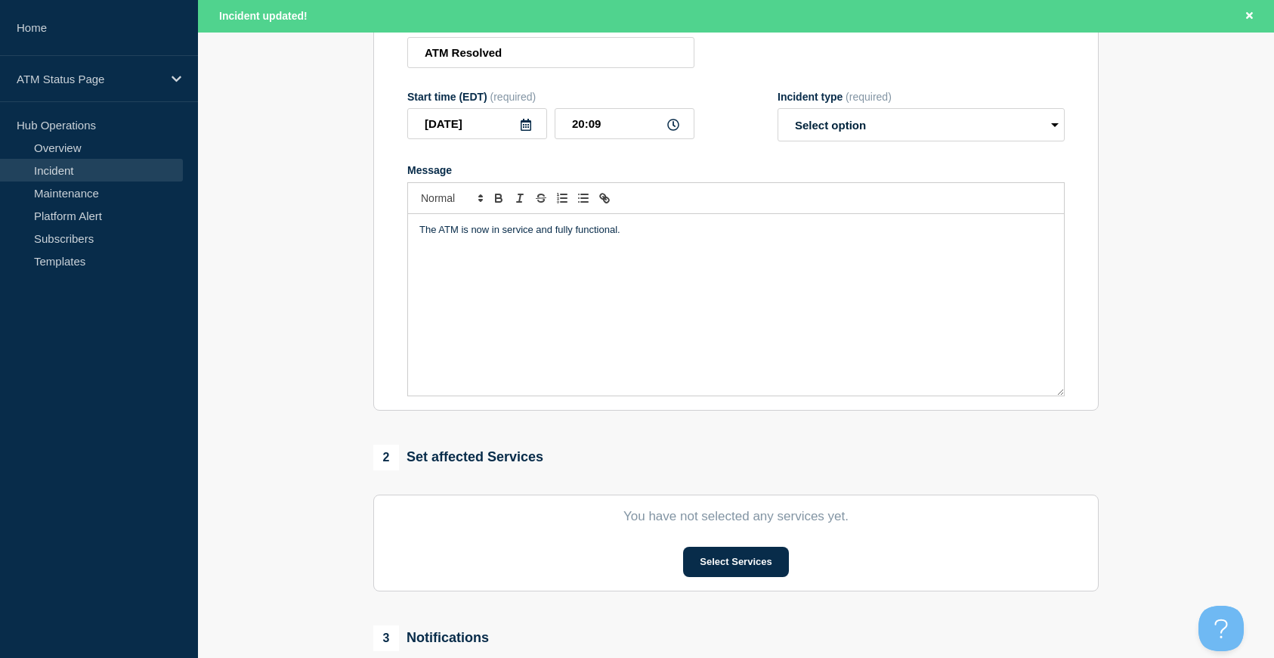
scroll to position [0, 0]
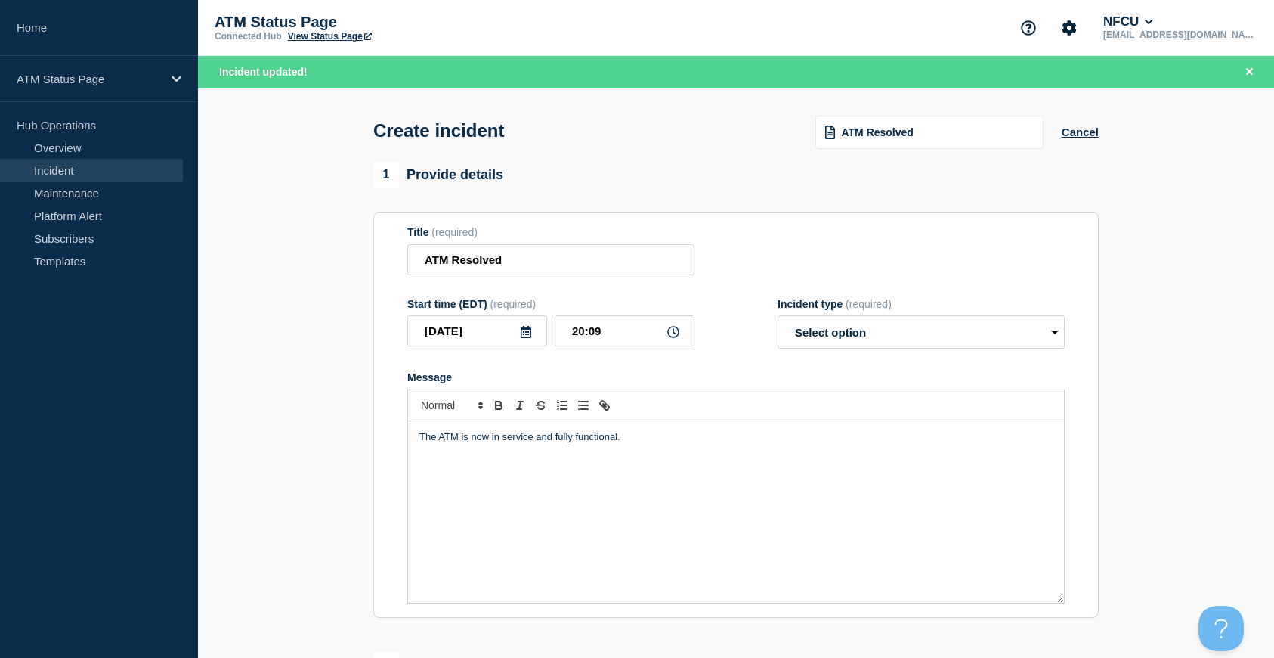
click at [686, 483] on div "The ATM is now in service and fully functional." at bounding box center [736, 511] width 656 height 181
click at [1089, 138] on button "Cancel" at bounding box center [1080, 131] width 37 height 13
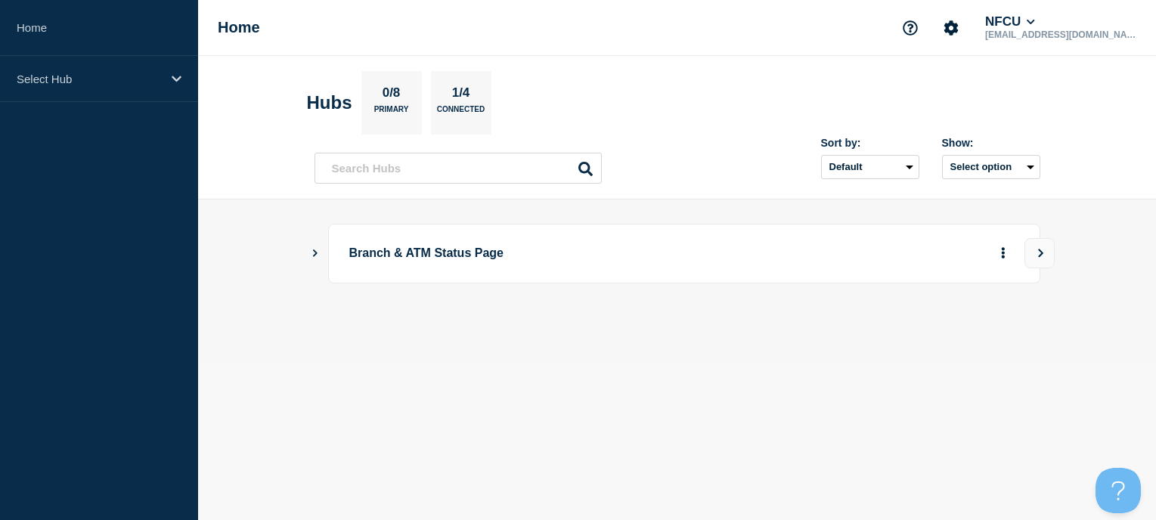
click at [311, 252] on icon "Show Connected Hubs" at bounding box center [315, 253] width 10 height 8
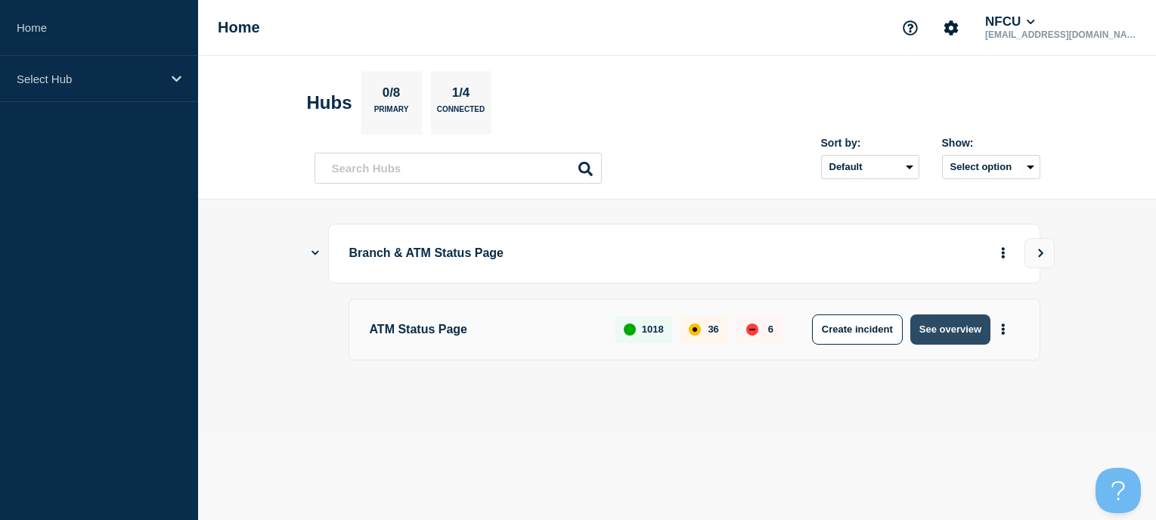
click at [925, 330] on button "See overview" at bounding box center [950, 329] width 80 height 30
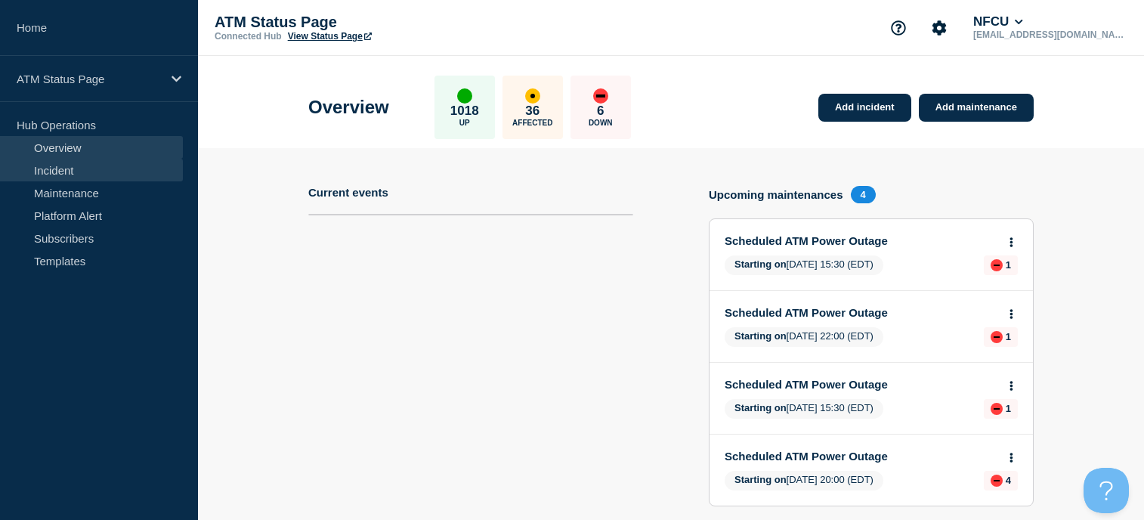
click at [43, 170] on link "Incident" at bounding box center [91, 170] width 183 height 23
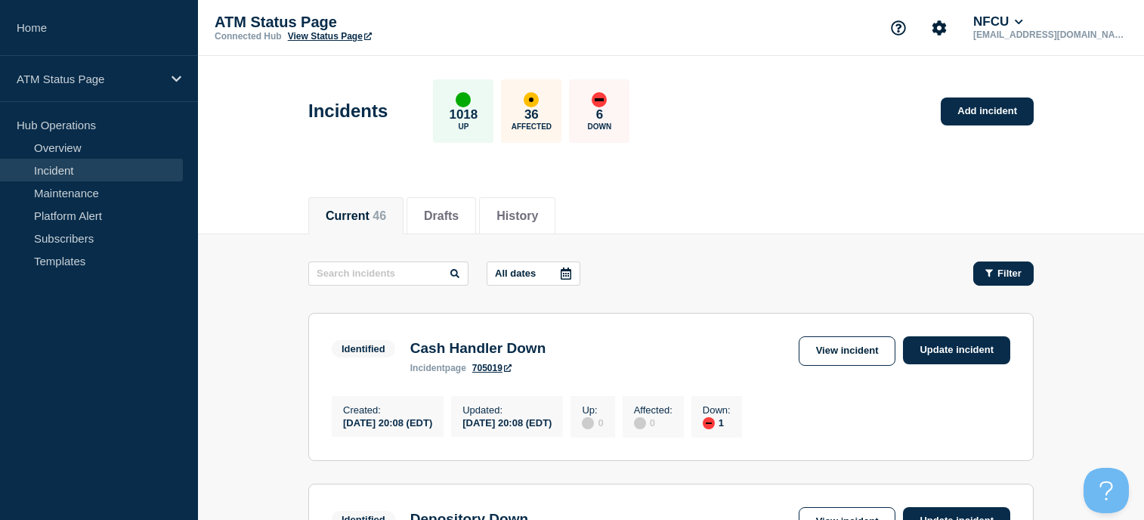
click at [1013, 281] on button "Filter" at bounding box center [1004, 274] width 60 height 24
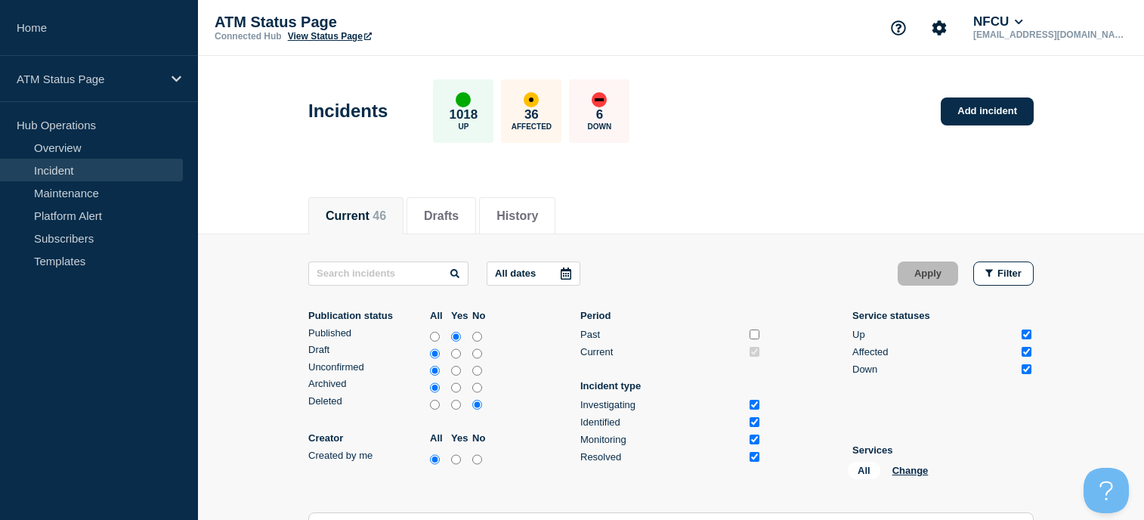
scroll to position [76, 0]
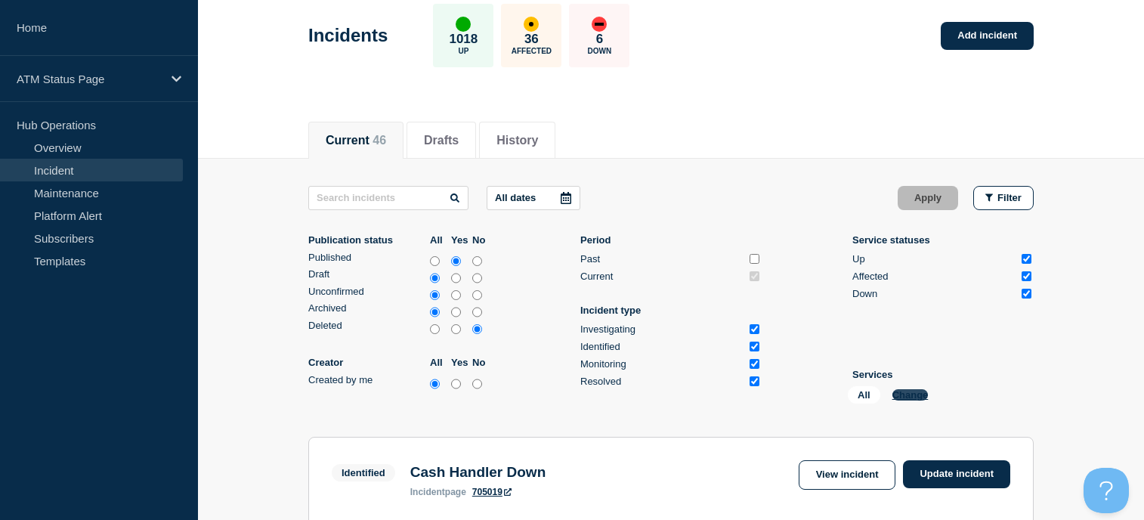
click at [907, 396] on button "Change" at bounding box center [911, 394] width 36 height 11
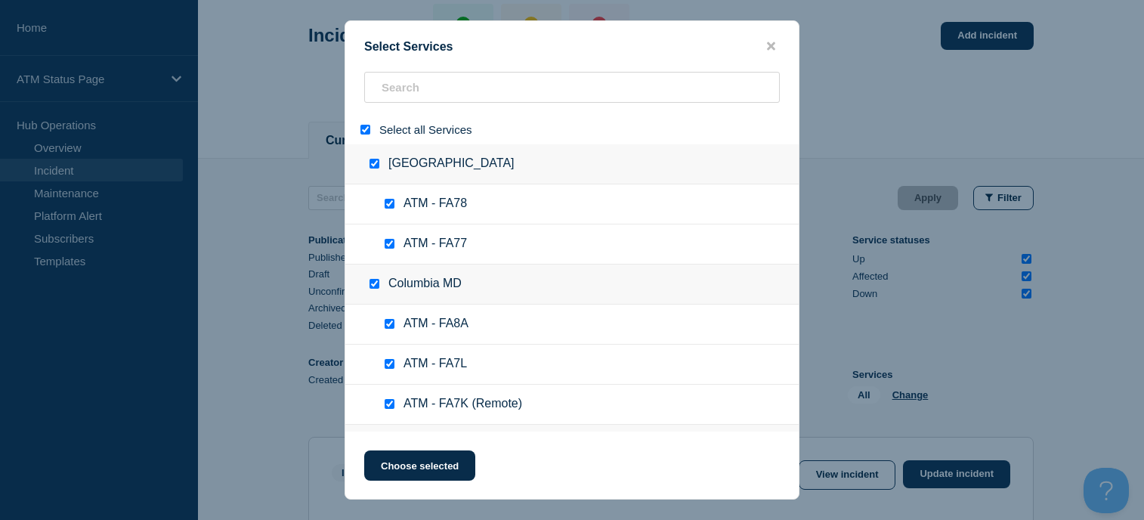
click at [366, 128] on input "select all" at bounding box center [366, 130] width 10 height 10
checkbox input "false"
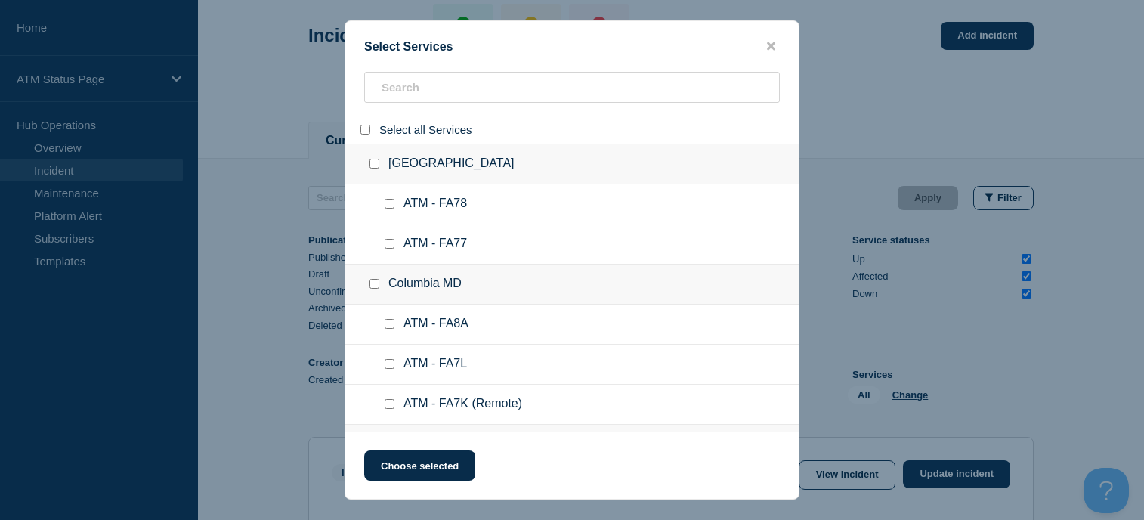
checkbox input "false"
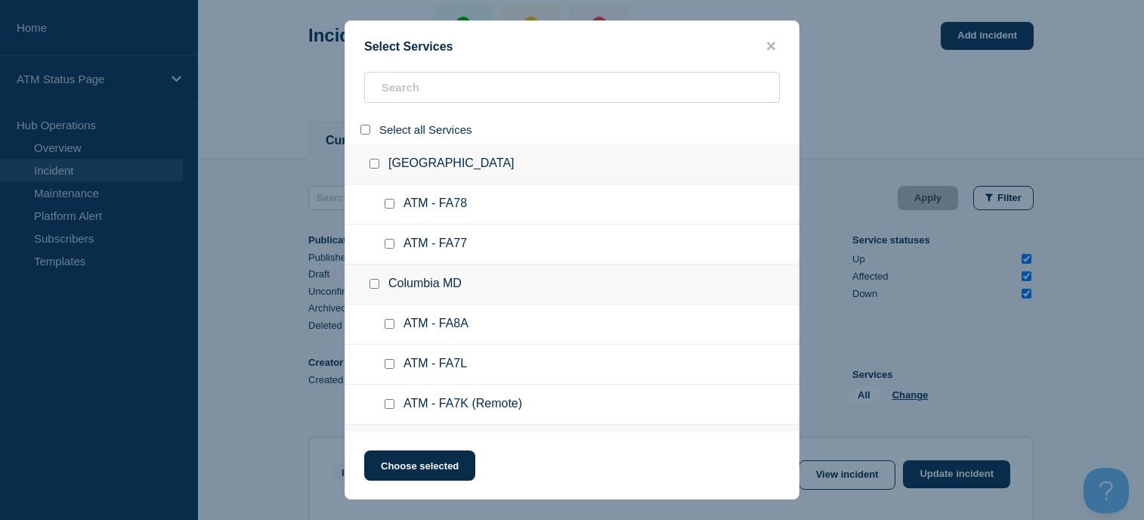
checkbox input "false"
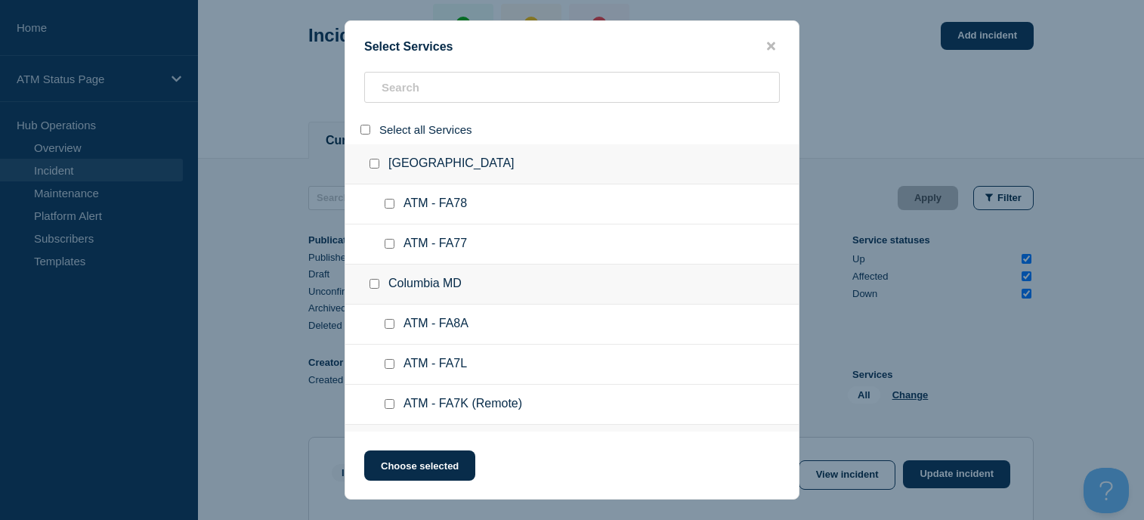
checkbox input "false"
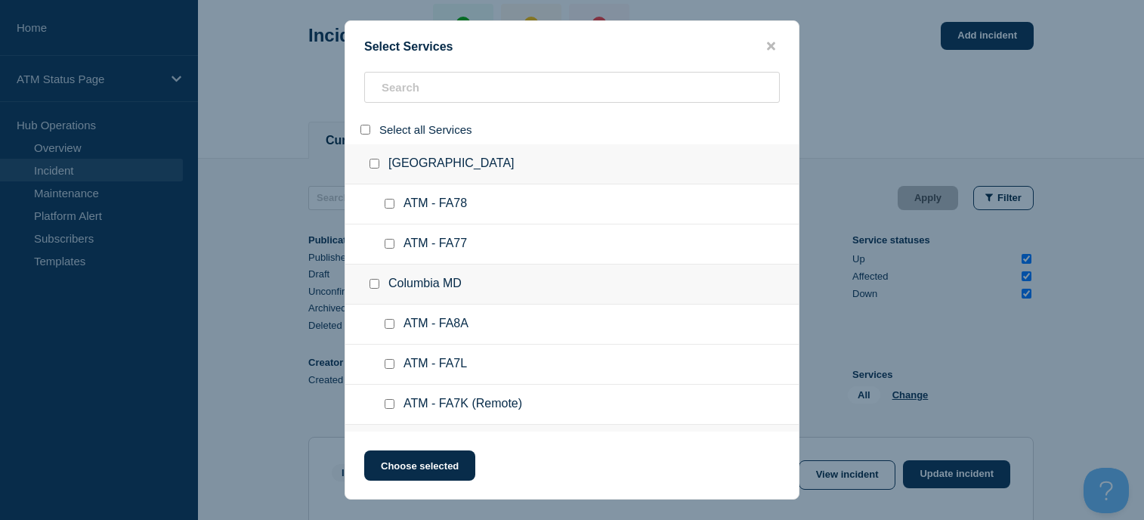
checkbox input "false"
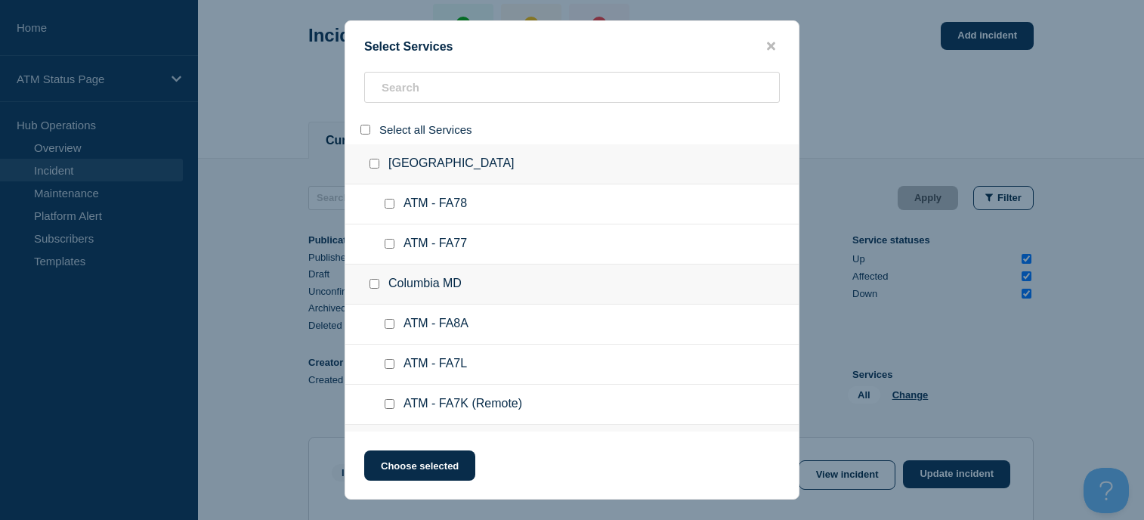
checkbox input "false"
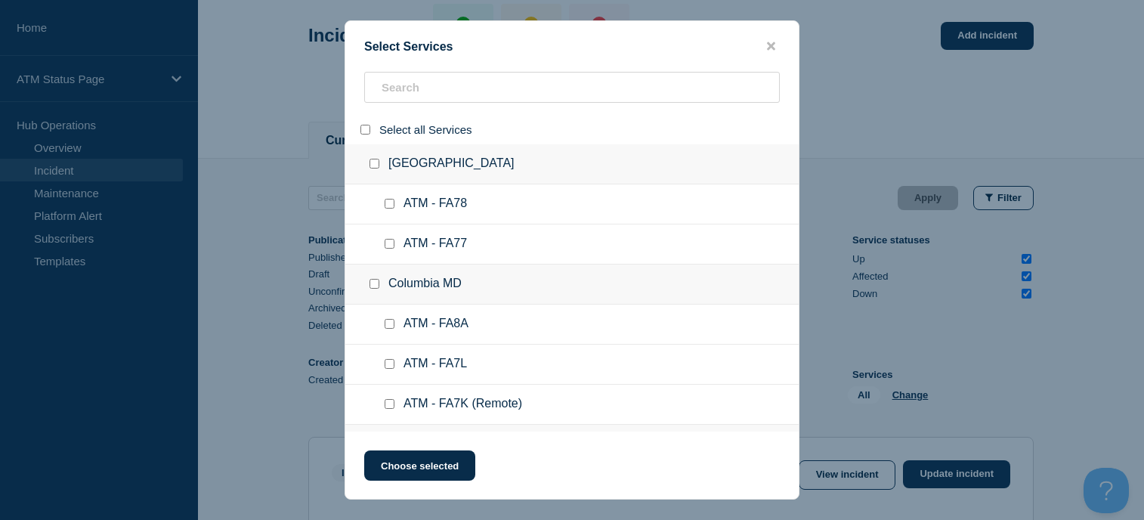
checkbox input "false"
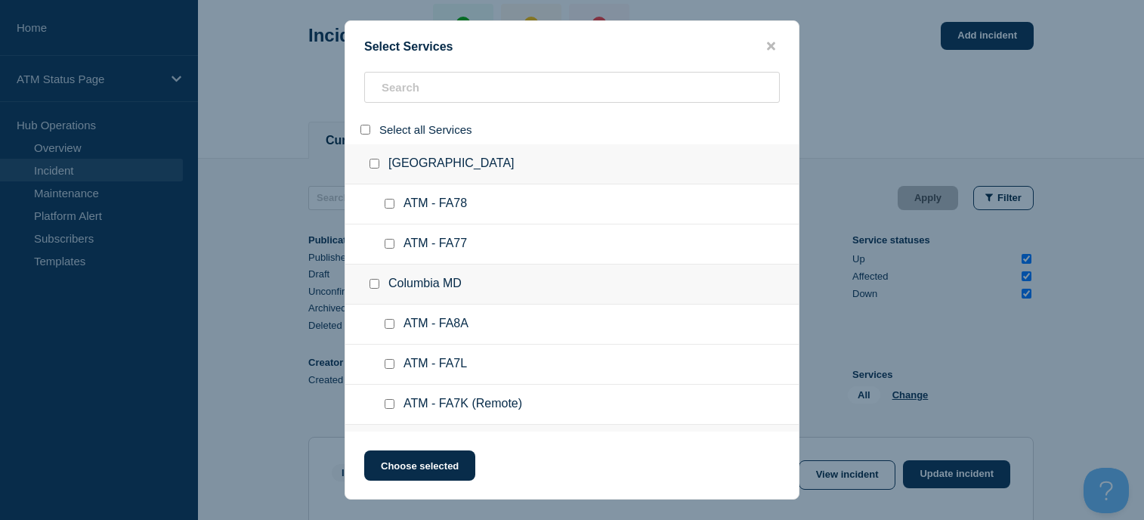
checkbox input "false"
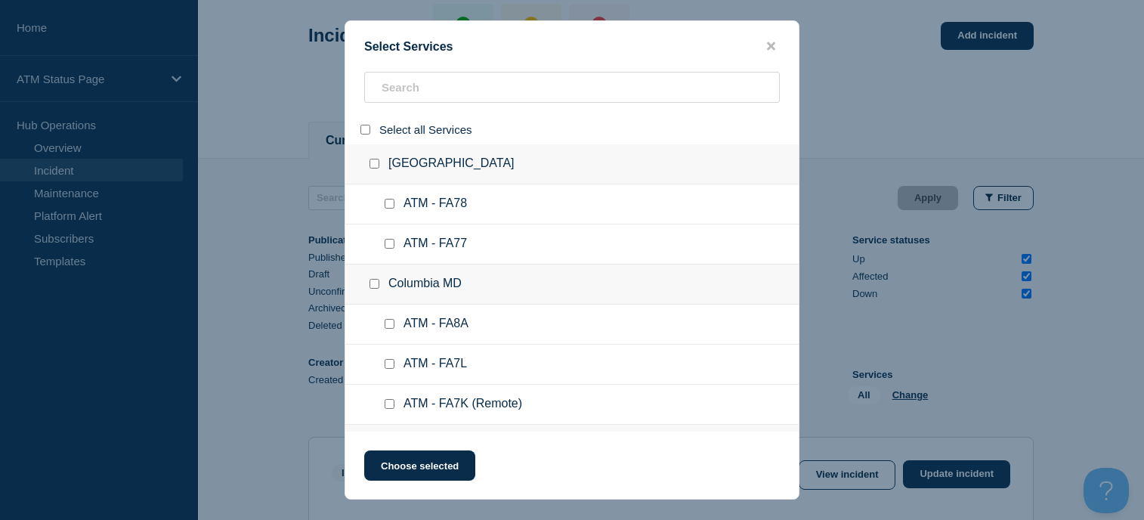
checkbox input "false"
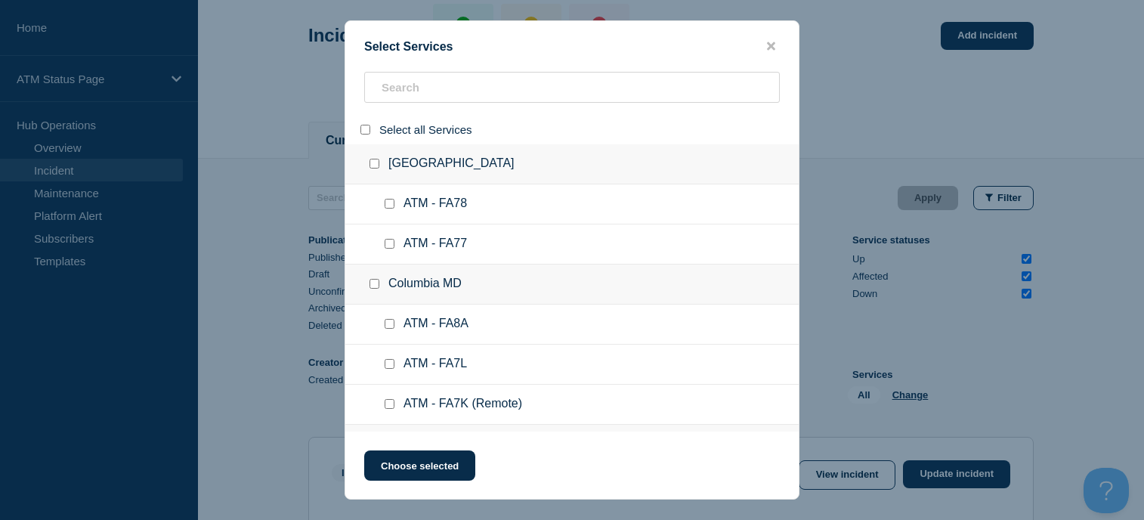
checkbox input "false"
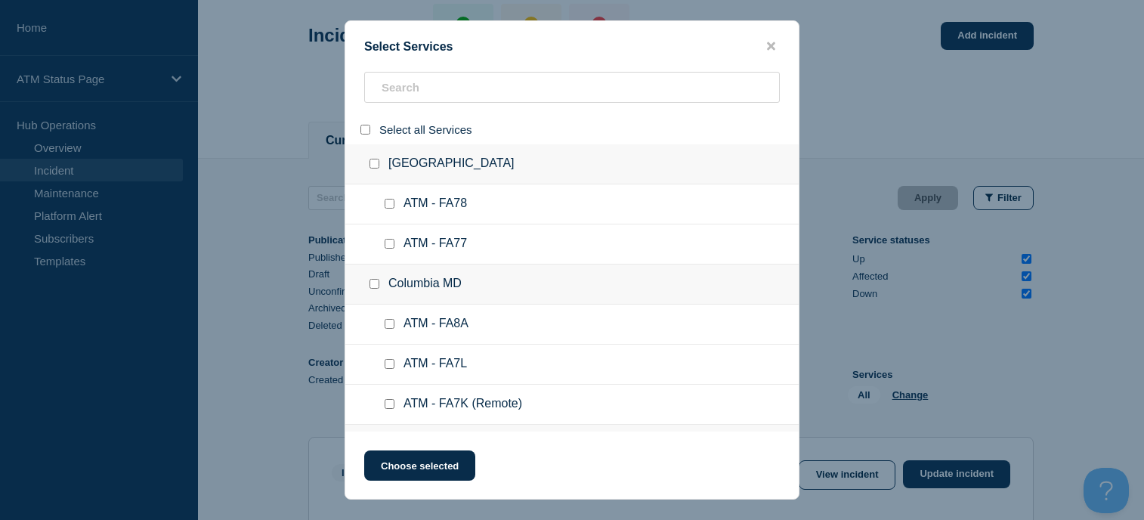
checkbox input "false"
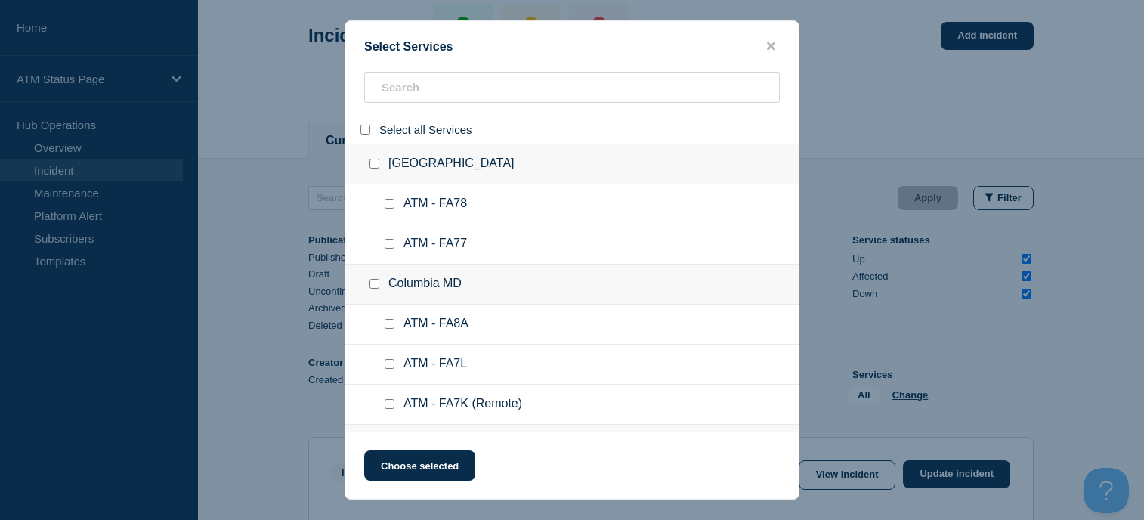
checkbox input "false"
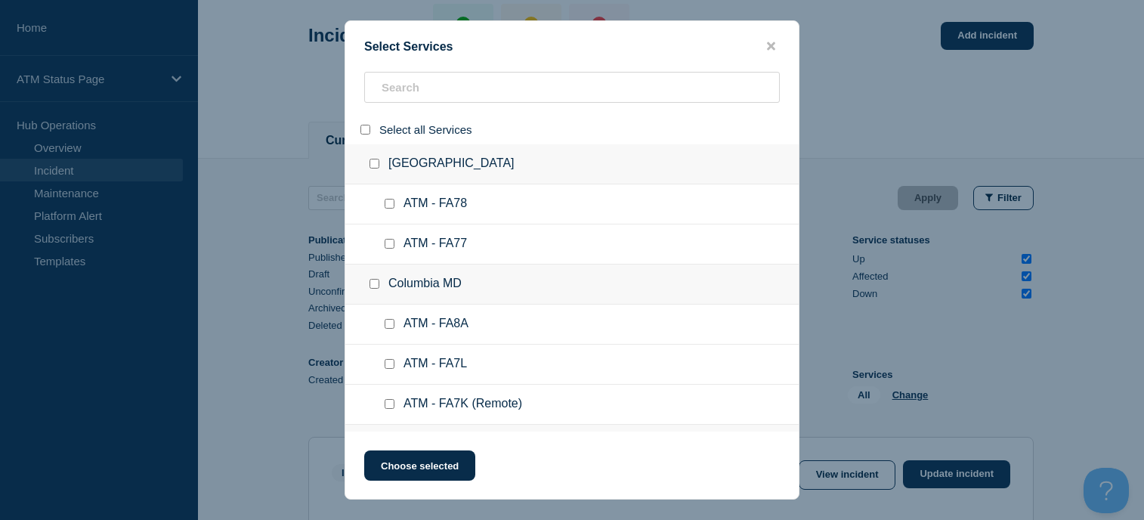
checkbox input "false"
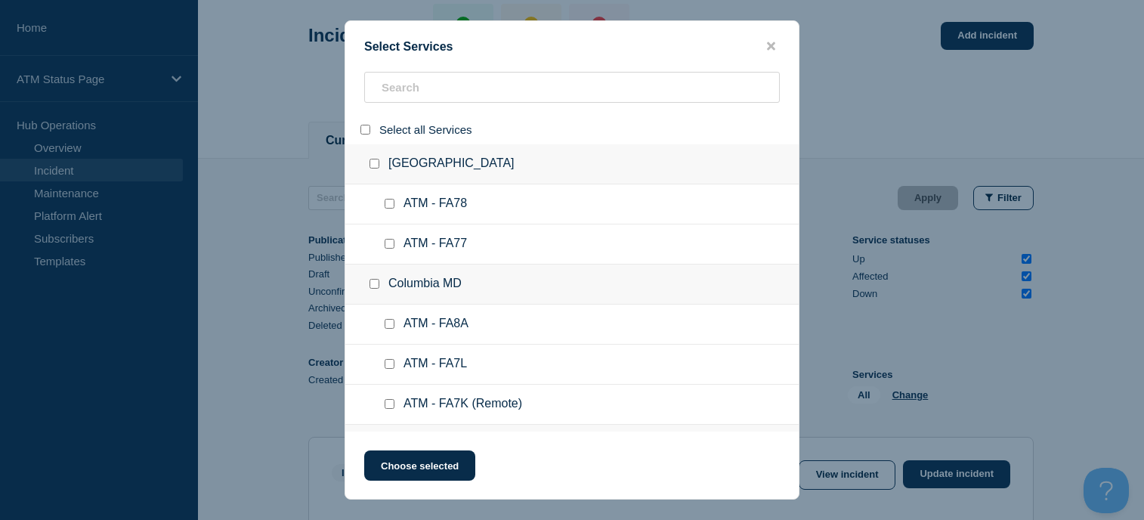
checkbox input "false"
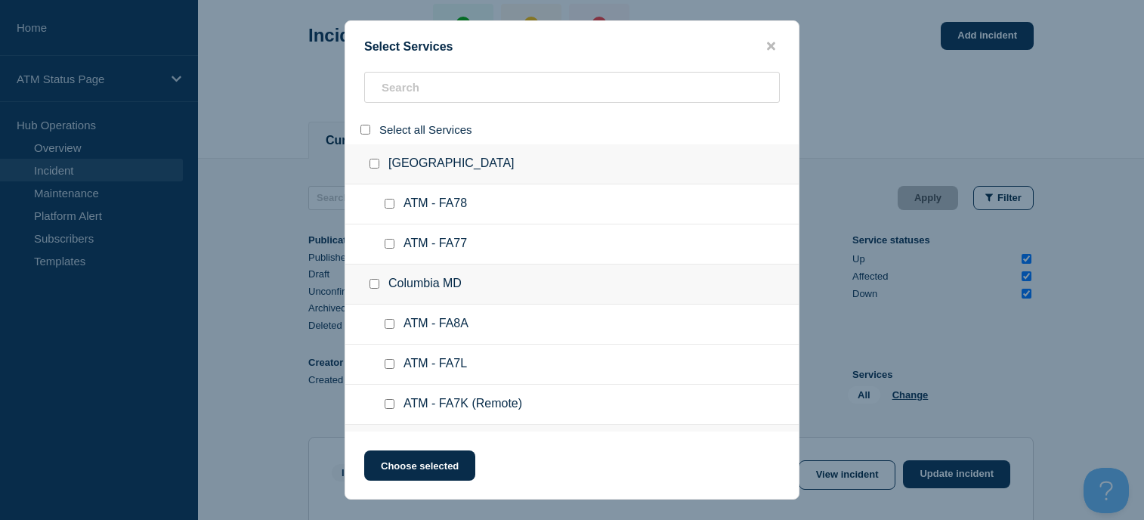
checkbox input "false"
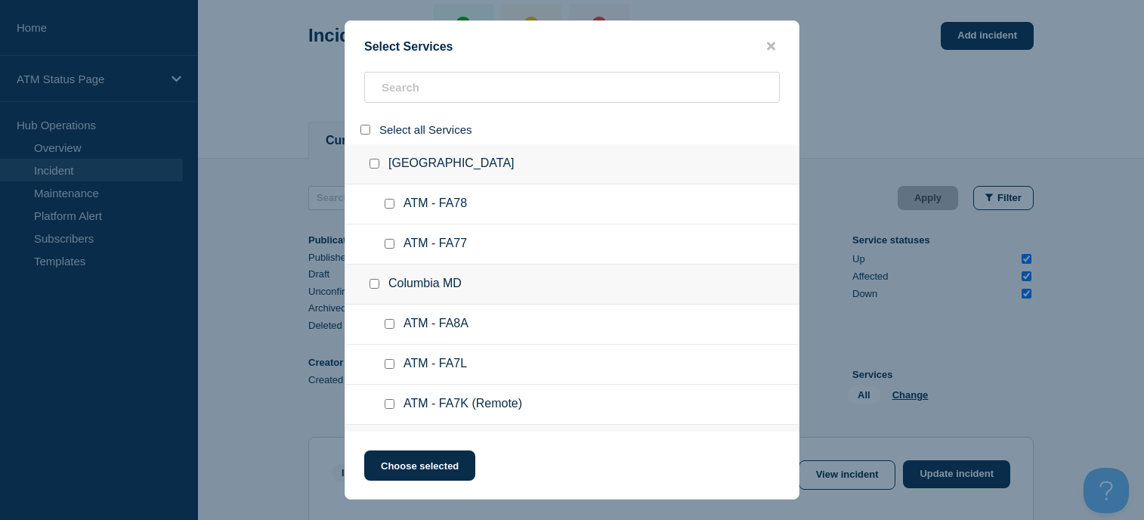
checkbox input "false"
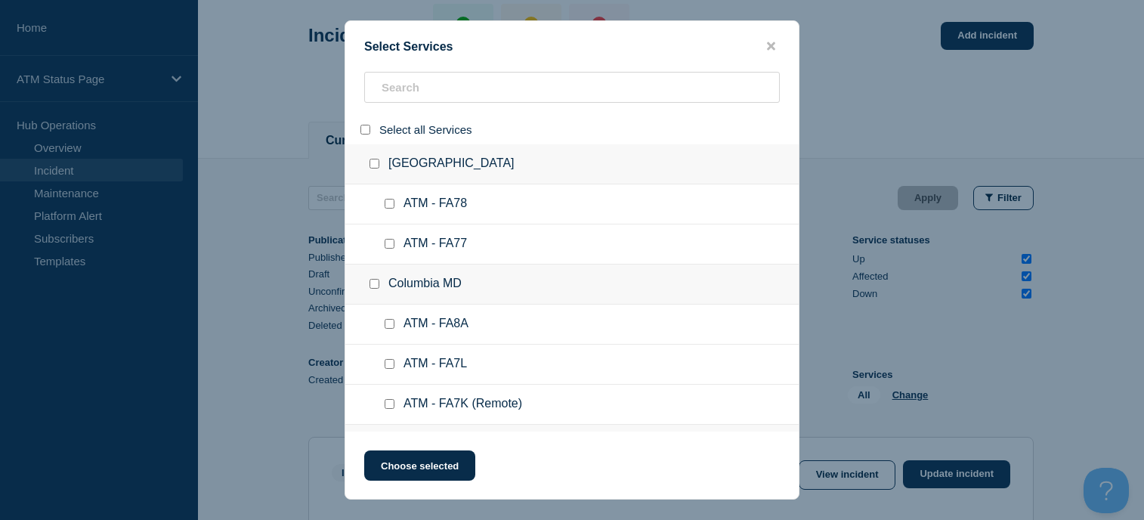
checkbox input "false"
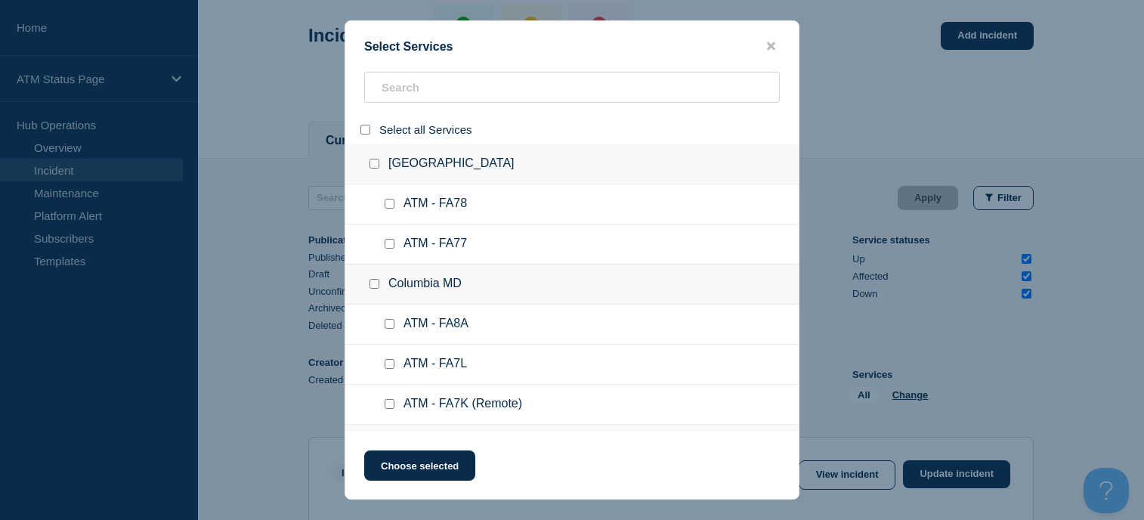
checkbox input "false"
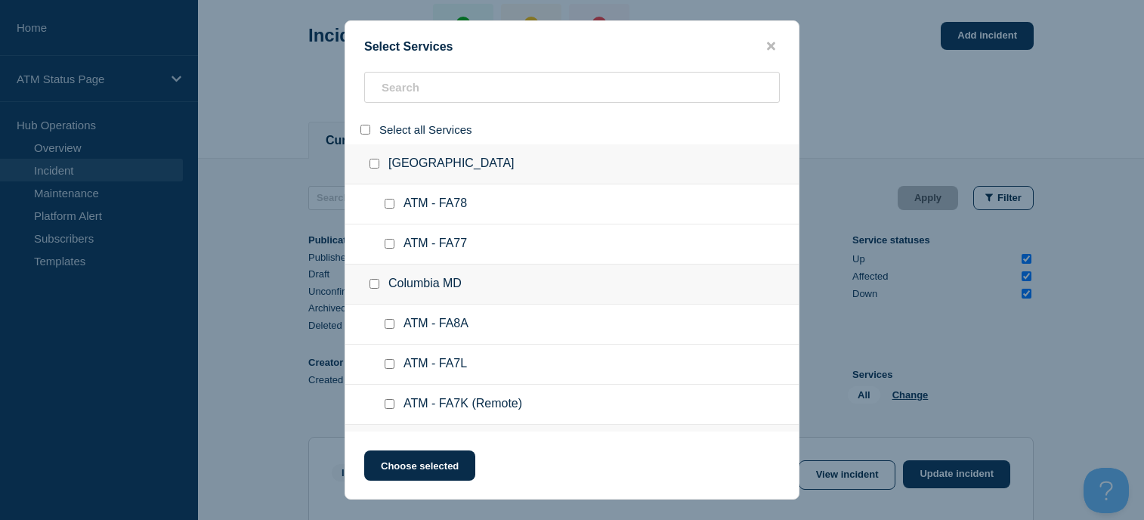
checkbox input "false"
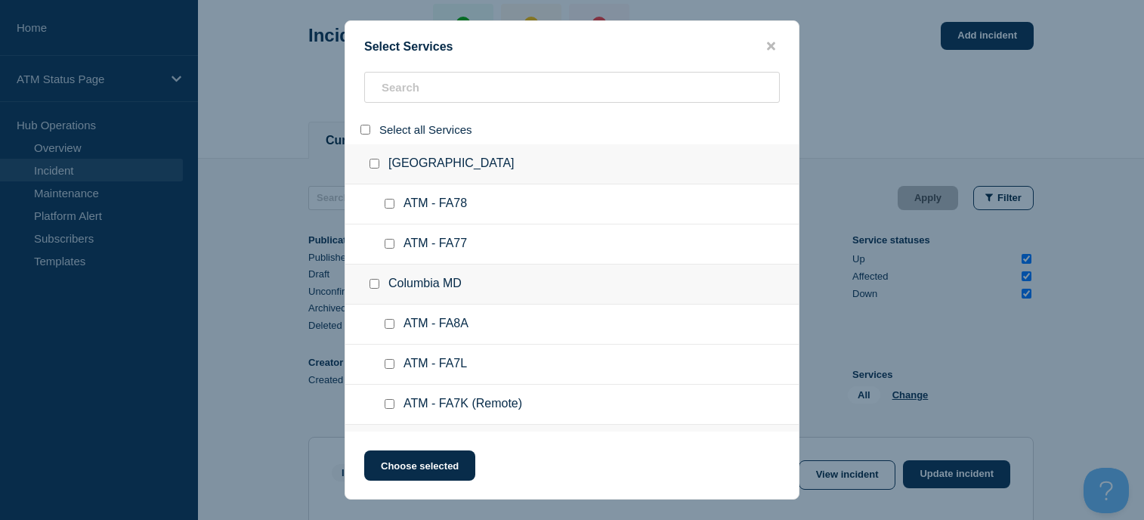
checkbox input "false"
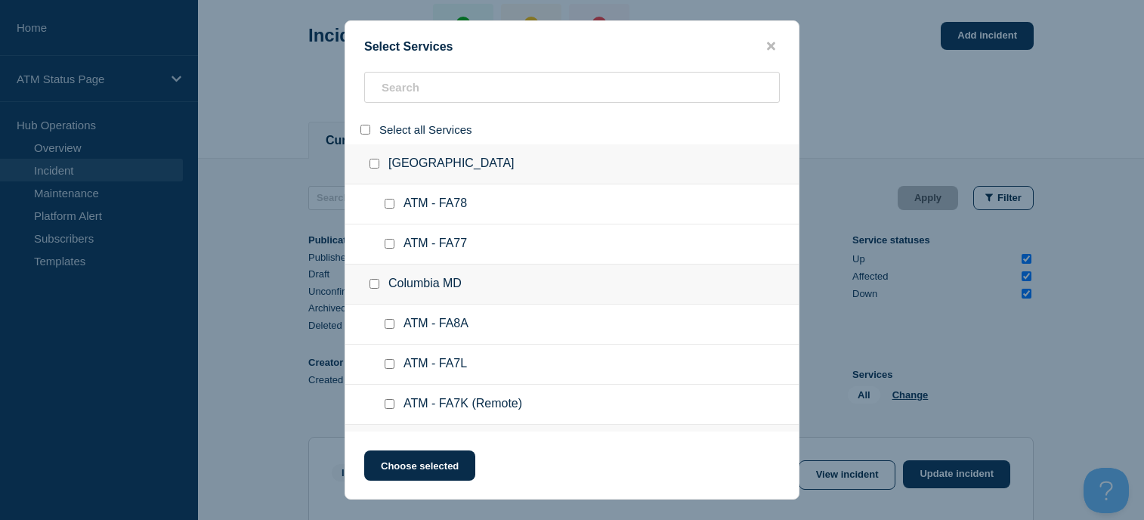
checkbox input "false"
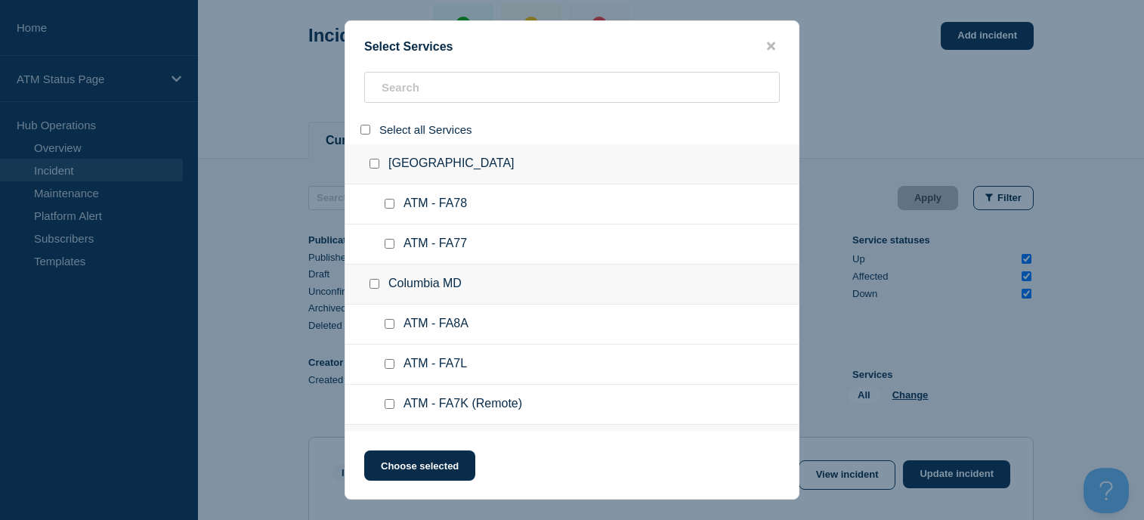
checkbox input "false"
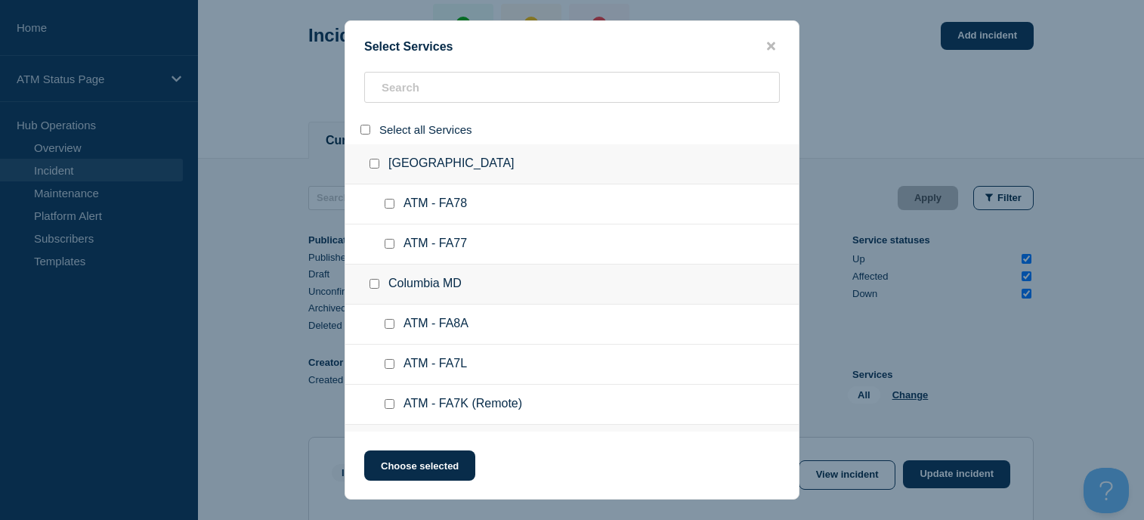
checkbox input "false"
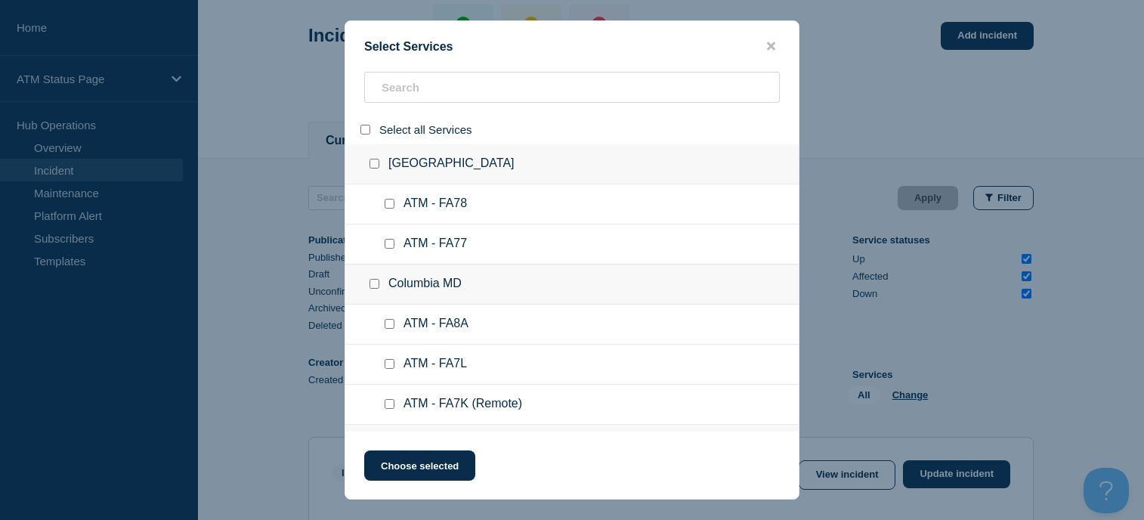
checkbox input "false"
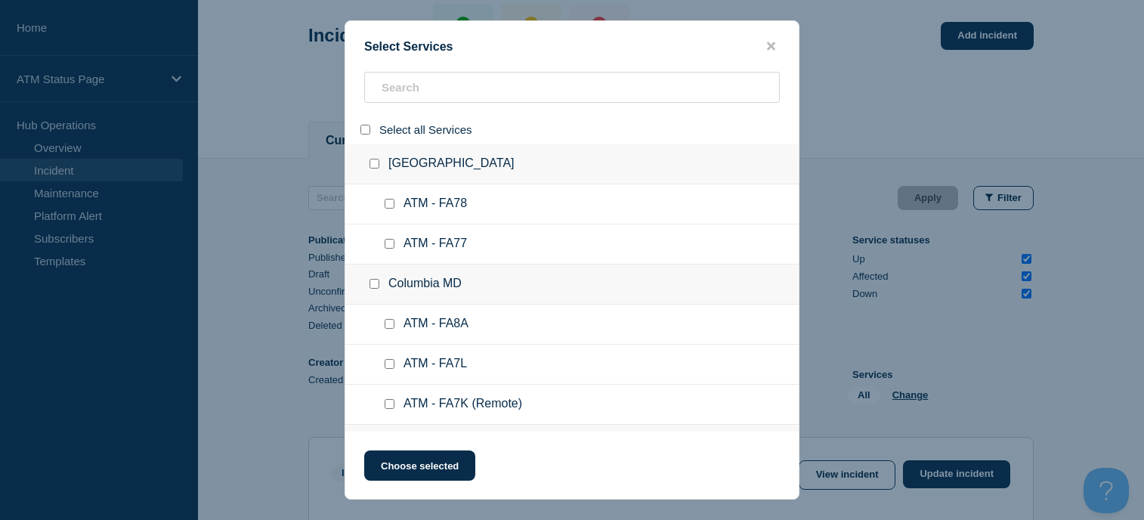
checkbox input "false"
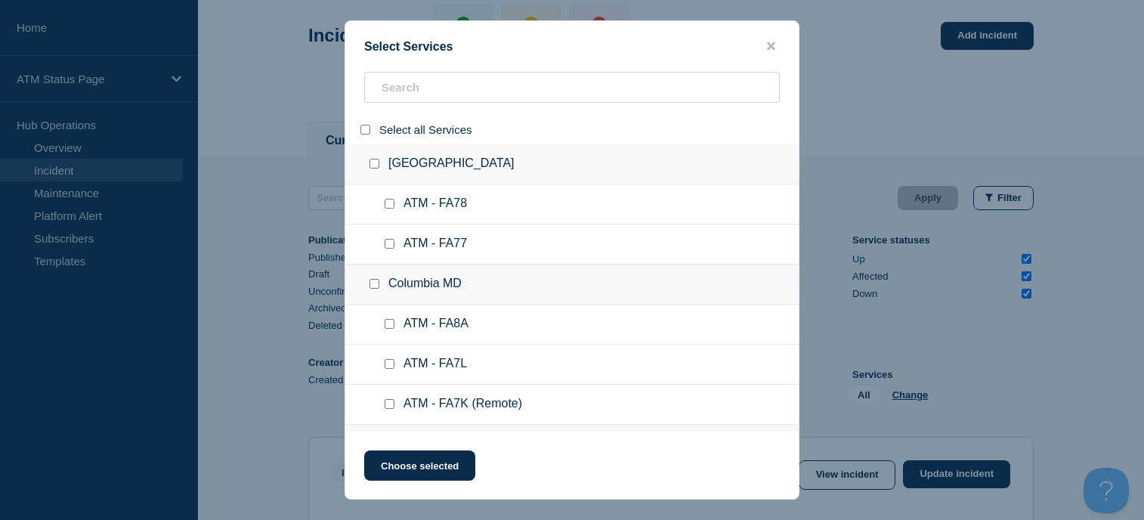
checkbox input "false"
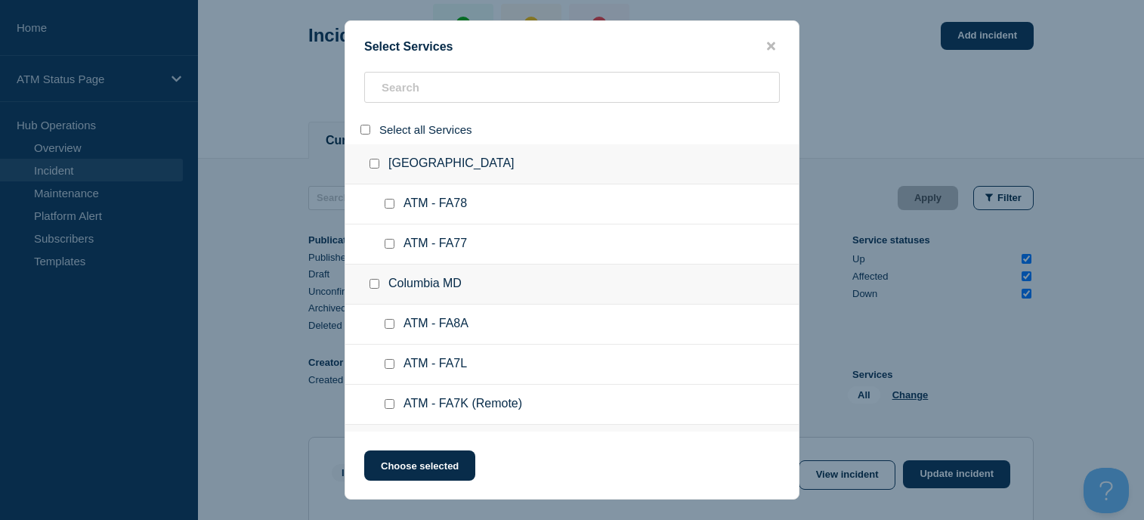
checkbox input "false"
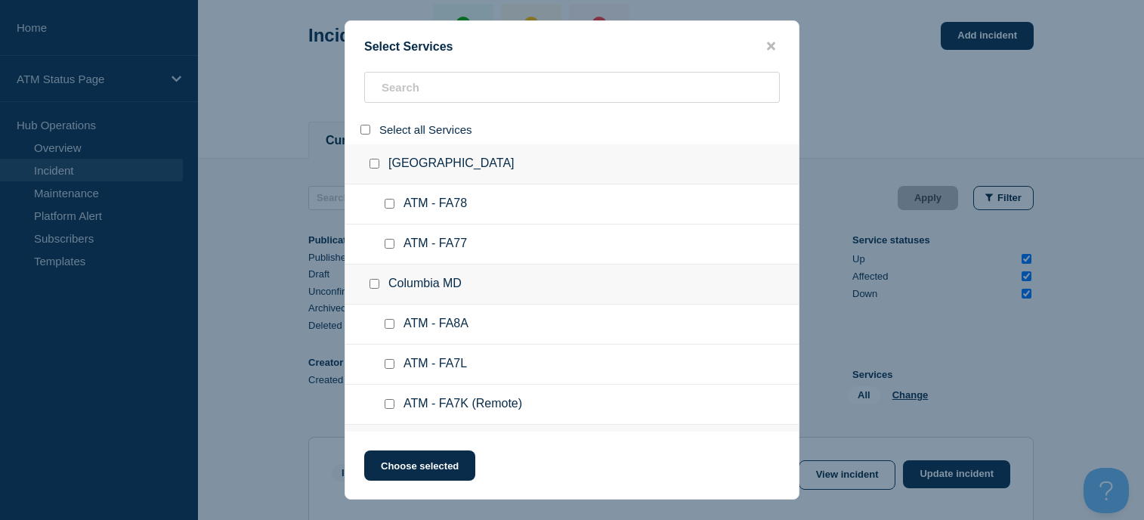
checkbox input "false"
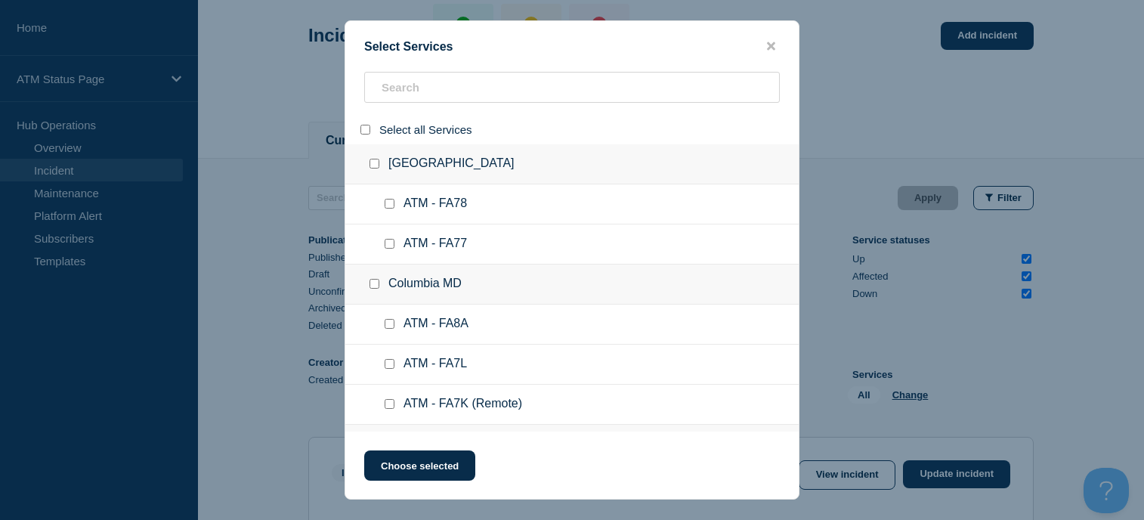
checkbox input "false"
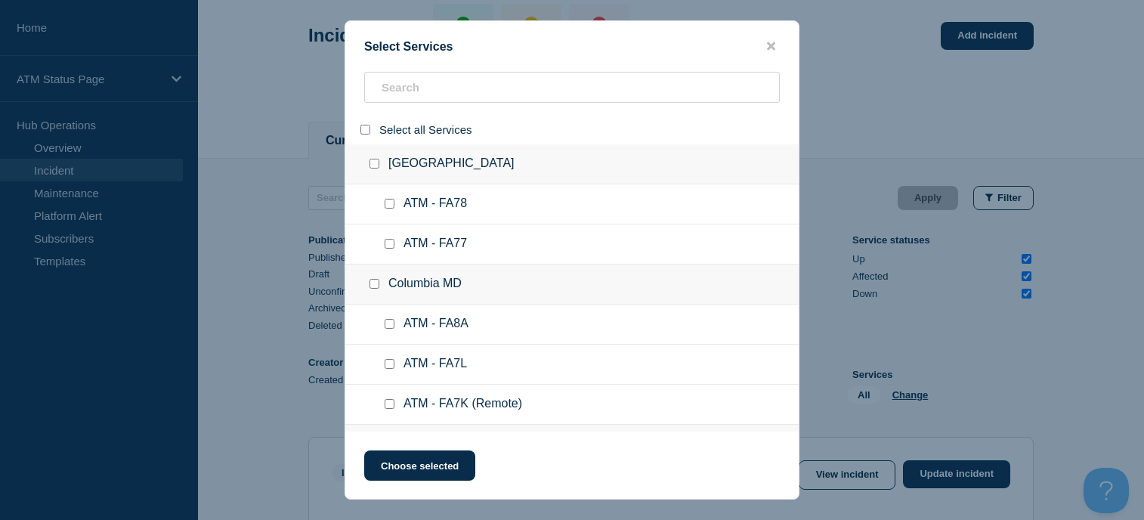
checkbox input "false"
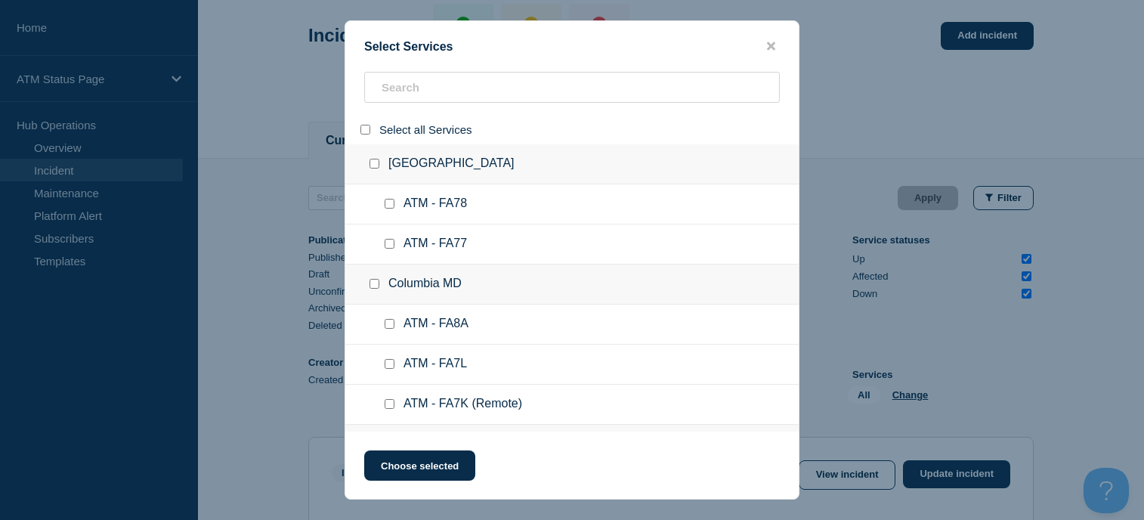
checkbox input "false"
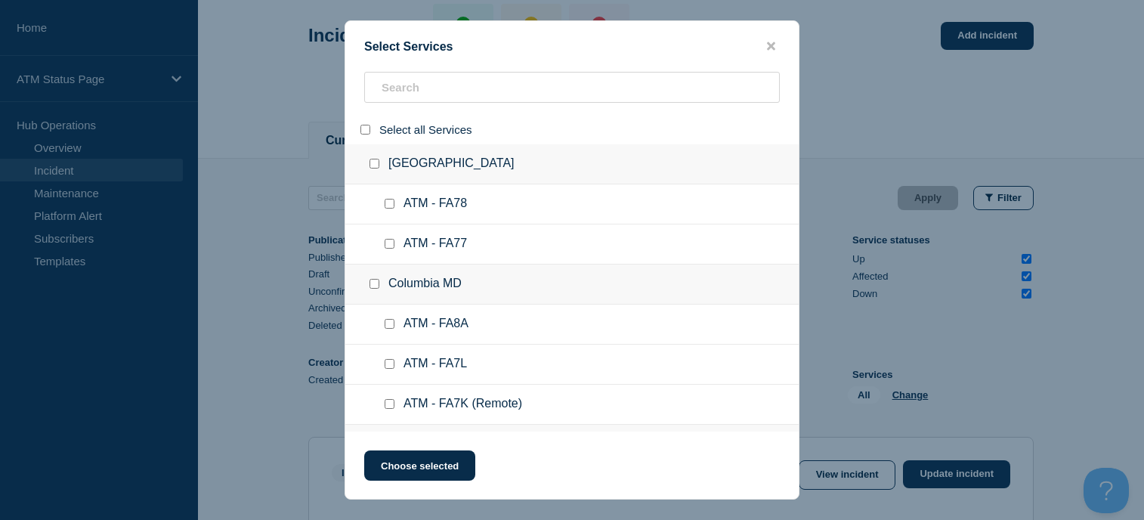
checkbox input "false"
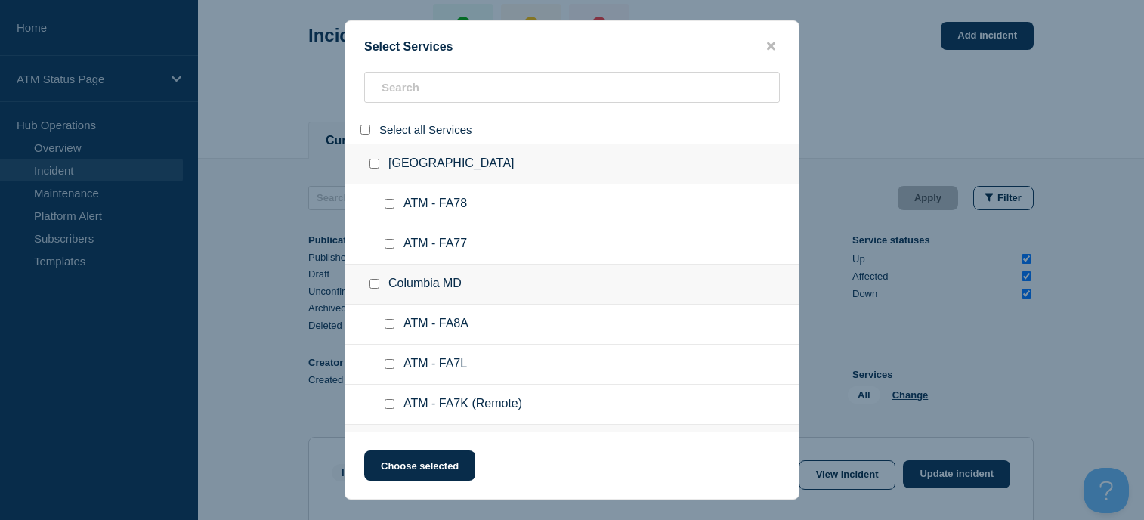
checkbox input "false"
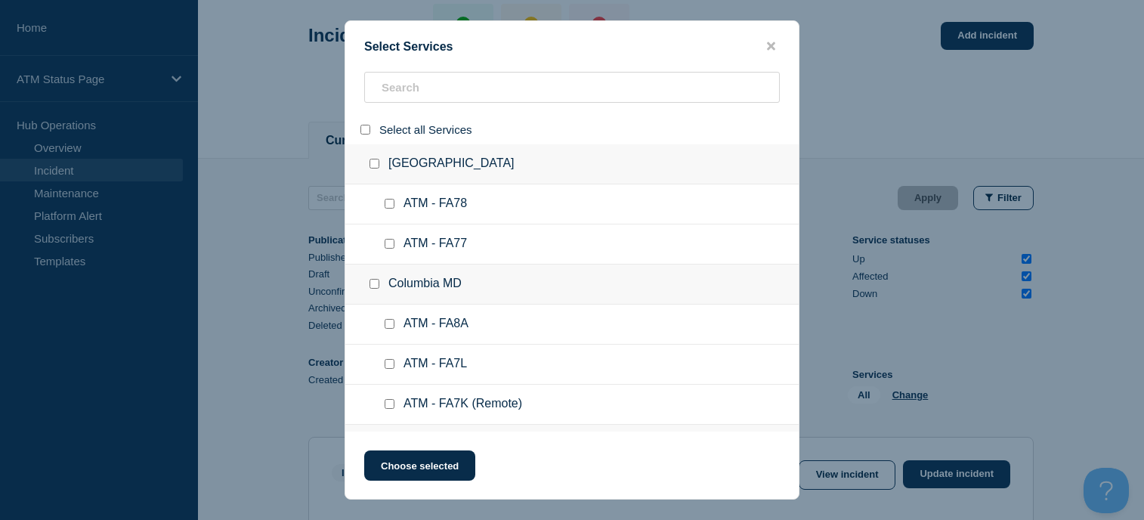
checkbox input "false"
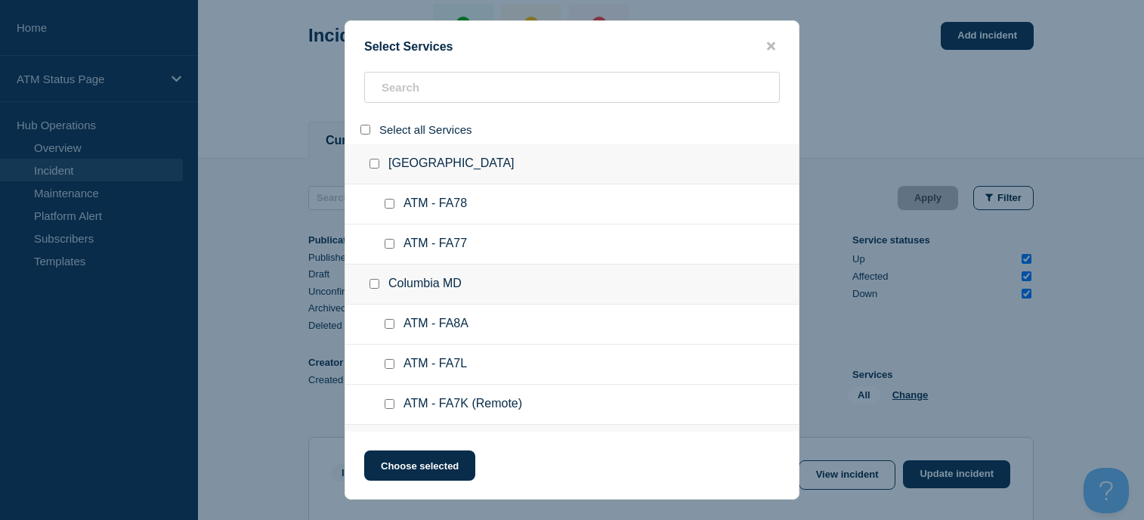
checkbox input "false"
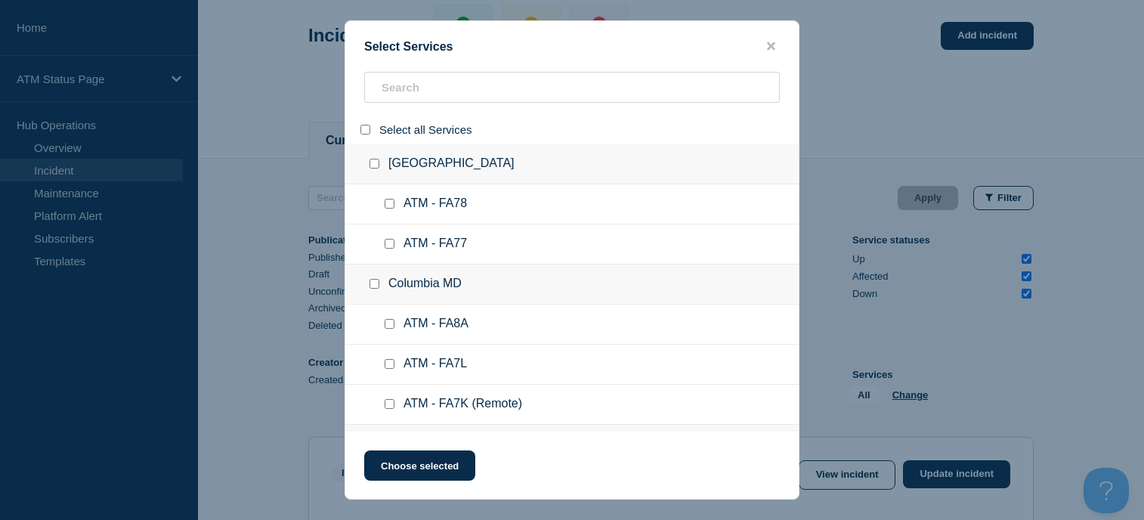
checkbox input "false"
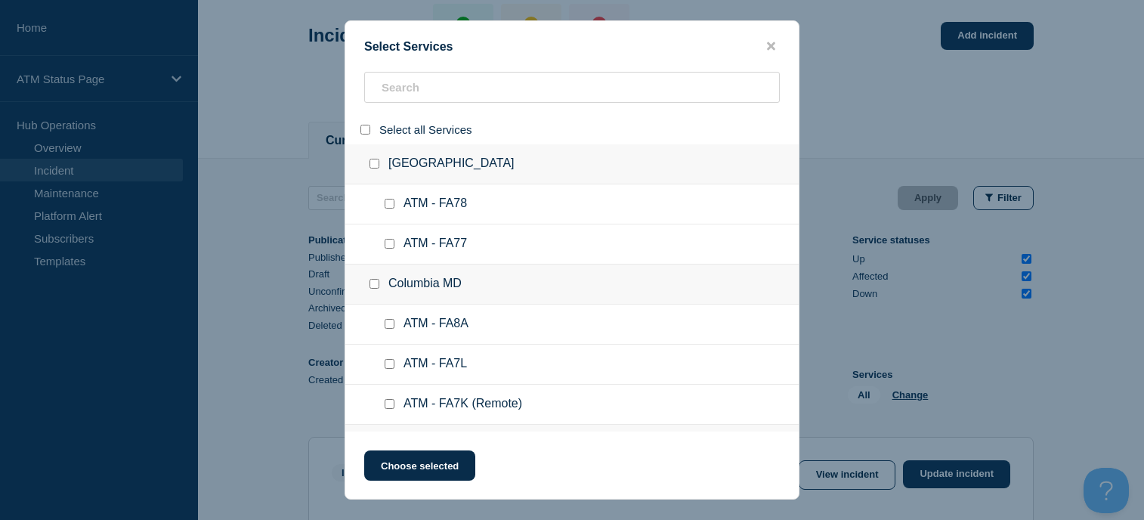
checkbox input "false"
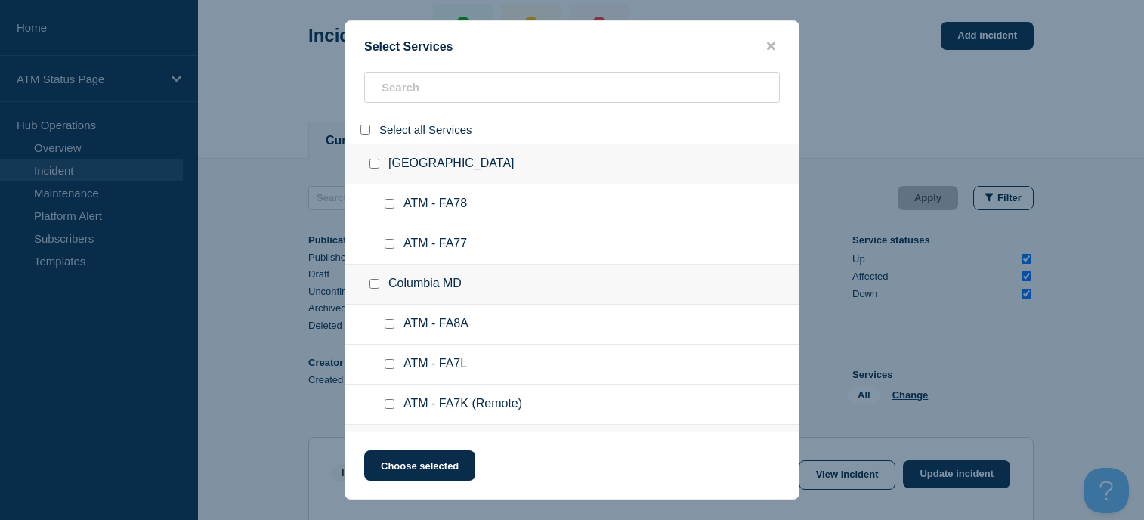
checkbox input "false"
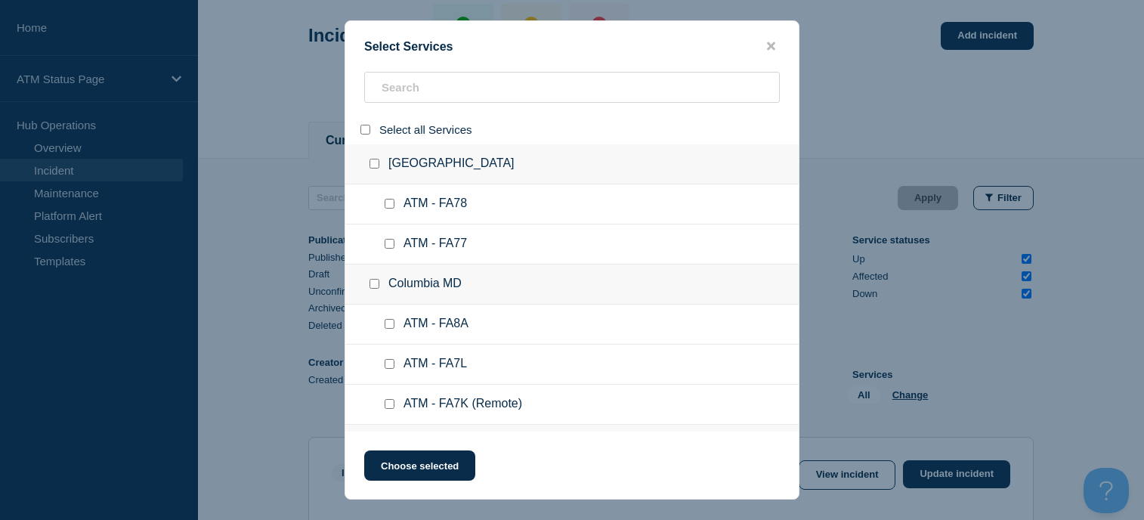
checkbox input "false"
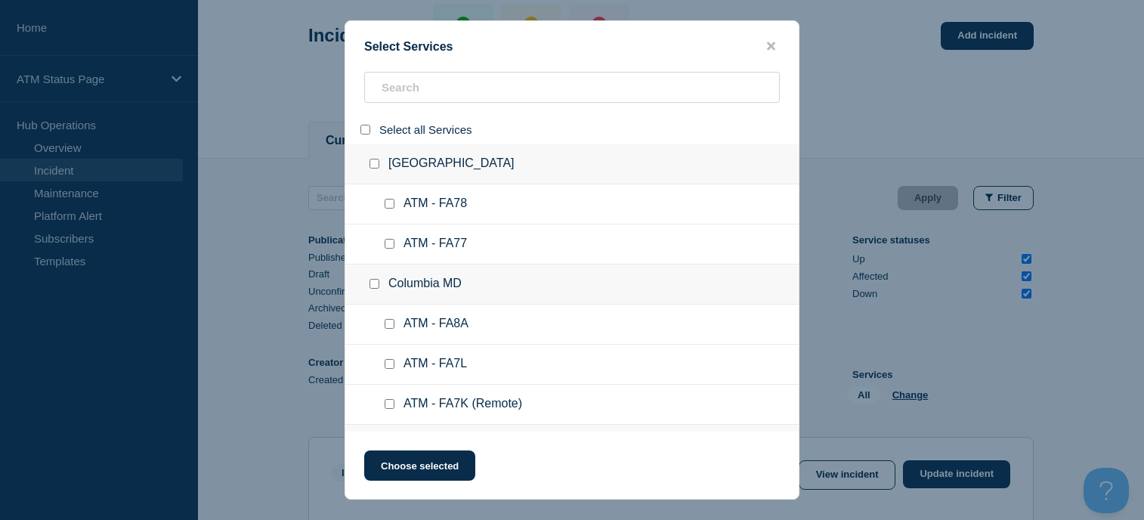
checkbox input "false"
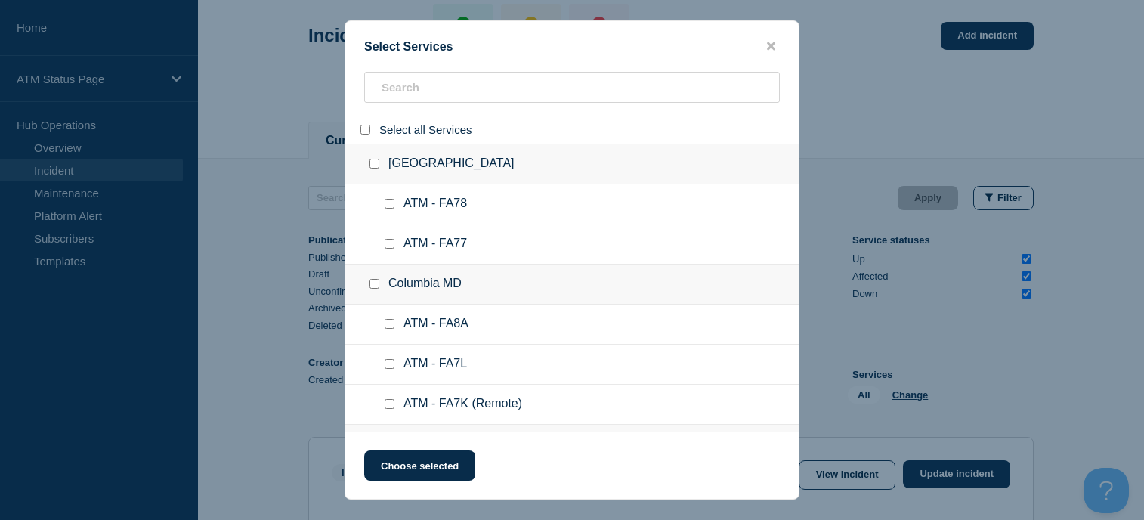
checkbox input "false"
click at [410, 92] on input "search" at bounding box center [572, 87] width 416 height 31
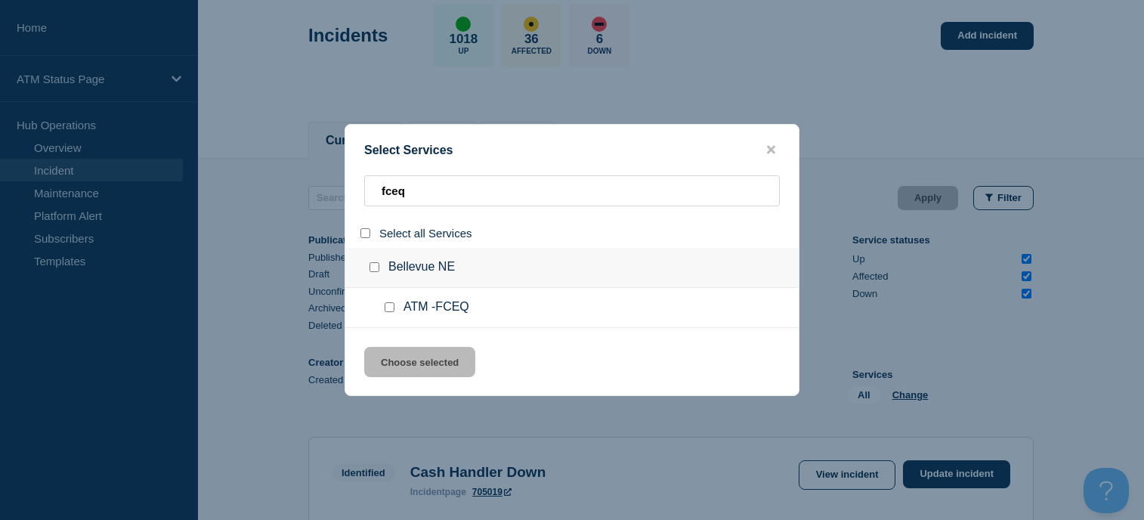
click at [369, 270] on div at bounding box center [378, 267] width 22 height 15
click at [378, 266] on input "group: Bellevue NE" at bounding box center [375, 267] width 10 height 10
click at [410, 369] on button "Choose selected" at bounding box center [419, 362] width 111 height 30
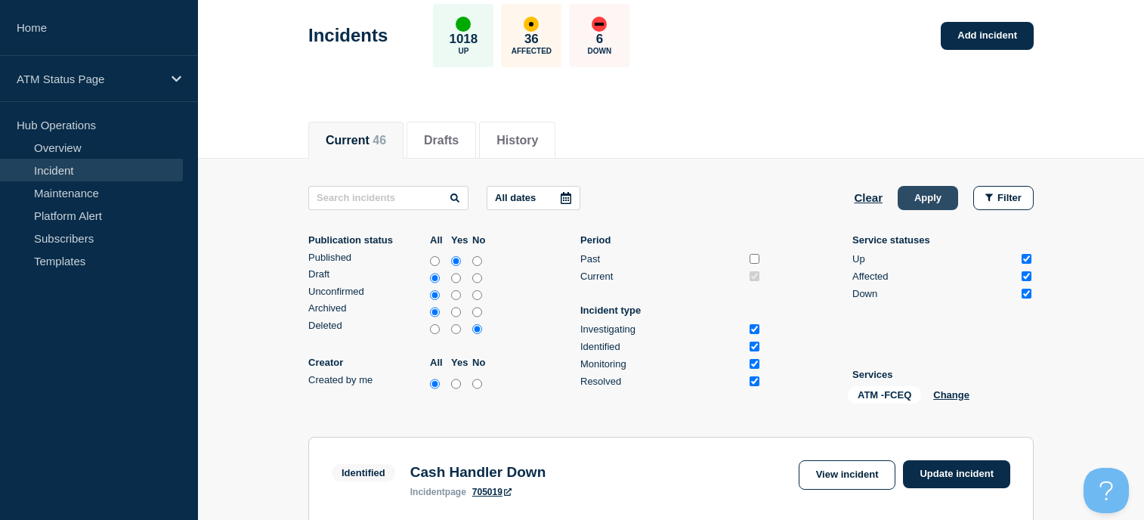
click at [926, 197] on button "Apply" at bounding box center [928, 198] width 60 height 24
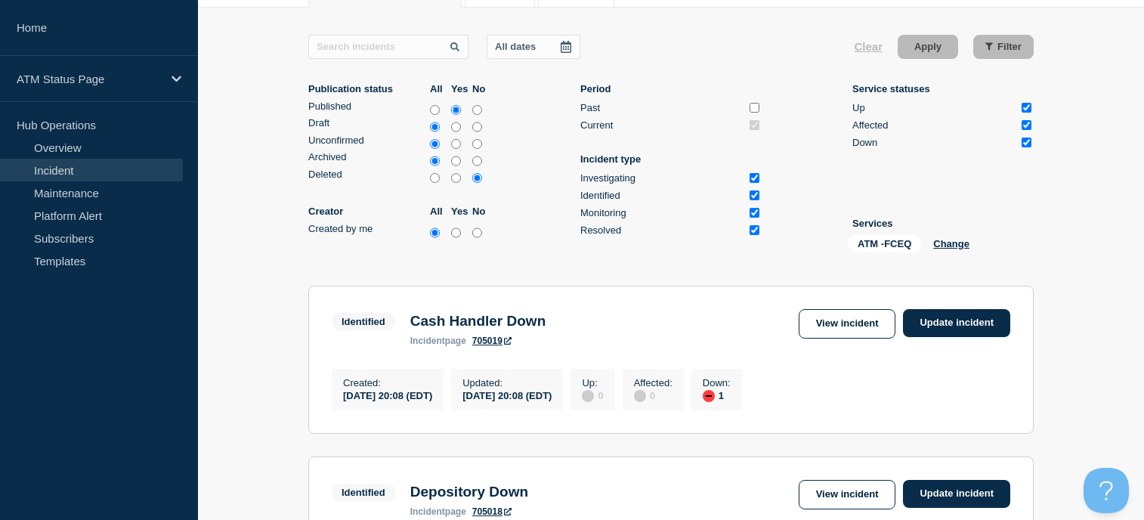
scroll to position [348, 0]
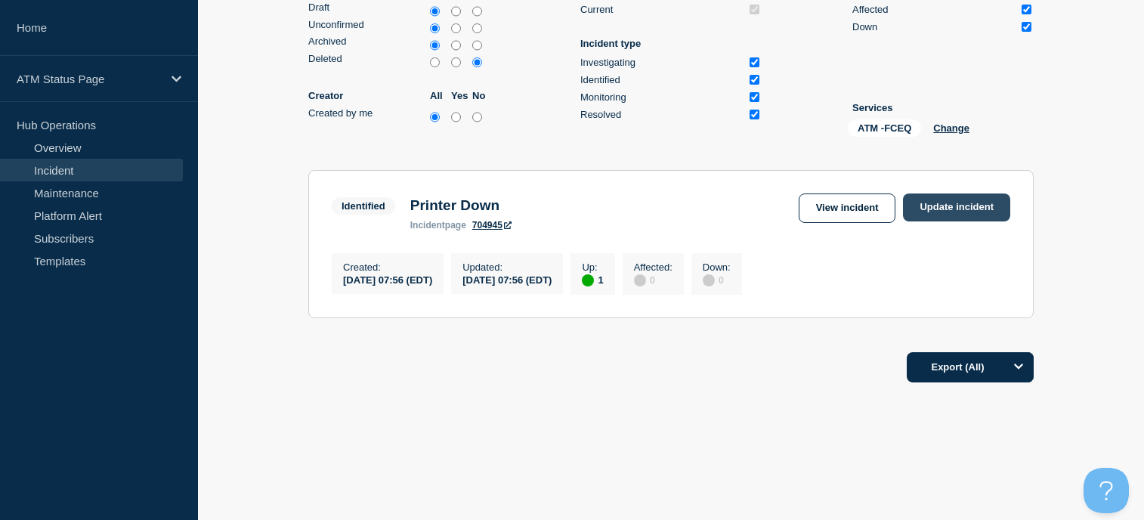
click at [938, 206] on link "Update incident" at bounding box center [956, 207] width 107 height 28
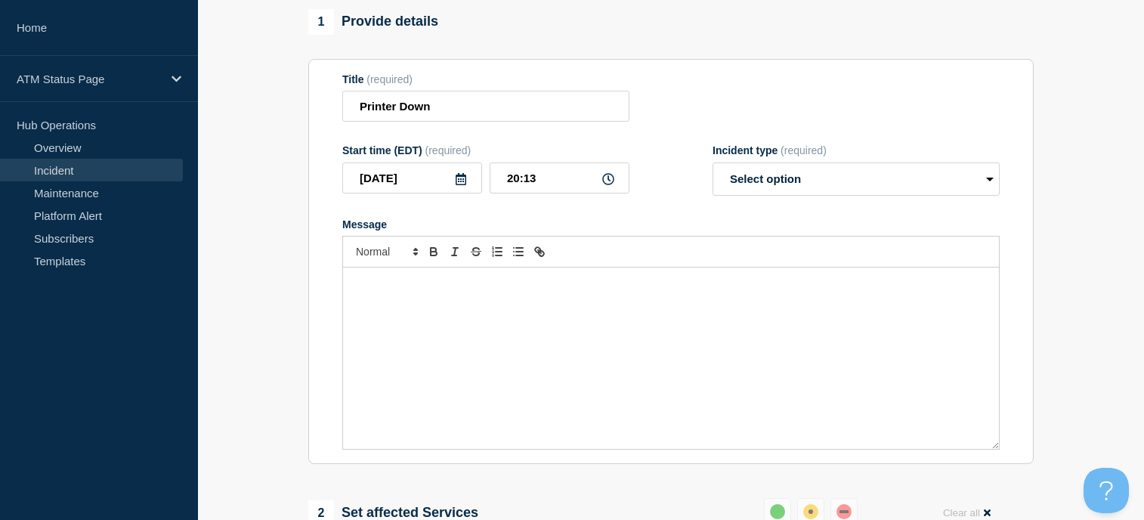
scroll to position [45, 0]
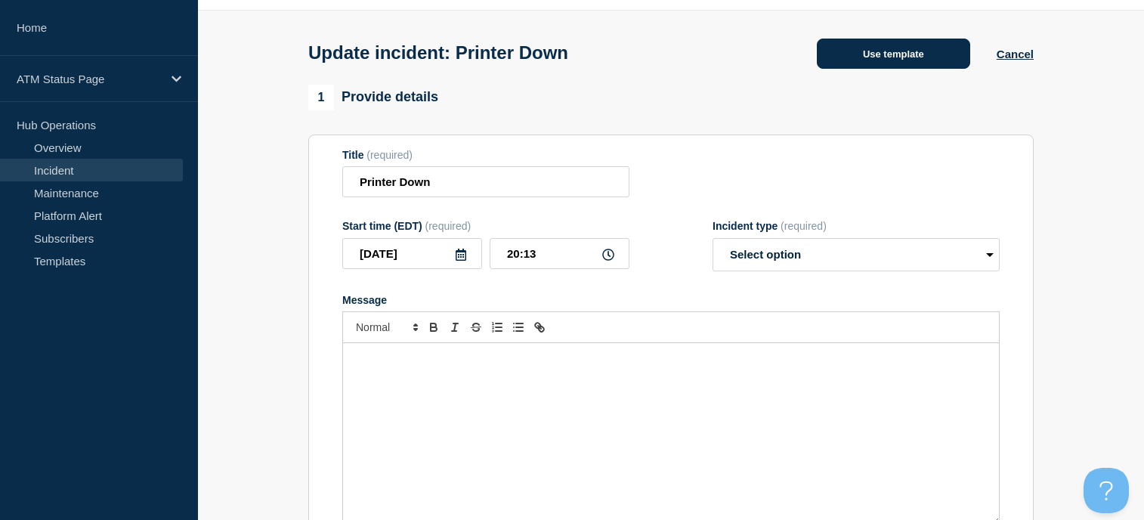
click at [868, 62] on button "Use template" at bounding box center [893, 54] width 153 height 30
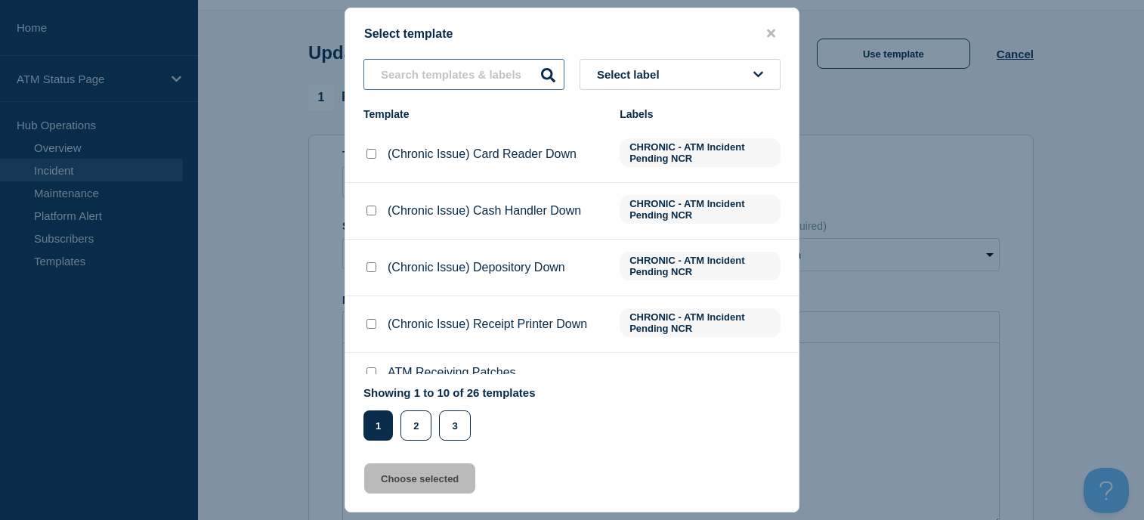
click at [441, 79] on input "text" at bounding box center [464, 74] width 201 height 31
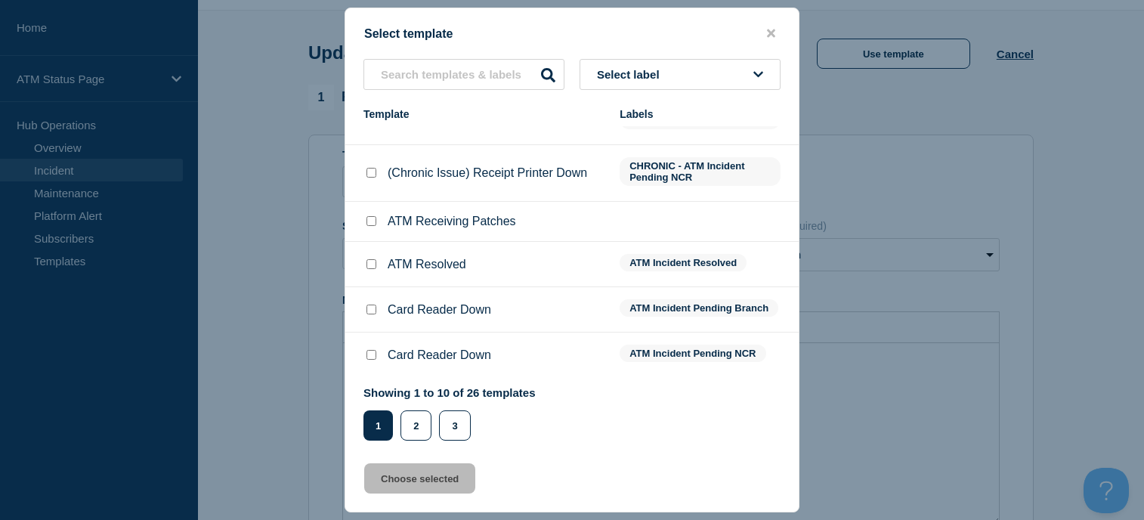
click at [379, 269] on div "ATM Resolved" at bounding box center [484, 264] width 241 height 15
click at [371, 263] on input "ATM Resolved checkbox" at bounding box center [372, 264] width 10 height 10
click at [444, 490] on button "Choose selected" at bounding box center [419, 478] width 111 height 30
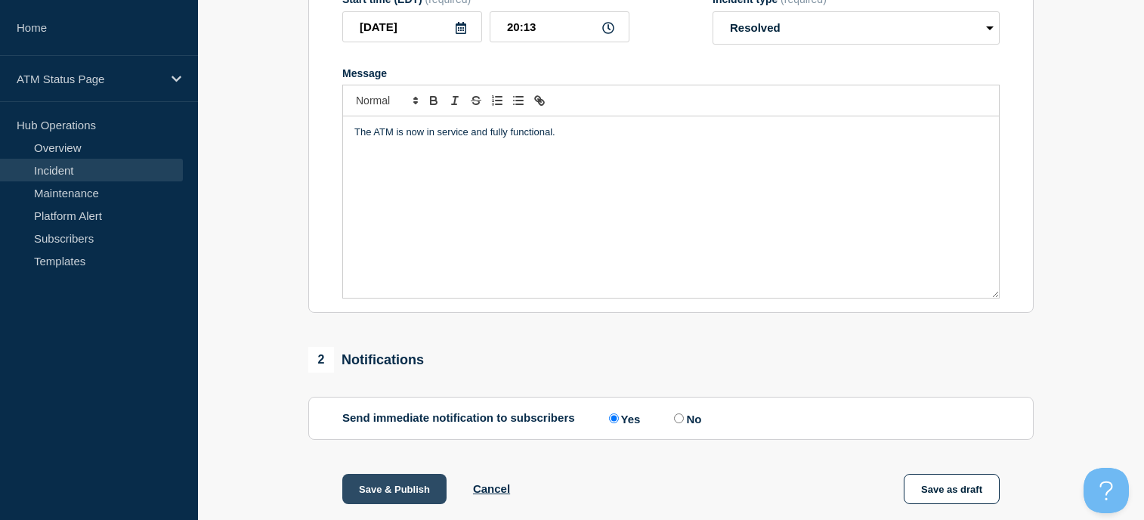
scroll to position [423, 0]
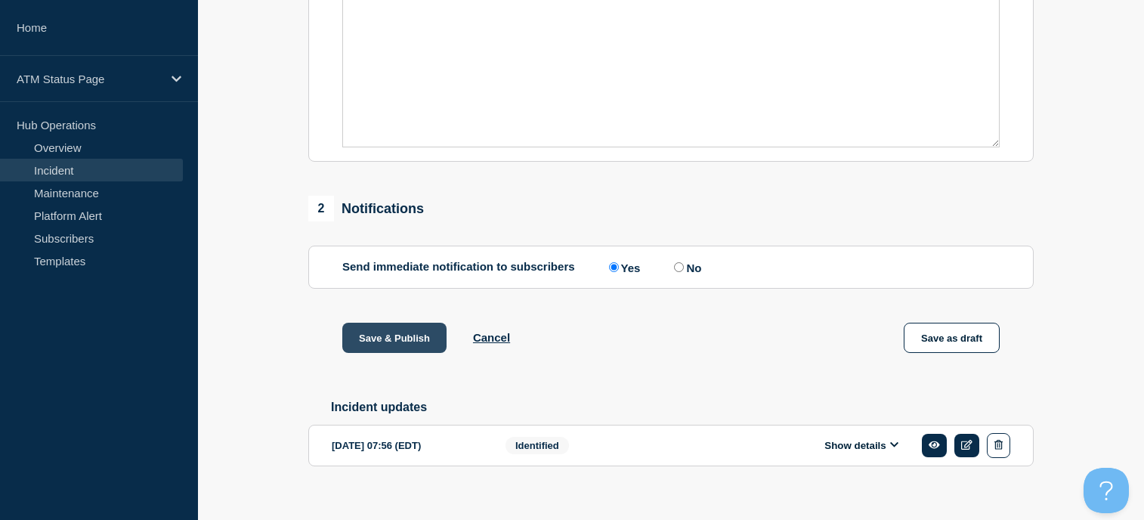
click at [392, 346] on button "Save & Publish" at bounding box center [394, 338] width 104 height 30
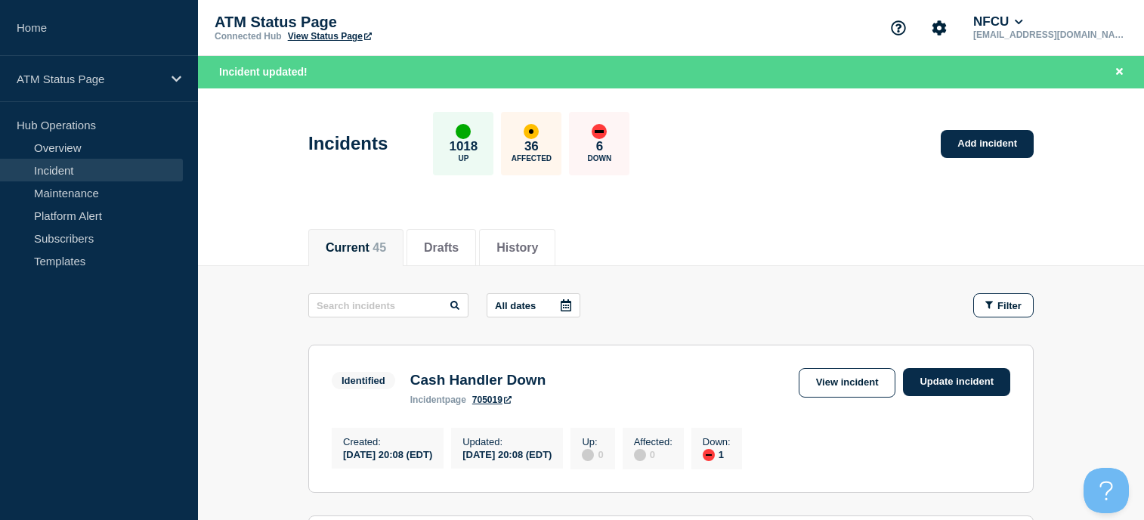
click at [340, 35] on link "View Status Page" at bounding box center [330, 36] width 84 height 11
click at [992, 306] on icon "button" at bounding box center [990, 305] width 8 height 10
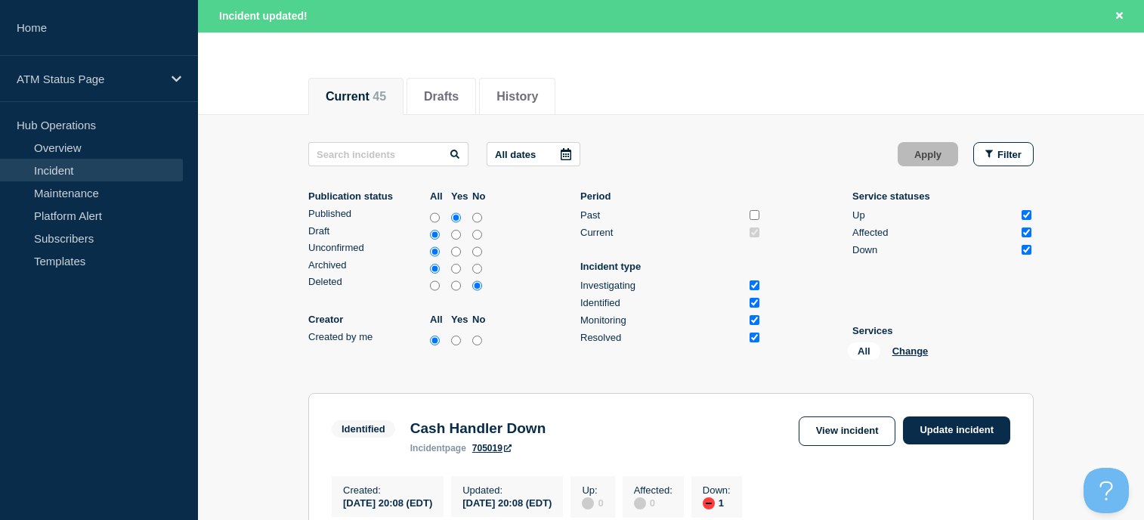
scroll to position [227, 0]
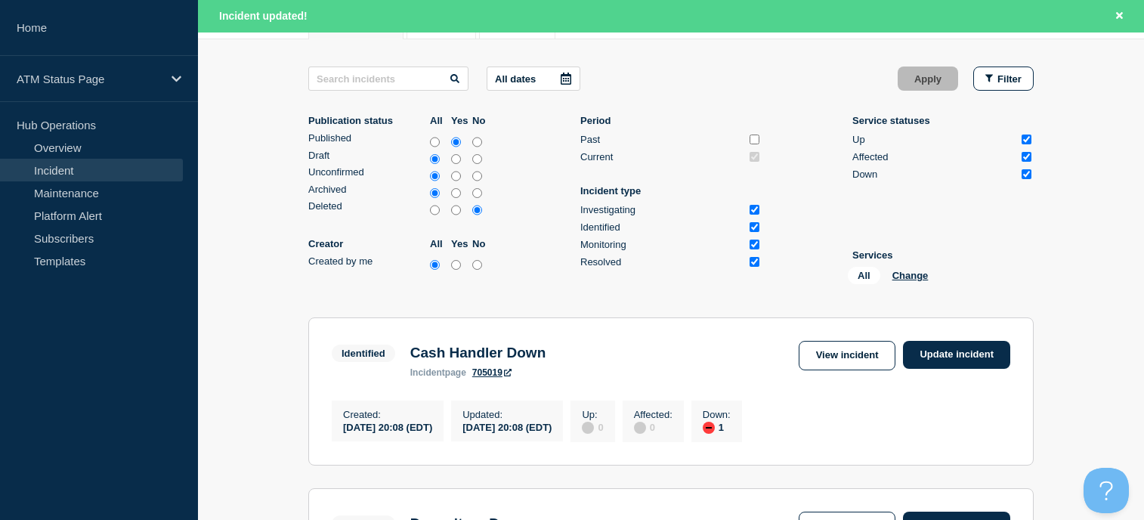
click at [913, 281] on div "All Change" at bounding box center [923, 278] width 151 height 23
click at [917, 277] on button "Change" at bounding box center [911, 275] width 36 height 11
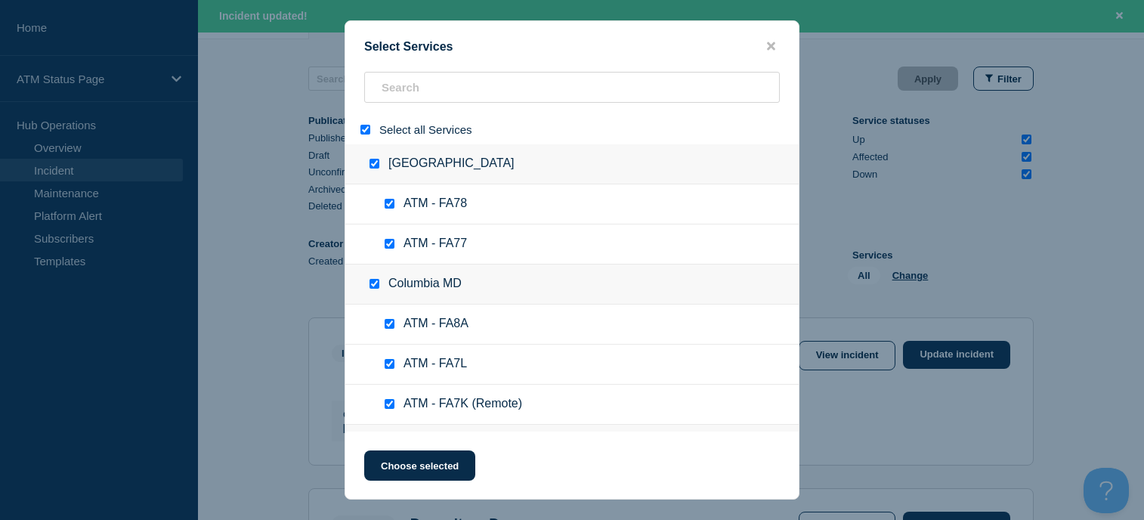
click at [363, 129] on input "select all" at bounding box center [366, 130] width 10 height 10
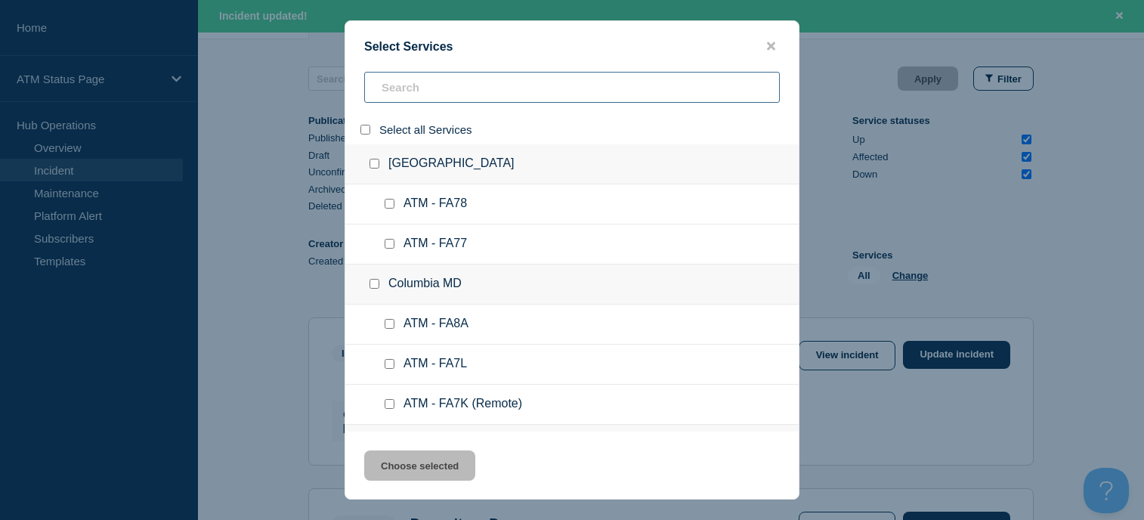
click at [394, 95] on input "search" at bounding box center [572, 87] width 416 height 31
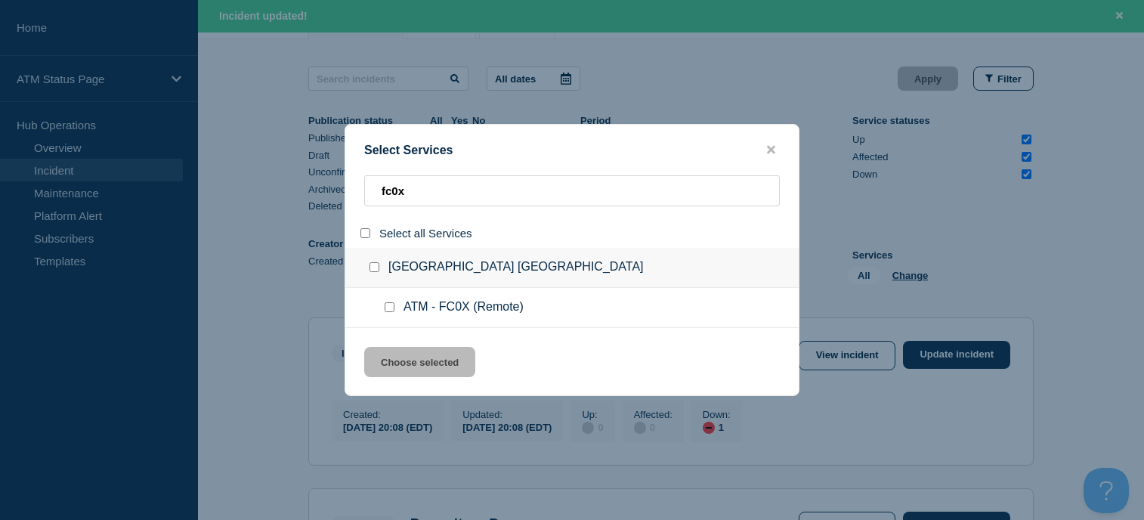
click at [374, 262] on div at bounding box center [378, 267] width 22 height 15
click at [374, 266] on input "group: Corpus Christi TX" at bounding box center [375, 267] width 10 height 10
click at [429, 360] on button "Choose selected" at bounding box center [419, 362] width 111 height 30
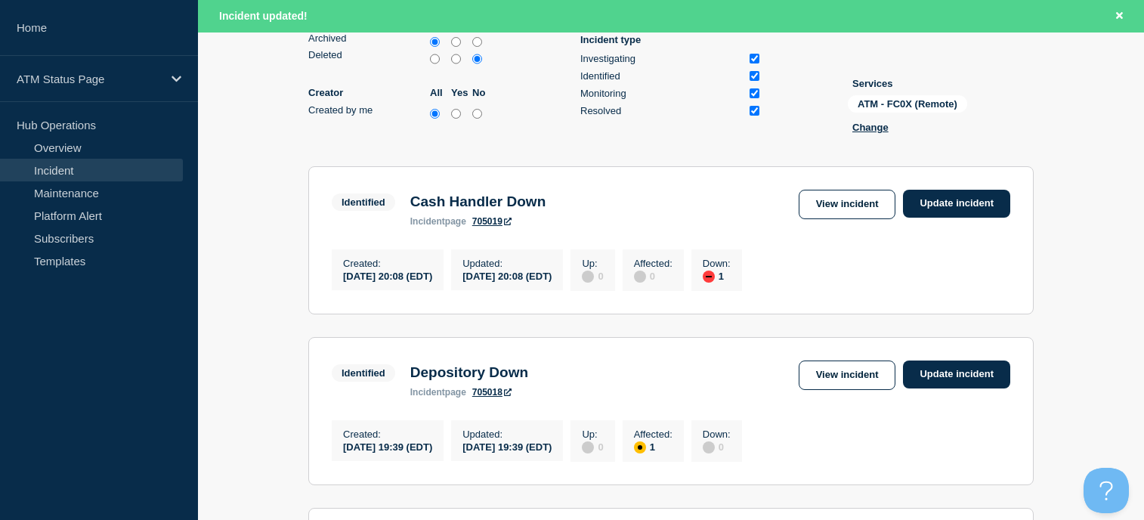
scroll to position [76, 0]
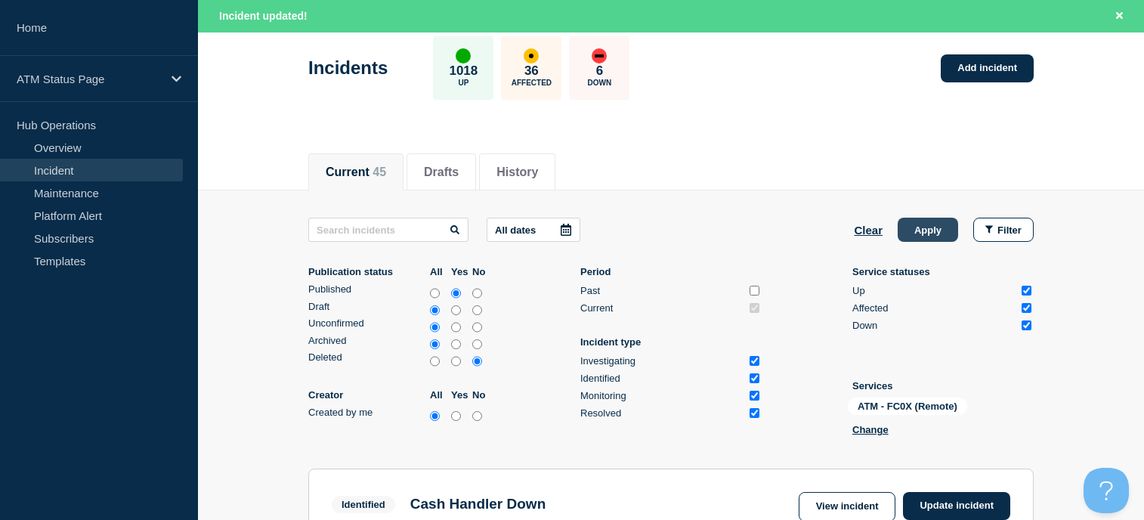
click at [937, 234] on button "Apply" at bounding box center [928, 230] width 60 height 24
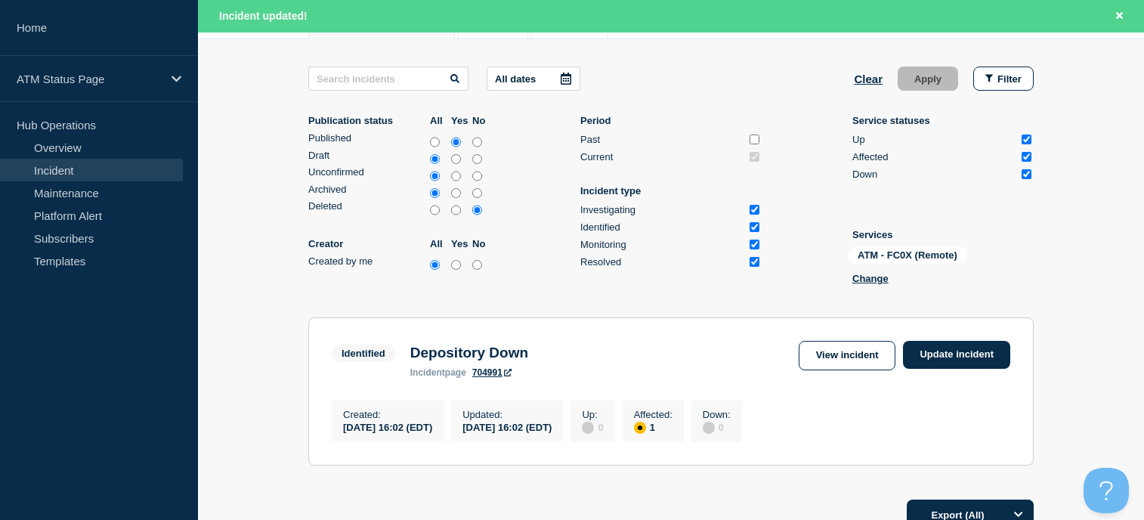
scroll to position [378, 0]
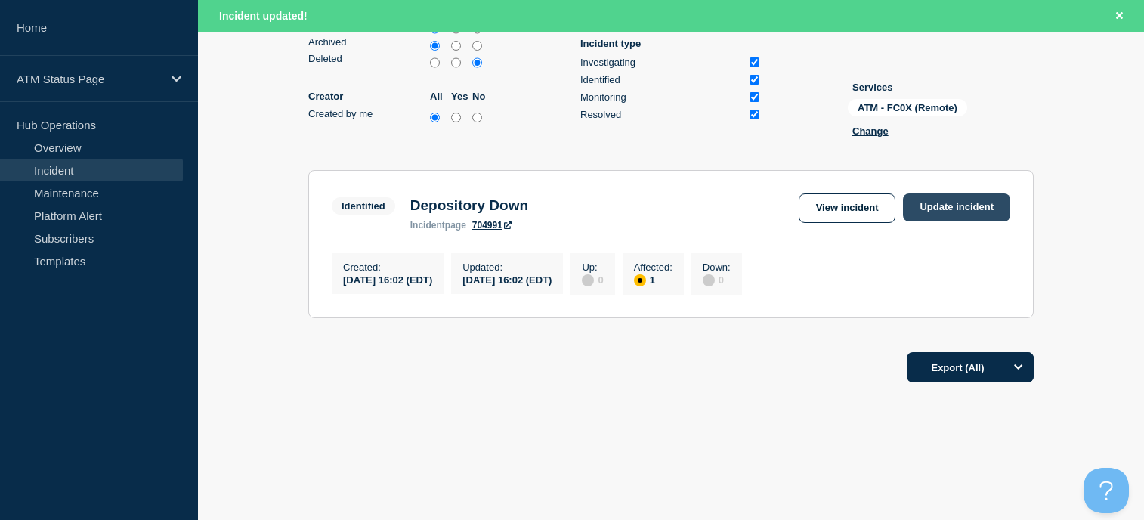
click at [952, 197] on link "Update incident" at bounding box center [956, 207] width 107 height 28
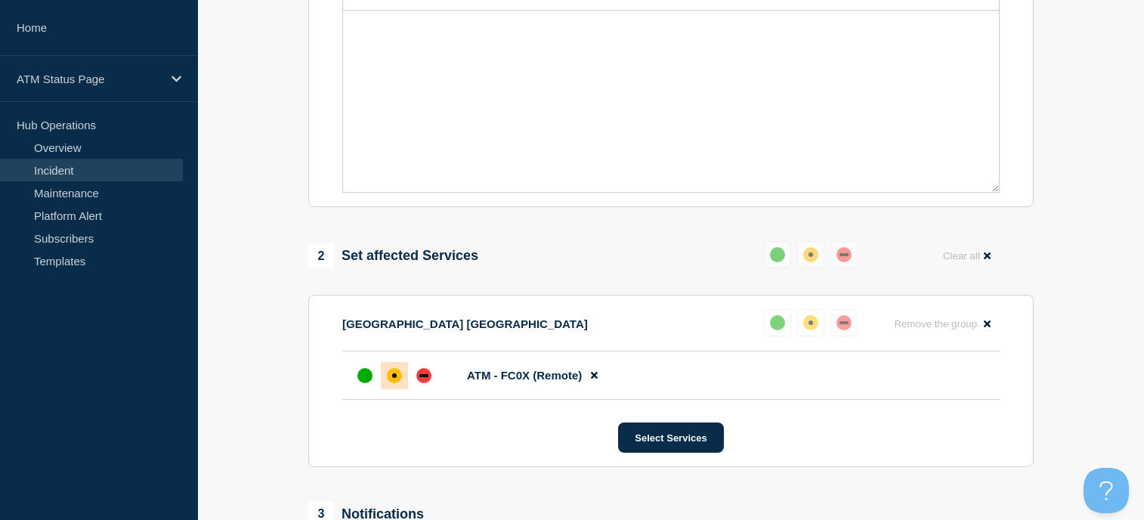
scroll to position [76, 0]
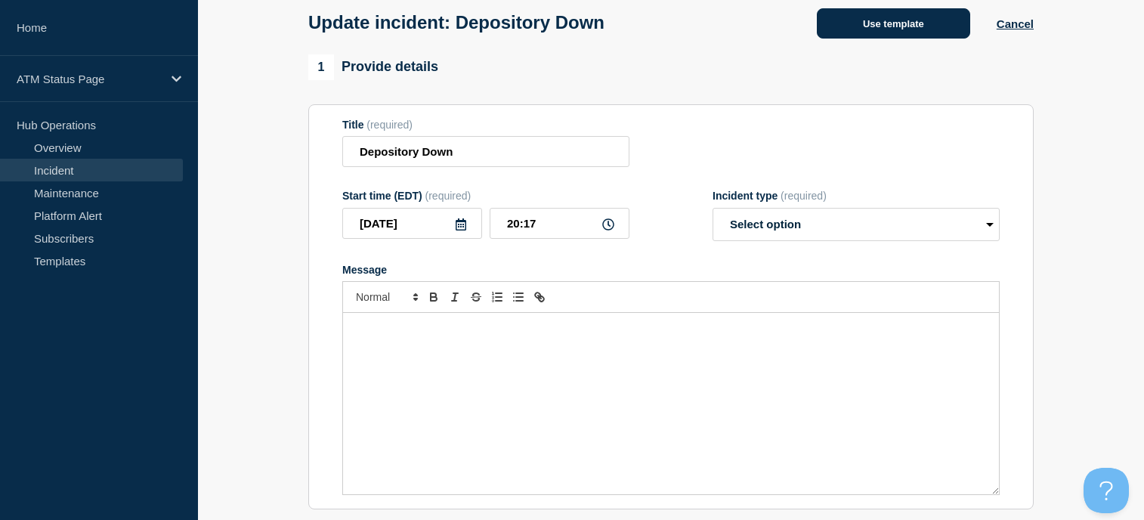
click at [880, 39] on button "Use template" at bounding box center [893, 23] width 153 height 30
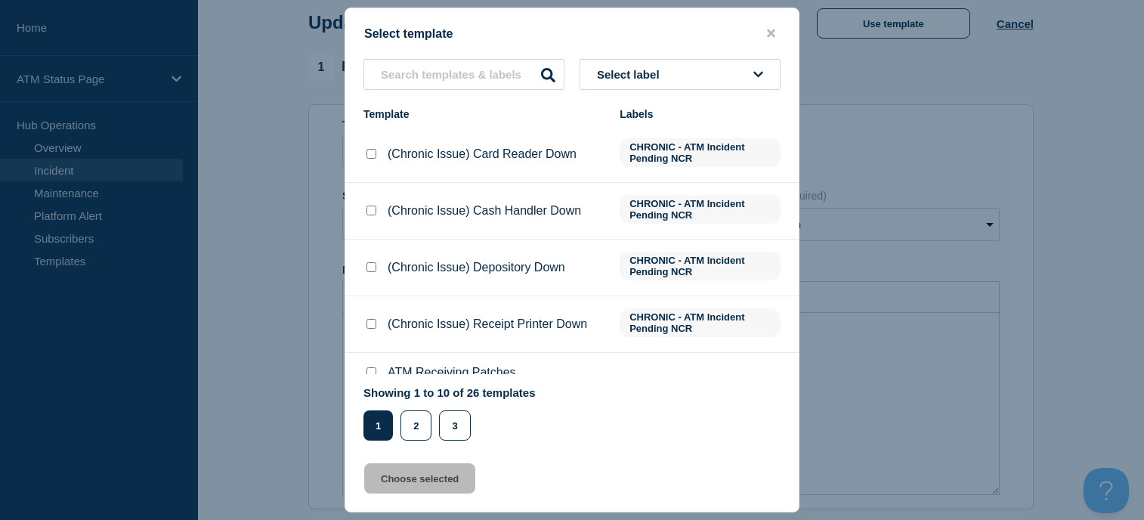
scroll to position [151, 0]
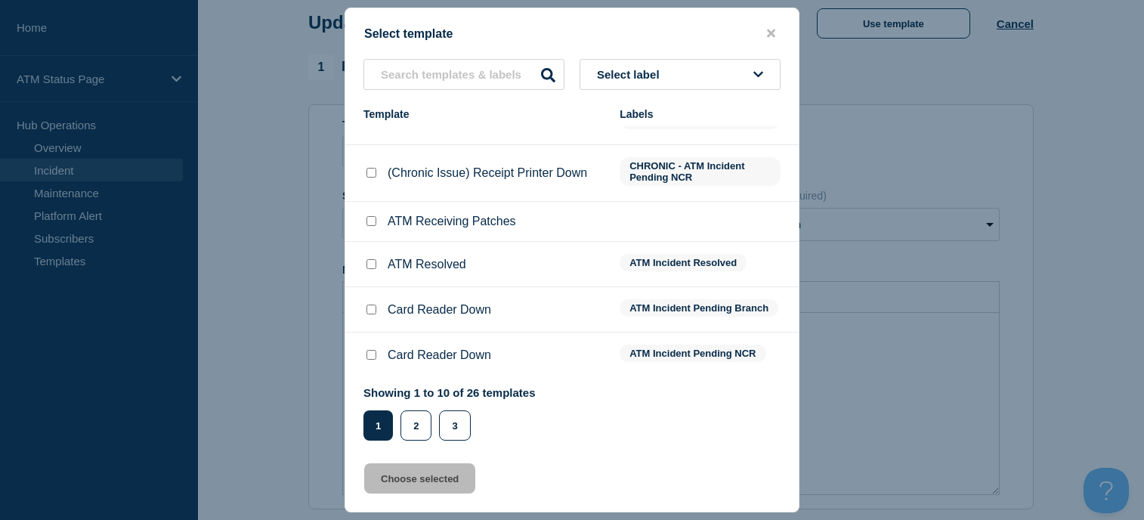
click at [371, 272] on div at bounding box center [371, 264] width 15 height 15
click at [373, 266] on input "ATM Resolved checkbox" at bounding box center [372, 264] width 10 height 10
click at [439, 477] on button "Choose selected" at bounding box center [419, 478] width 111 height 30
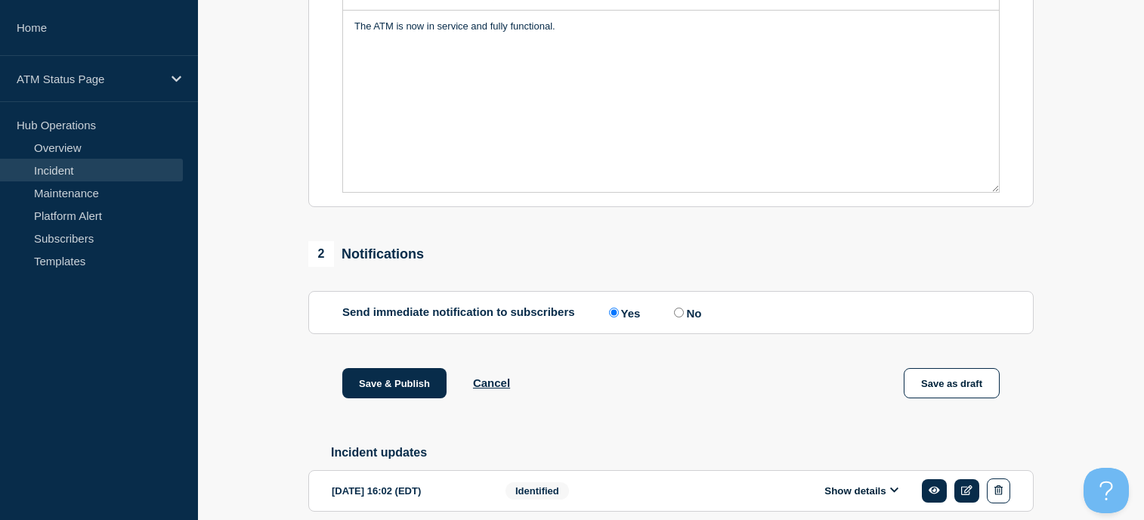
scroll to position [447, 0]
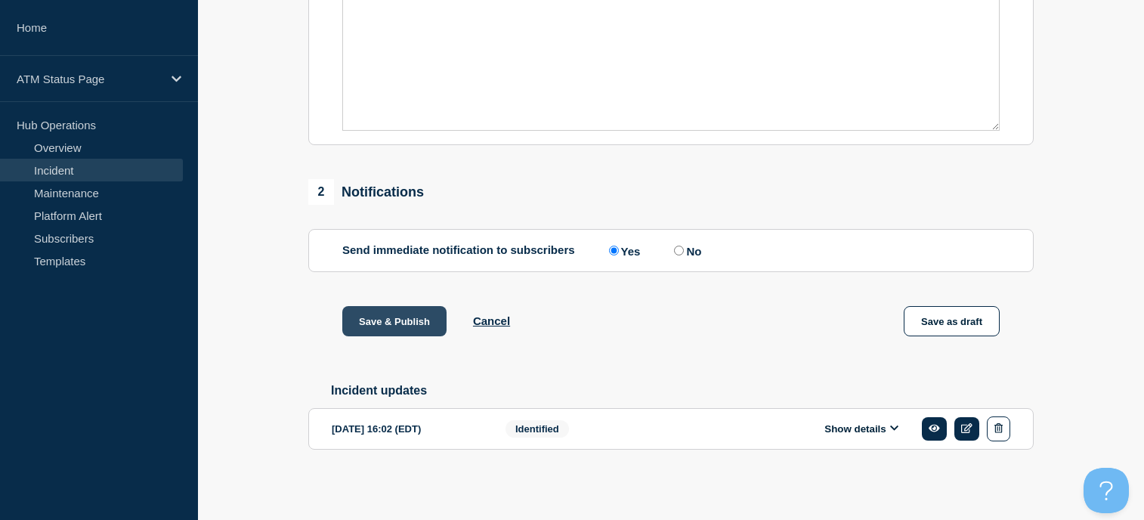
click at [417, 326] on button "Save & Publish" at bounding box center [394, 321] width 104 height 30
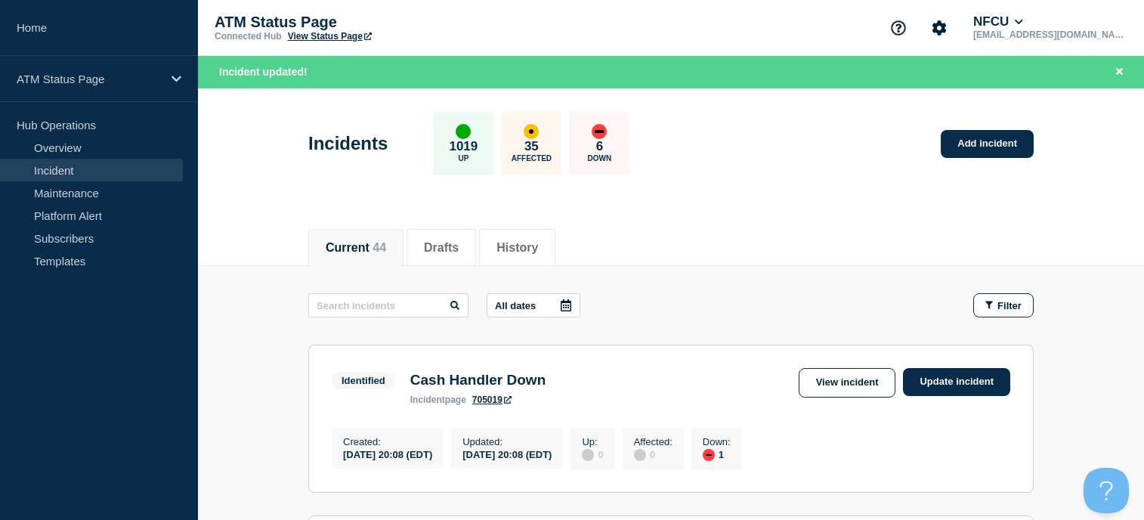
click at [335, 38] on link "View Status Page" at bounding box center [330, 36] width 84 height 11
